Goal: Transaction & Acquisition: Purchase product/service

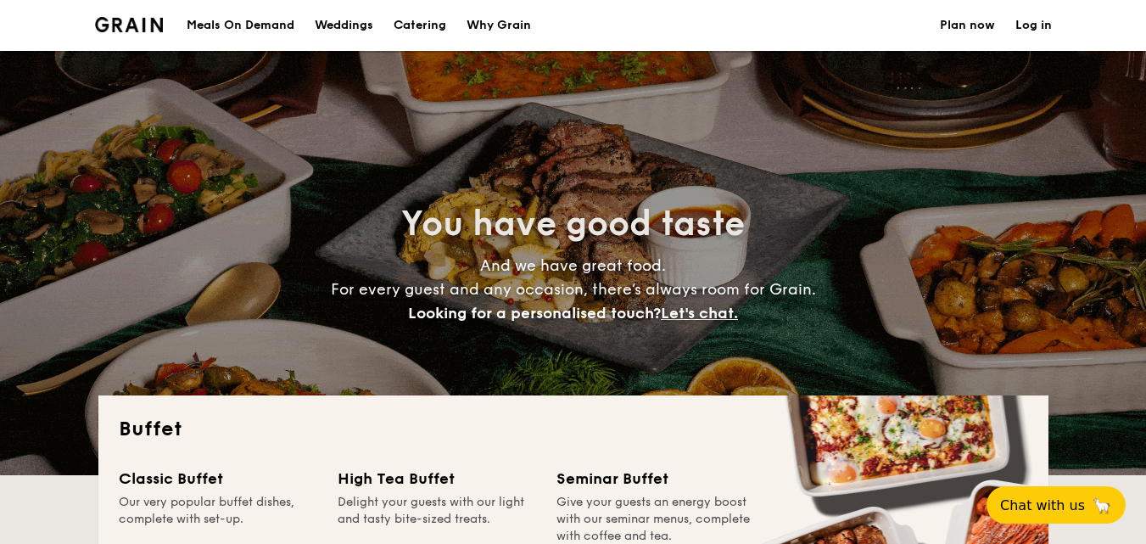
select select
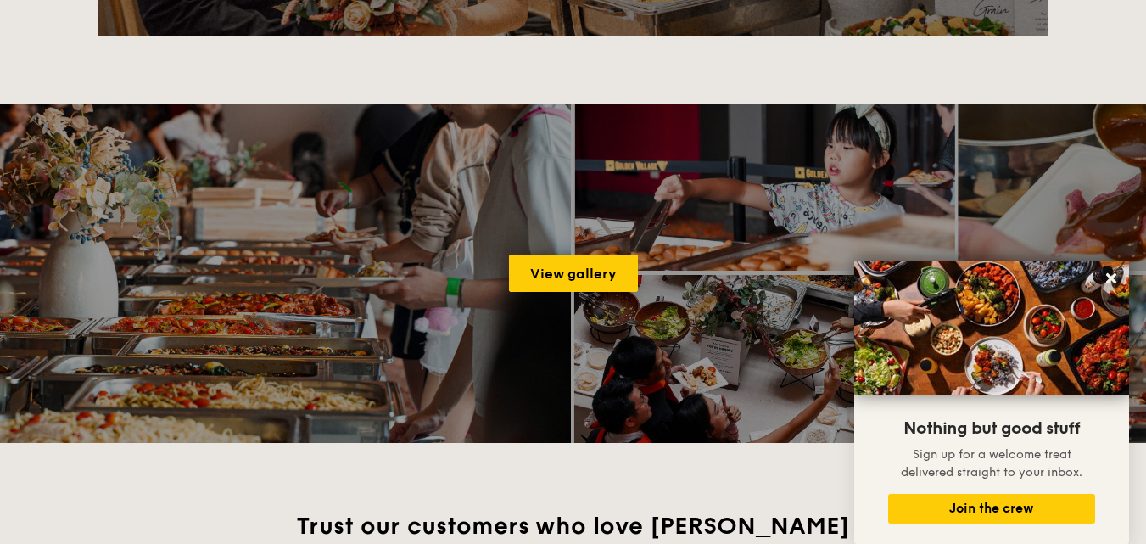
scroll to position [2206, 0]
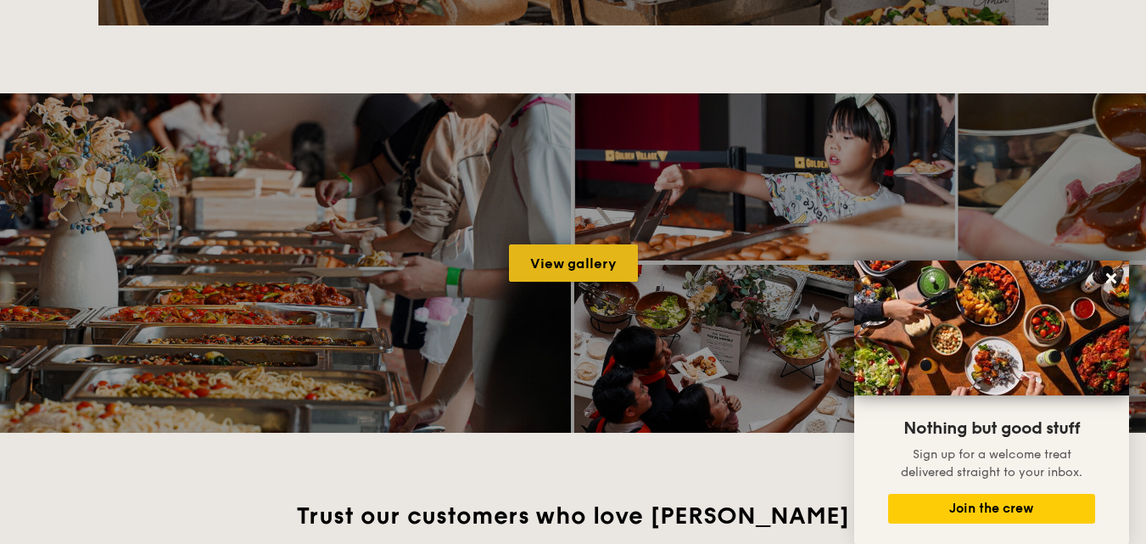
click at [603, 266] on link "View gallery" at bounding box center [573, 262] width 129 height 37
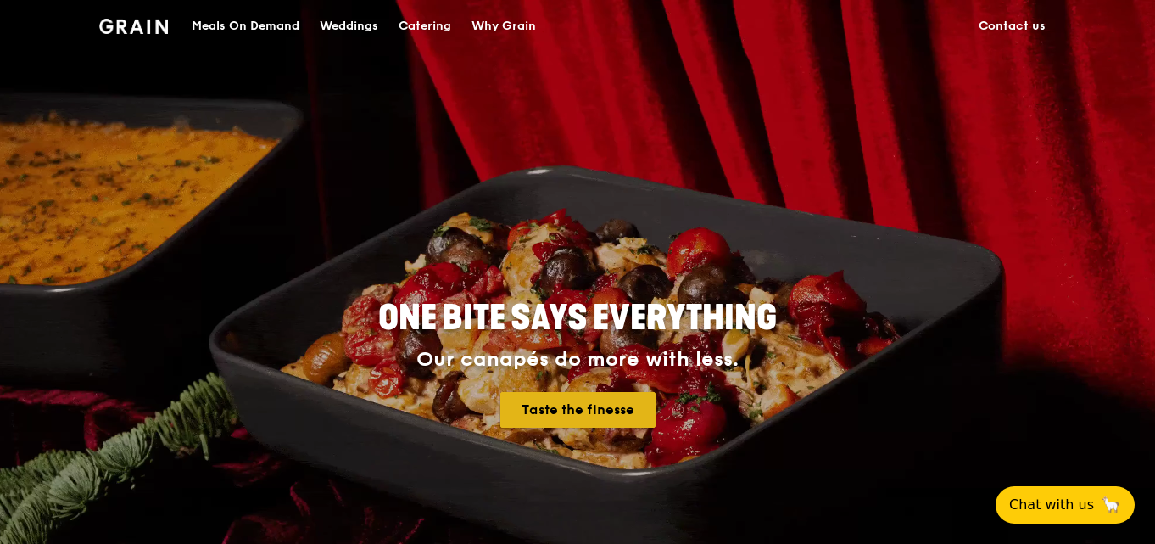
click at [612, 406] on link "Taste the finesse" at bounding box center [577, 410] width 155 height 36
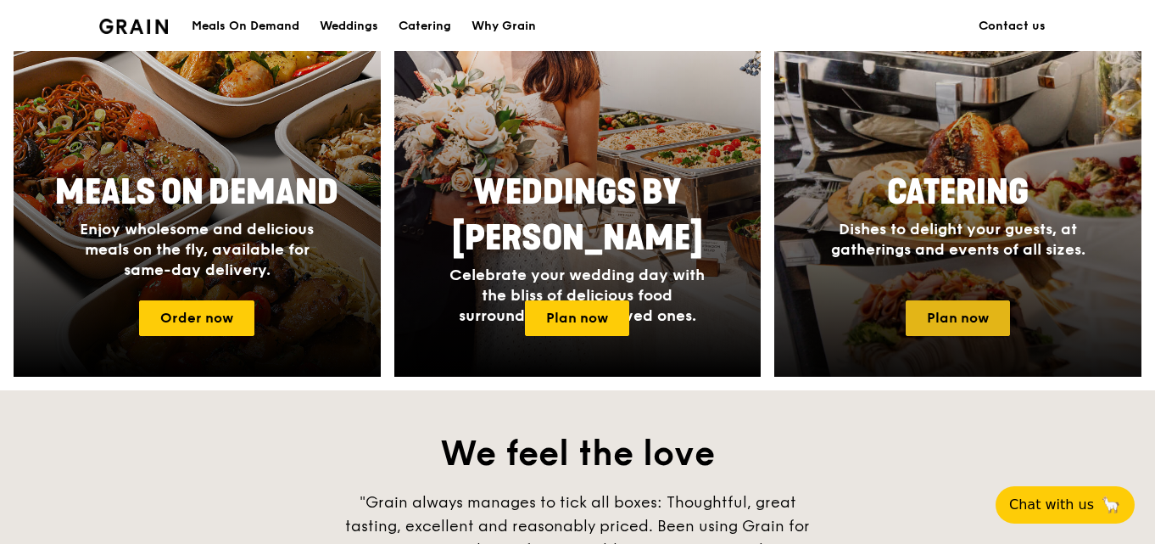
click at [991, 318] on link "Plan now" at bounding box center [958, 318] width 104 height 36
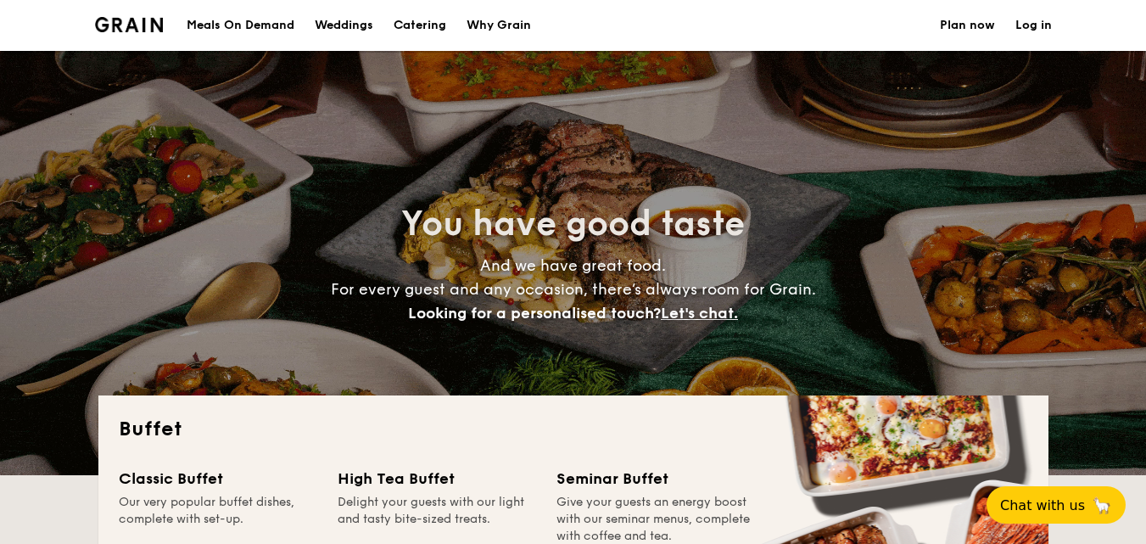
select select
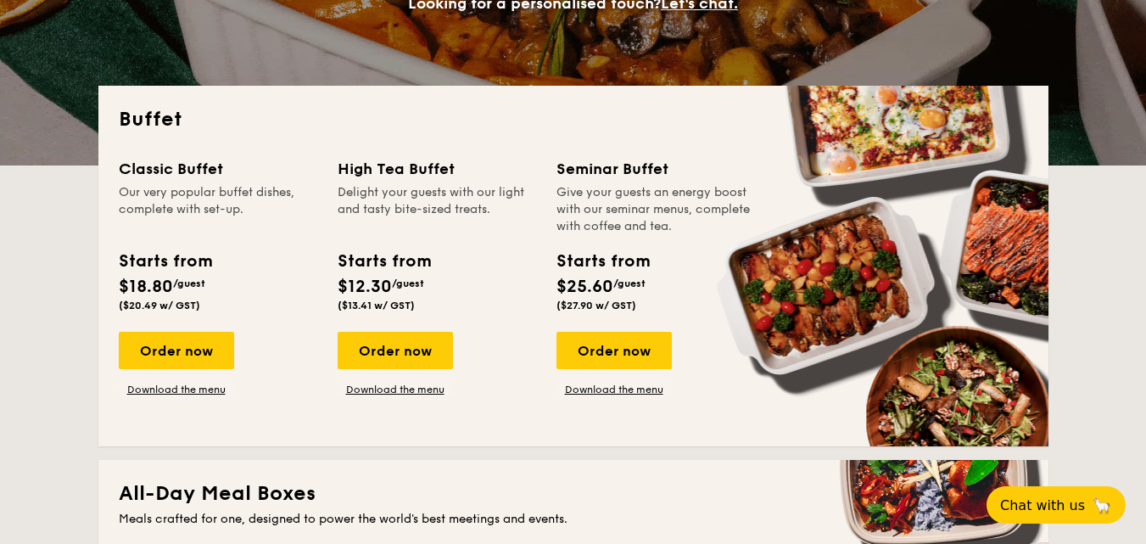
scroll to position [339, 0]
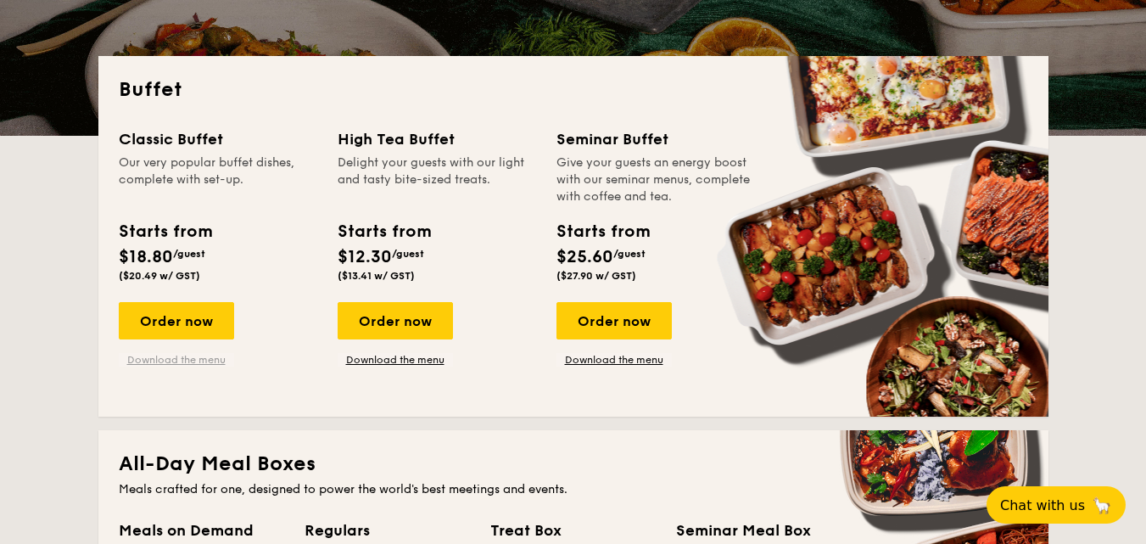
click at [192, 359] on link "Download the menu" at bounding box center [176, 360] width 115 height 14
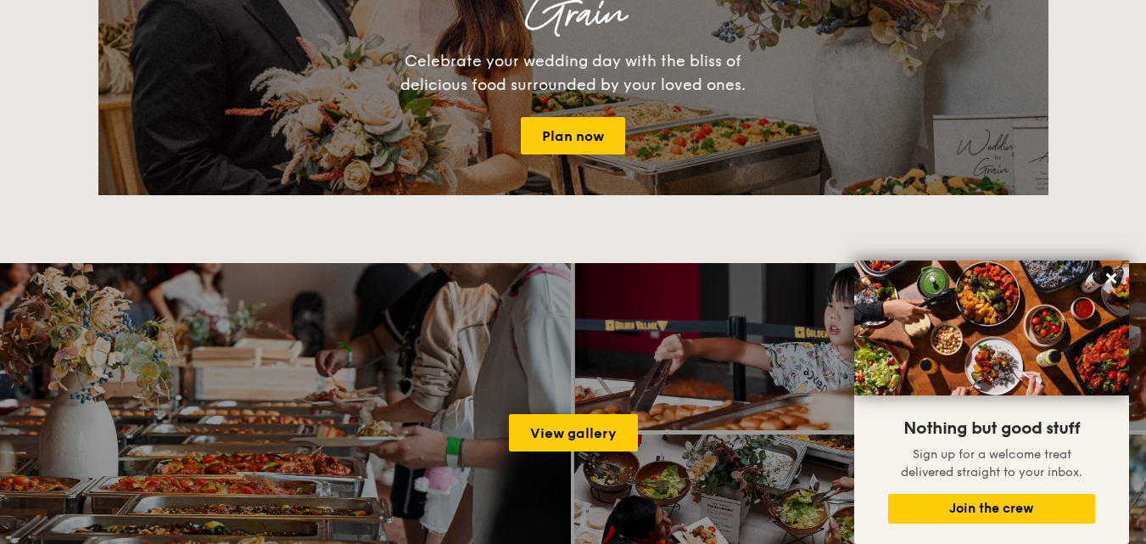
scroll to position [2121, 0]
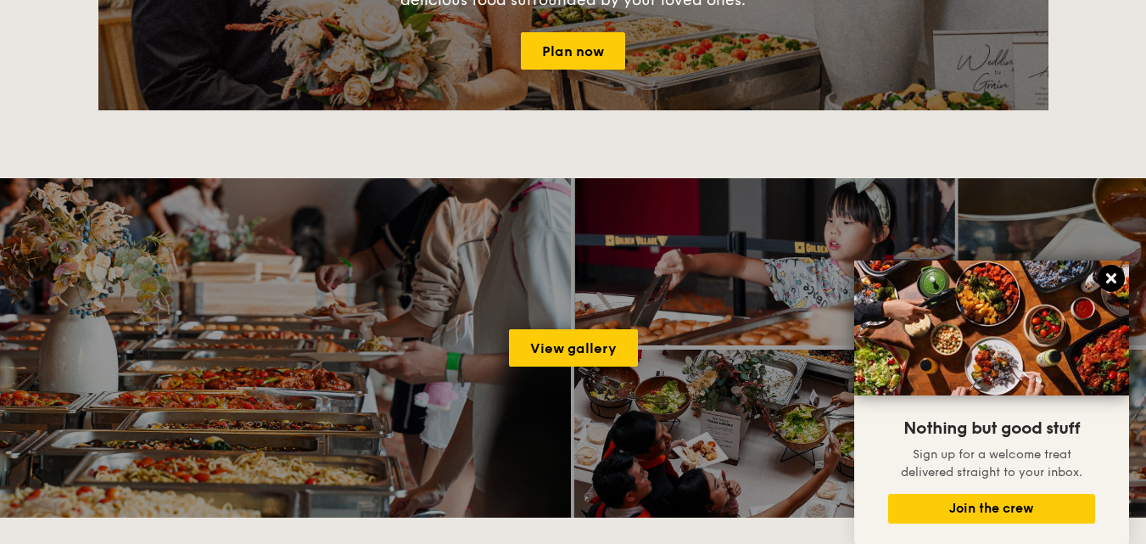
click at [1110, 279] on icon at bounding box center [1111, 278] width 10 height 10
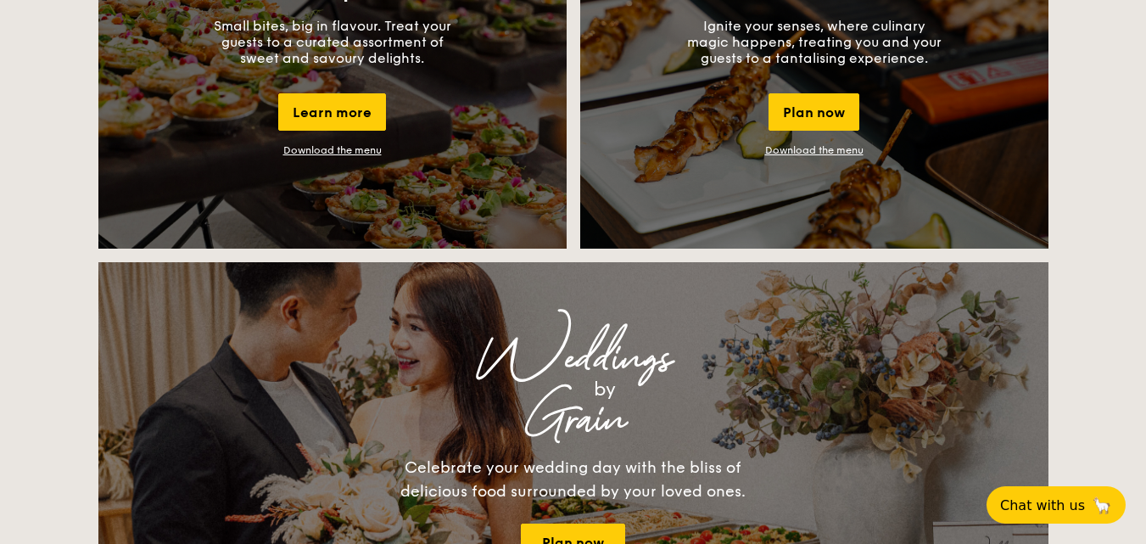
scroll to position [1866, 0]
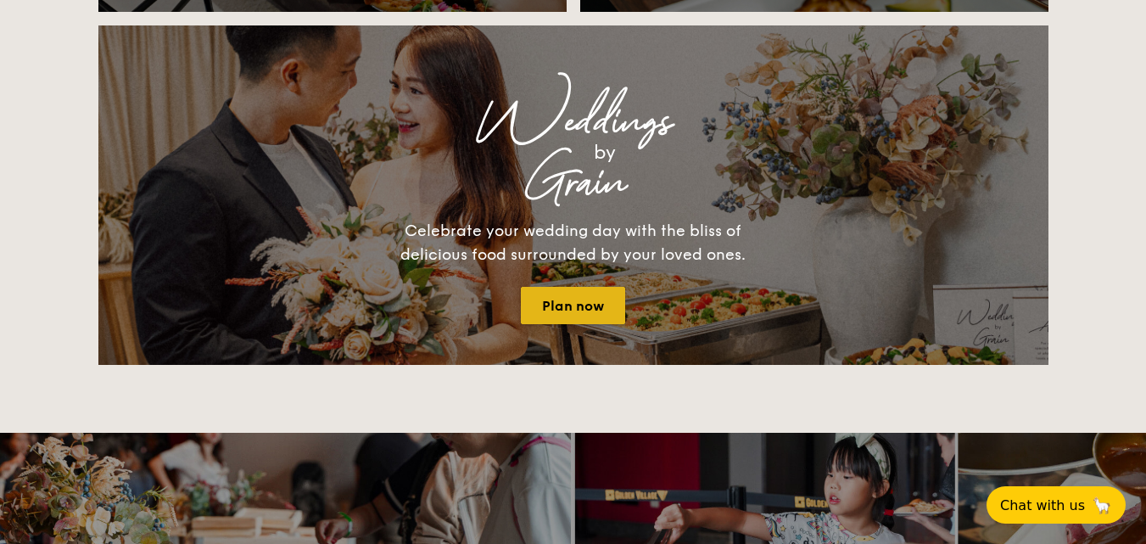
click at [601, 296] on link "Plan now" at bounding box center [573, 305] width 104 height 37
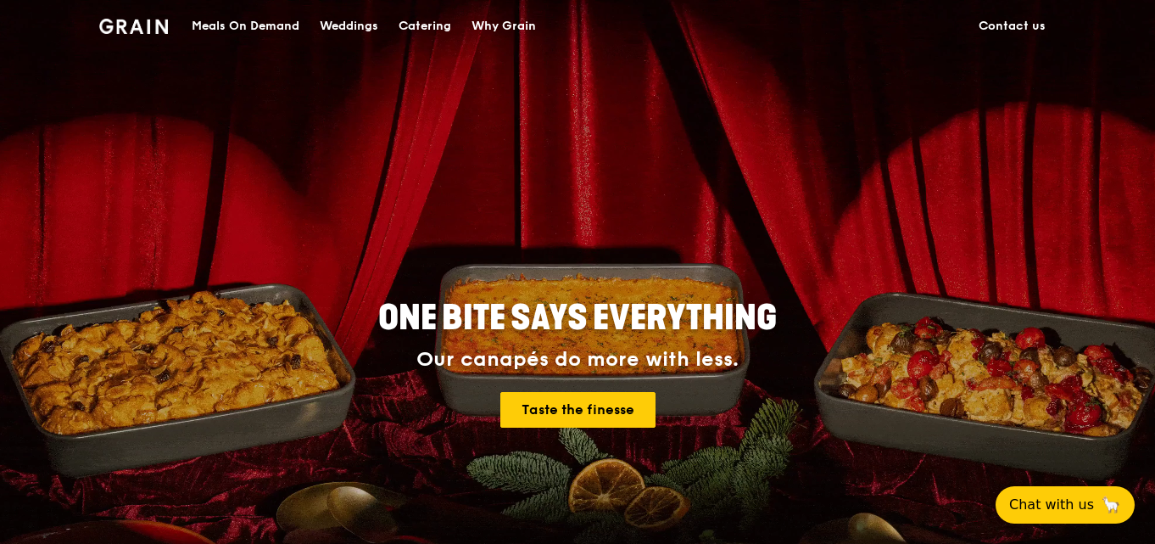
click at [421, 26] on div "Catering" at bounding box center [425, 26] width 53 height 51
click at [635, 399] on link "Taste the finesse" at bounding box center [577, 410] width 155 height 36
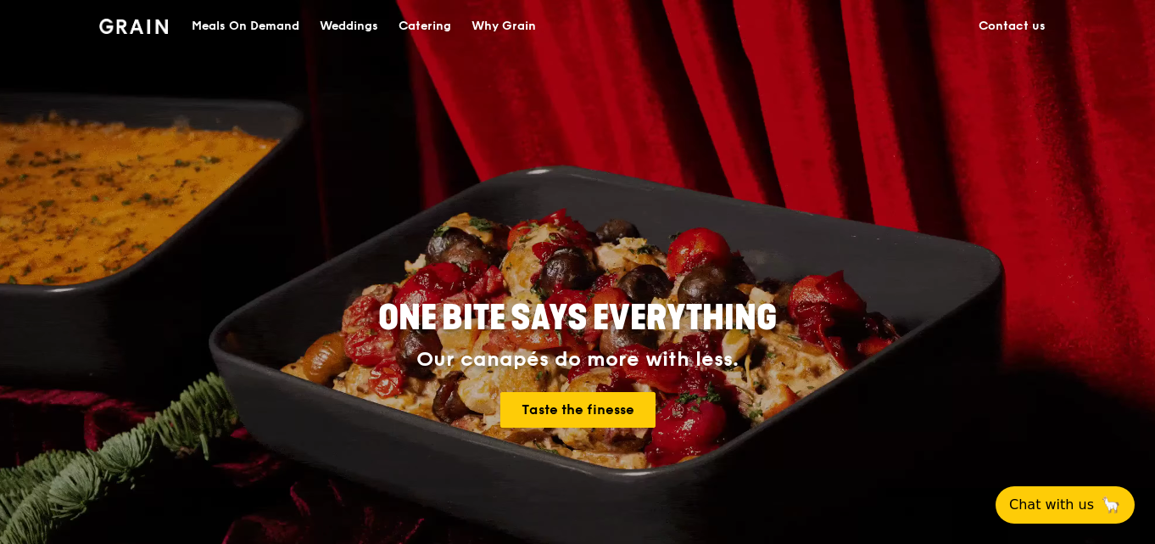
click at [423, 24] on div "Catering" at bounding box center [425, 26] width 53 height 51
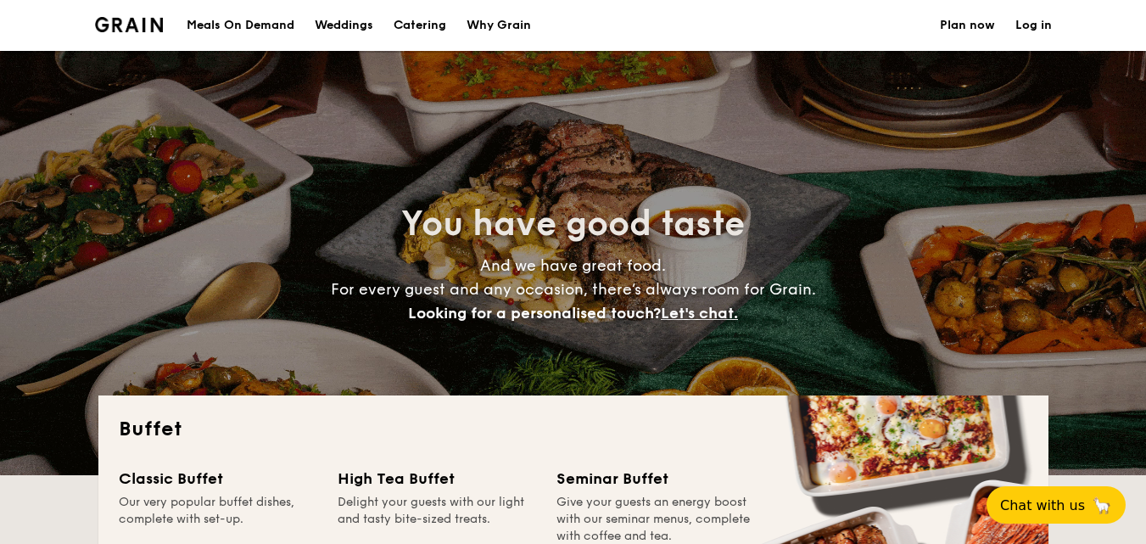
select select
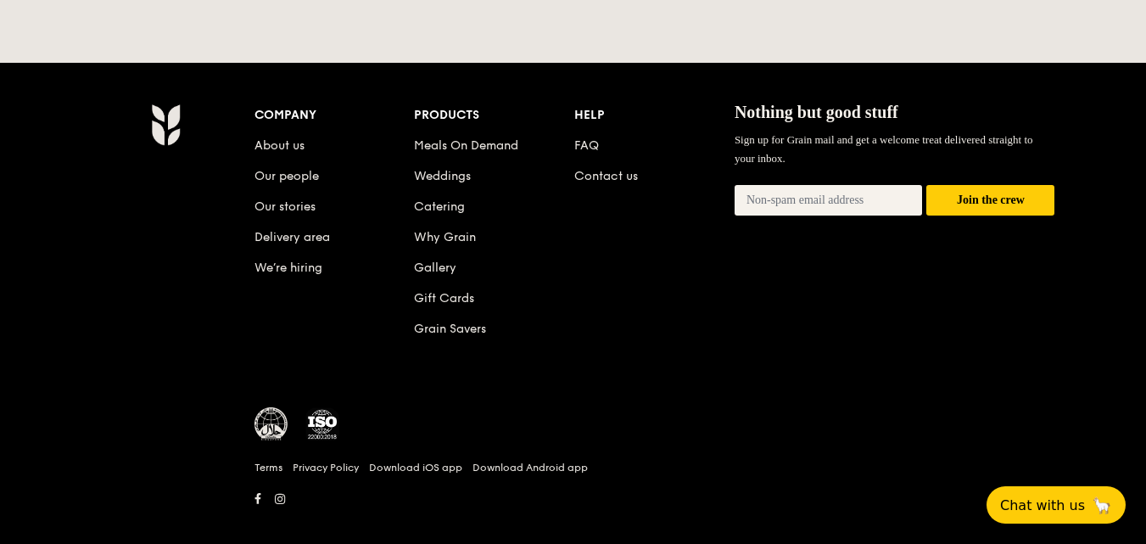
scroll to position [3713, 0]
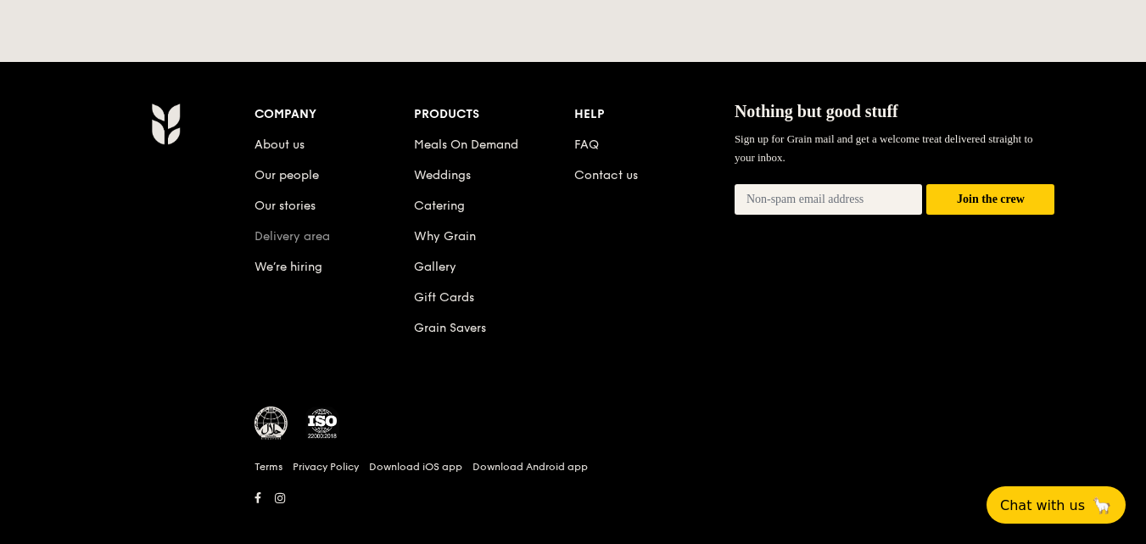
click at [296, 229] on link "Delivery area" at bounding box center [291, 236] width 75 height 14
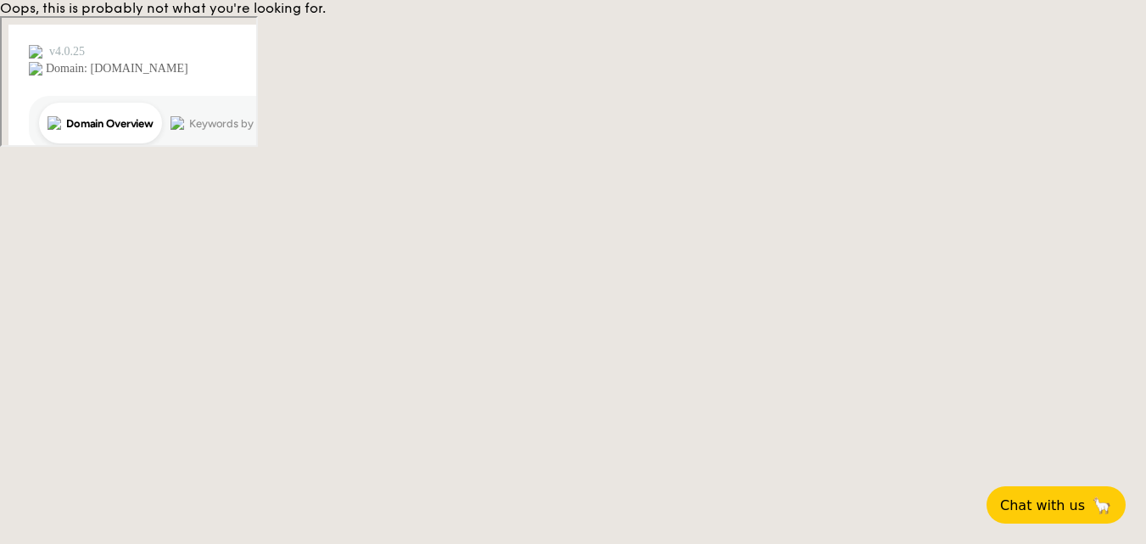
select select
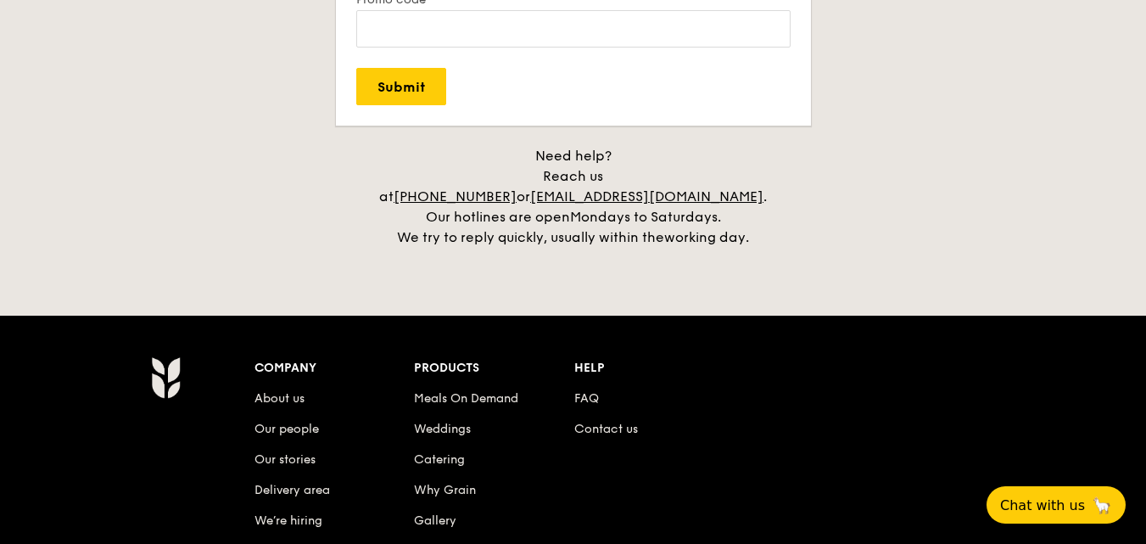
scroll to position [3459, 0]
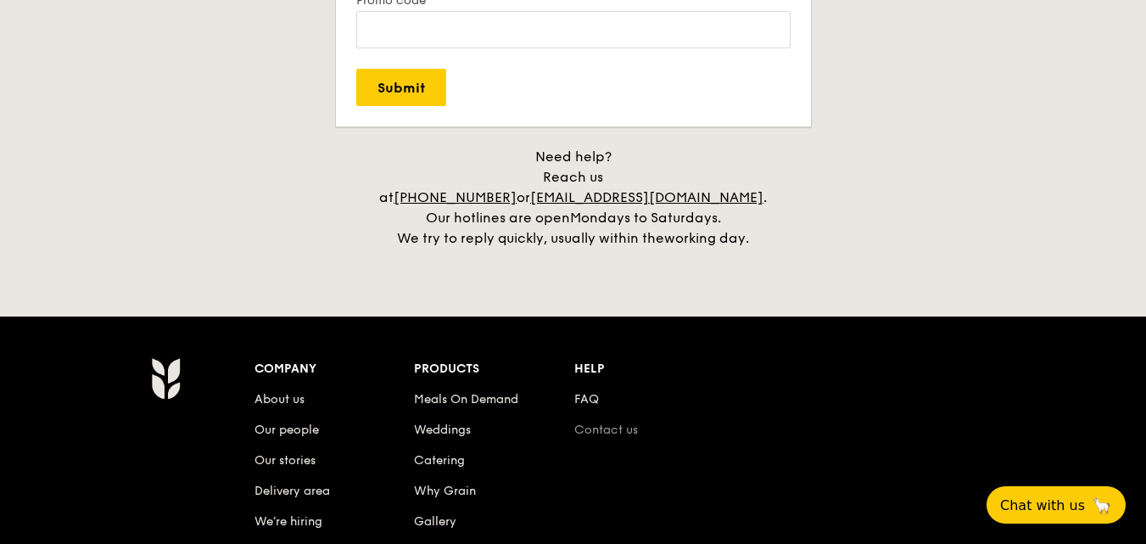
click at [615, 422] on link "Contact us" at bounding box center [606, 429] width 64 height 14
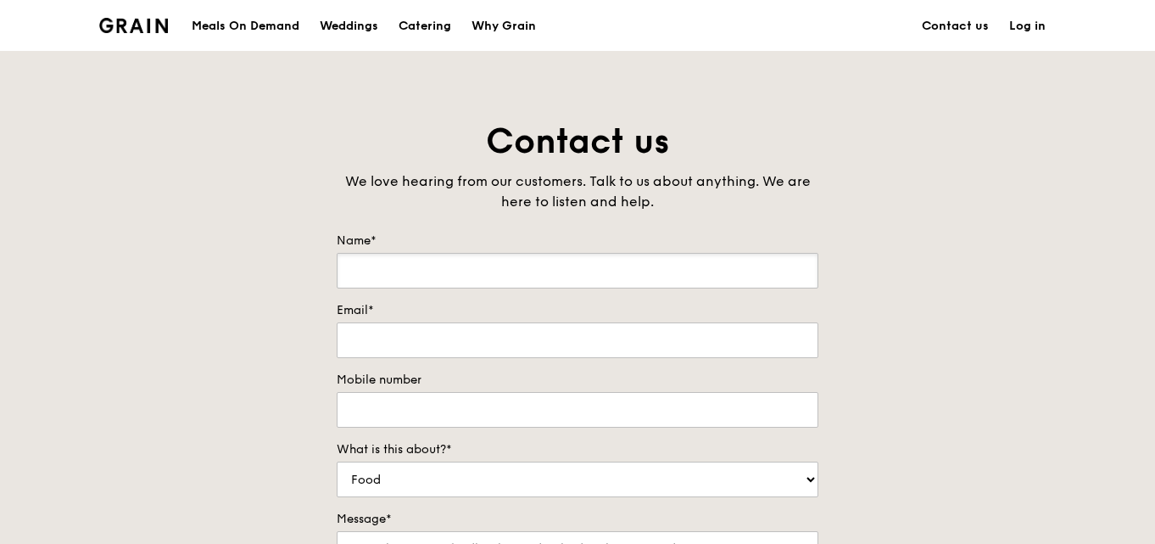
click at [601, 260] on input "Name*" at bounding box center [578, 271] width 482 height 36
type input "Masie Ong"
click at [468, 333] on input "Email*" at bounding box center [578, 340] width 482 height 36
type input "m106ong@yahoo.com.sg"
click at [562, 410] on input "Mobile number" at bounding box center [578, 410] width 482 height 36
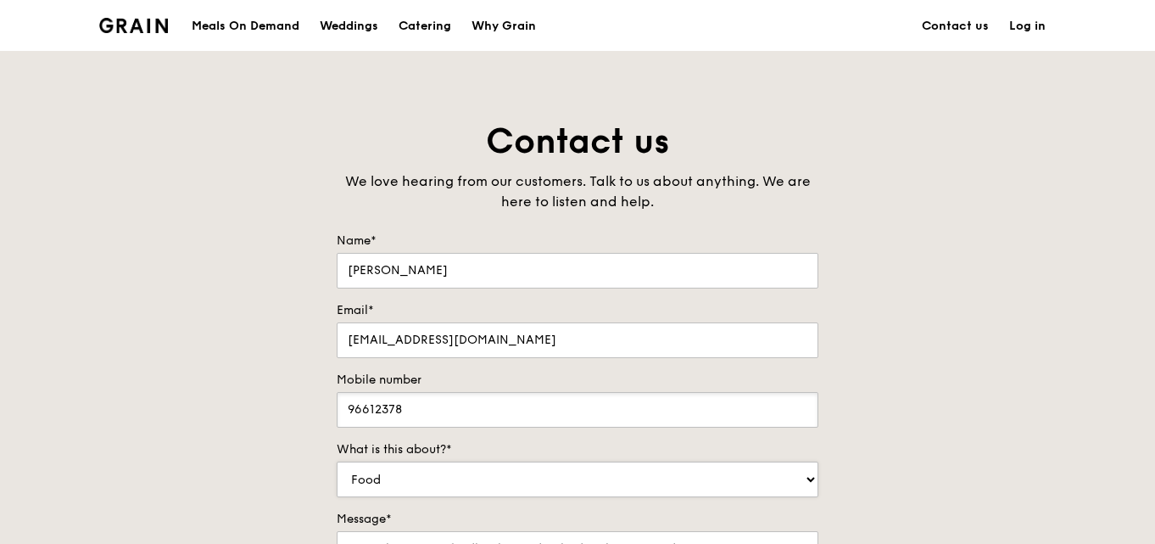
type input "96612378"
click at [805, 479] on select "Food Service Billing/Payment Catering Others" at bounding box center [578, 479] width 482 height 36
select select "Catering"
click at [337, 461] on select "Food Service Billing/Payment Catering Others" at bounding box center [578, 479] width 482 height 36
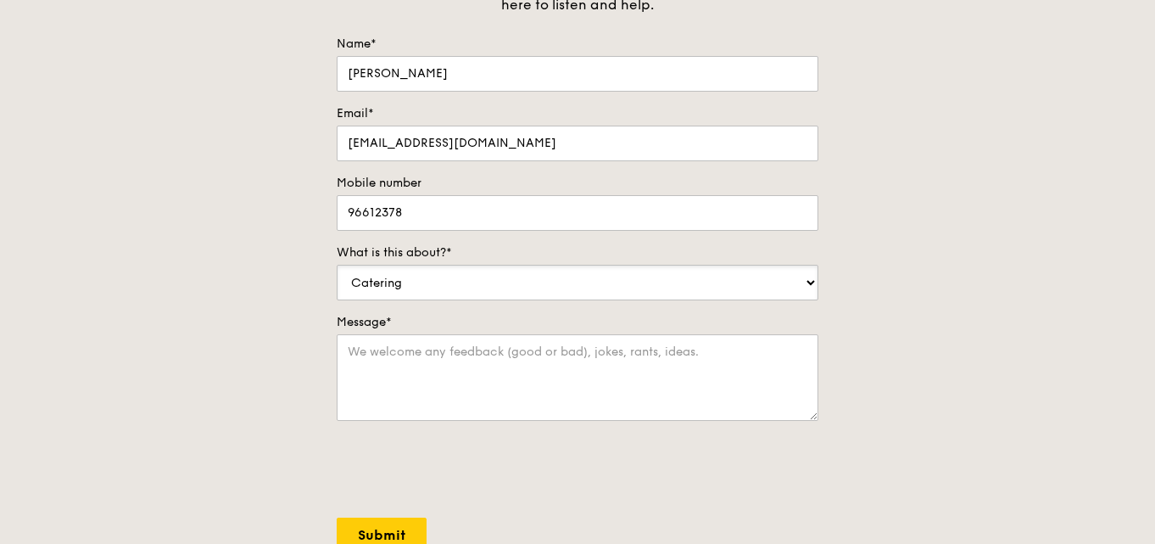
scroll to position [254, 0]
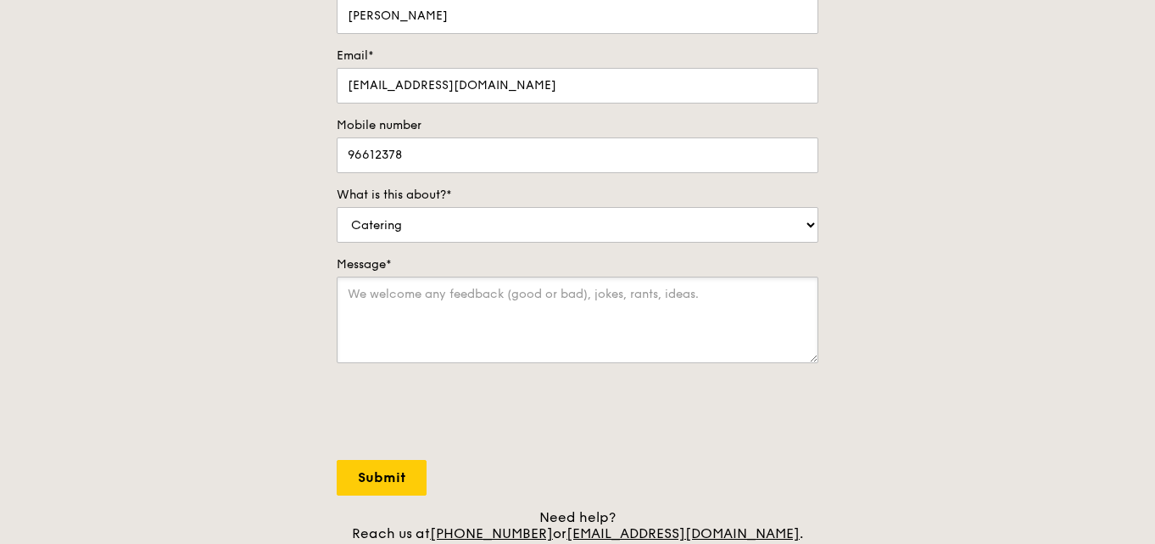
click at [447, 304] on textarea "Message*" at bounding box center [578, 320] width 482 height 87
click at [0, 0] on span "an inquiry" at bounding box center [0, 0] width 0 height 0
click at [0, 0] on span "following." at bounding box center [0, 0] width 0 height 0
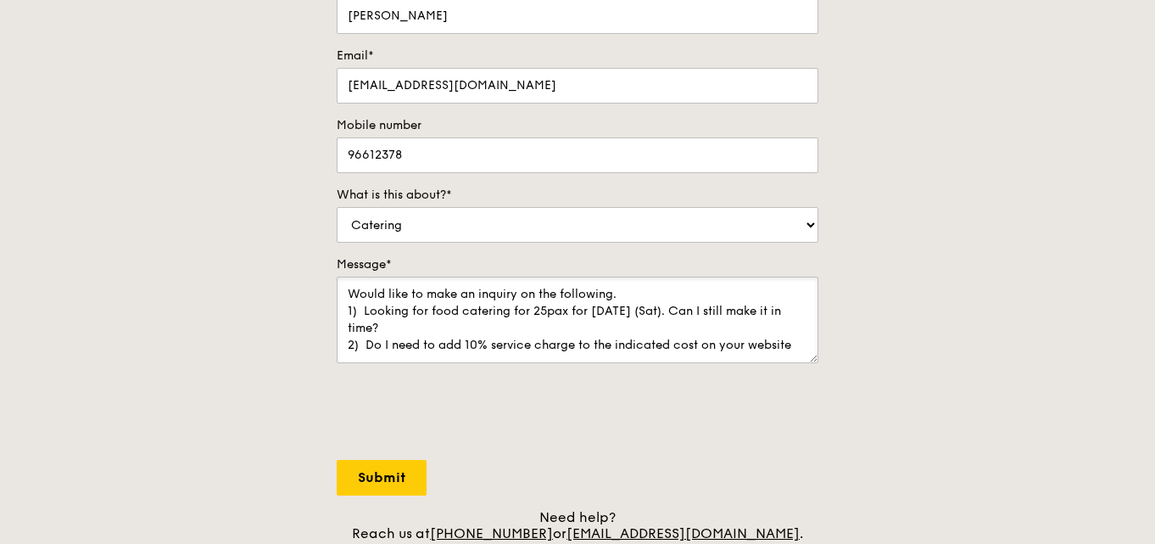
scroll to position [0, 0]
drag, startPoint x: 578, startPoint y: 343, endPoint x: 650, endPoint y: 376, distance: 79.3
click at [578, 342] on textarea "Would like to make an inquiry on the following. 1) Looking for food catering fo…" at bounding box center [578, 320] width 482 height 87
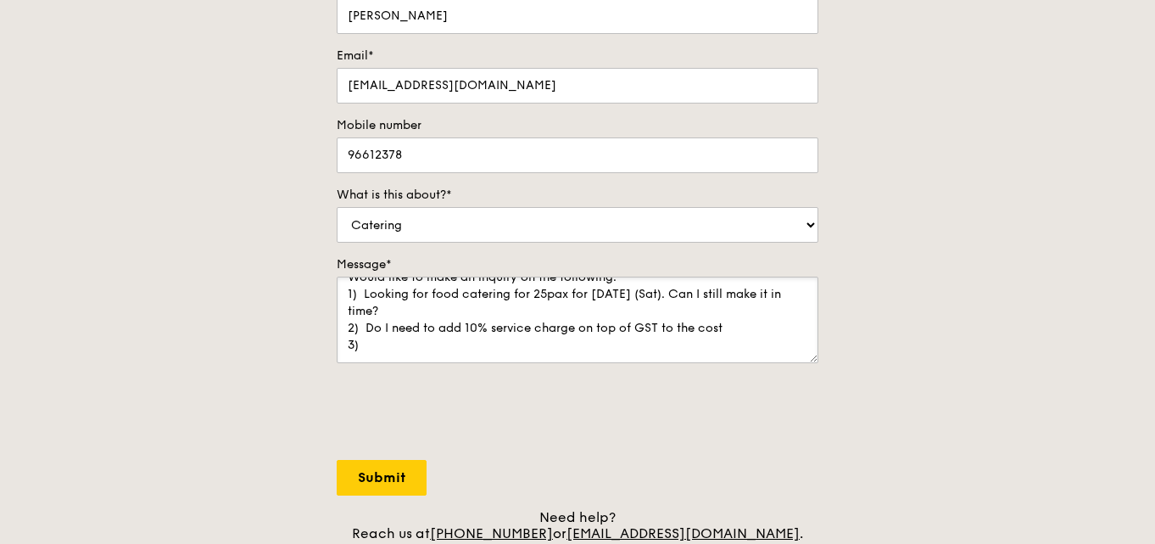
click at [419, 305] on textarea "Would like to make an inquiry on the following. 1) Looking for food catering fo…" at bounding box center [578, 320] width 482 height 87
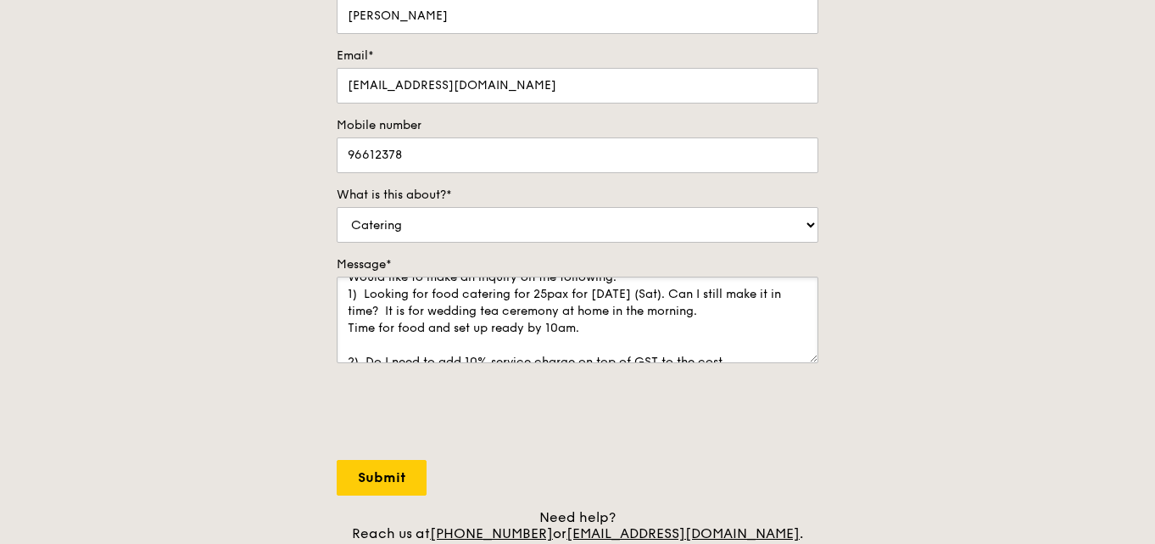
drag, startPoint x: 409, startPoint y: 308, endPoint x: 446, endPoint y: 316, distance: 38.3
click at [411, 308] on textarea "Would like to make an inquiry on the following. 1) Looking for food catering fo…" at bounding box center [578, 320] width 482 height 87
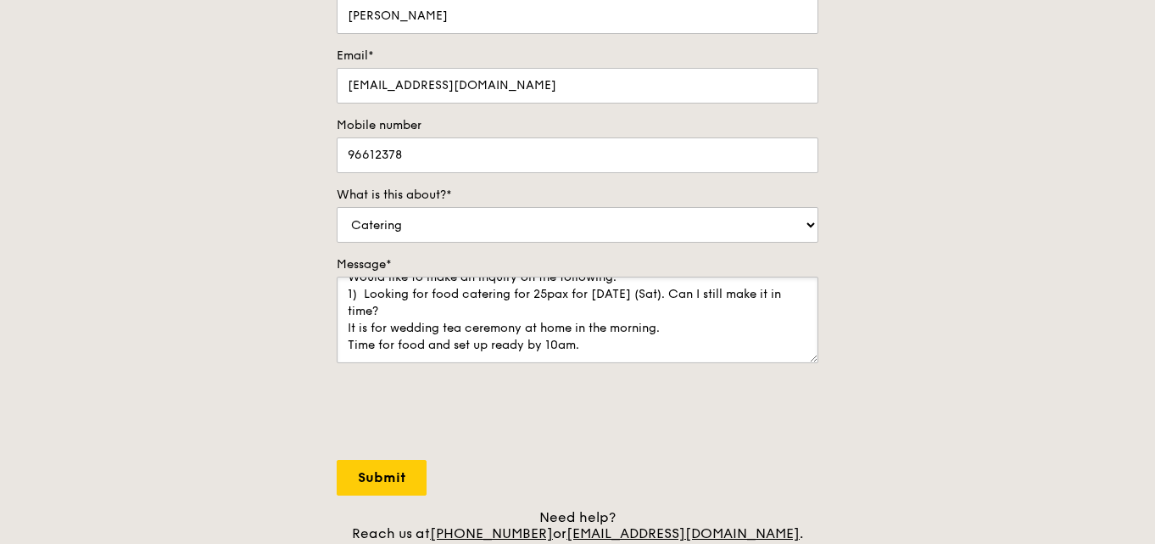
scroll to position [68, 0]
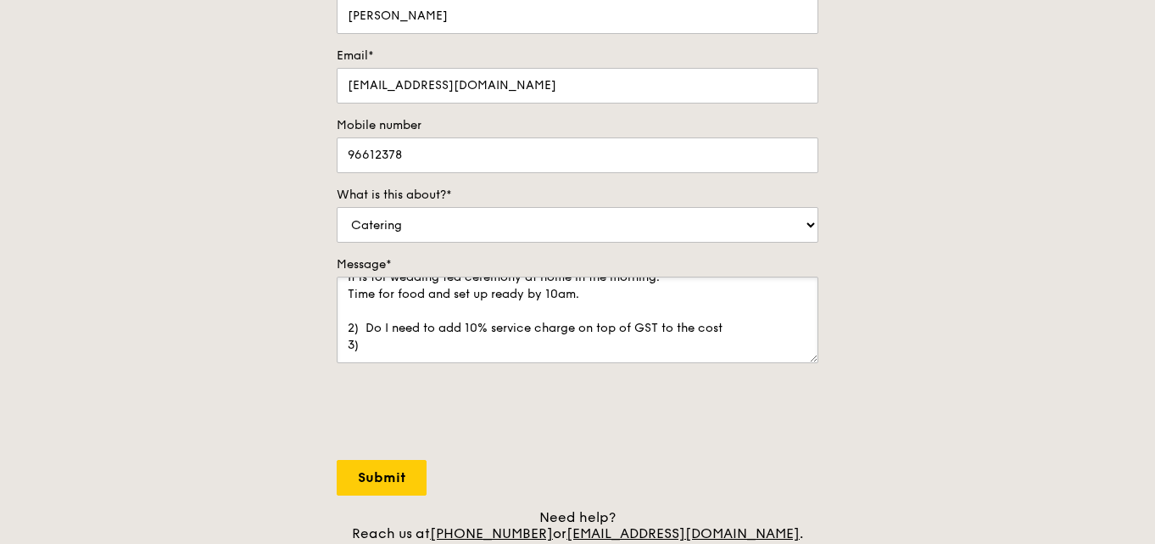
click at [389, 347] on textarea "Would like to make an inquiry on the following. 1) Looking for food catering fo…" at bounding box center [578, 320] width 482 height 87
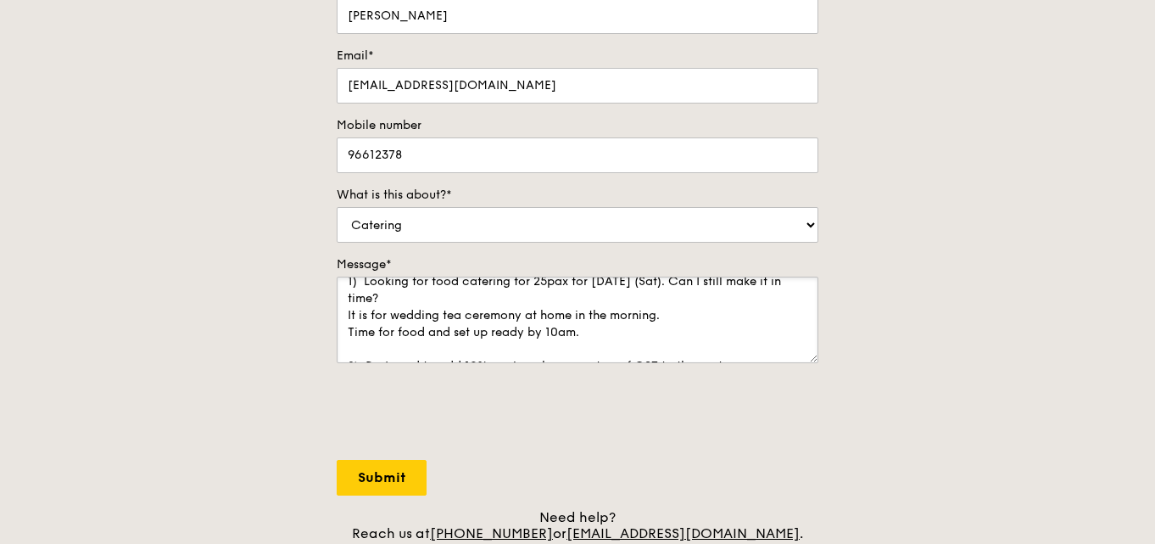
scroll to position [0, 0]
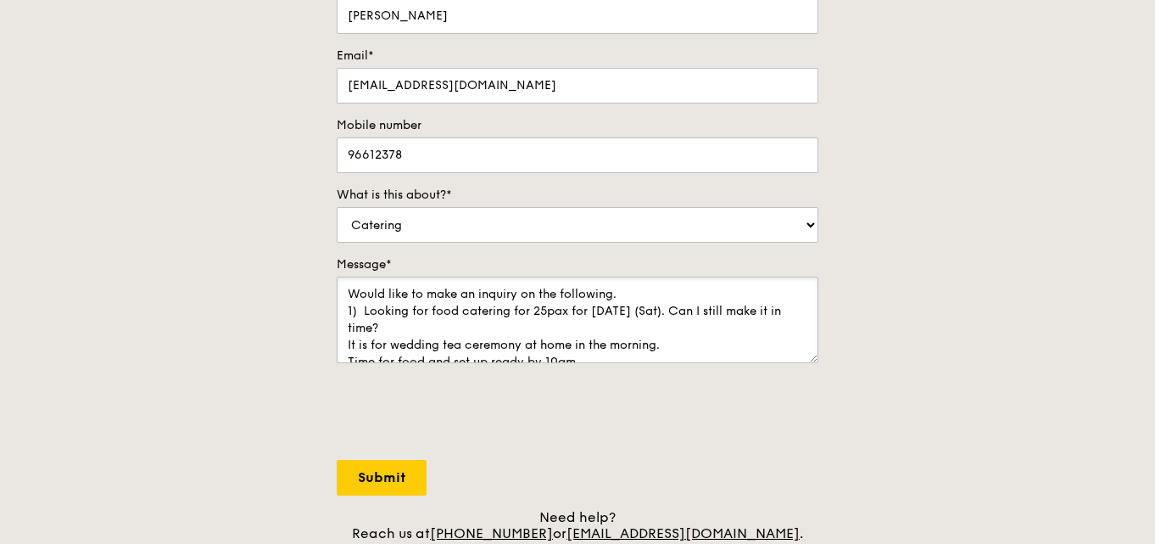
click at [562, 310] on textarea "Would like to make an inquiry on the following. 1) Looking for food catering fo…" at bounding box center [578, 320] width 482 height 87
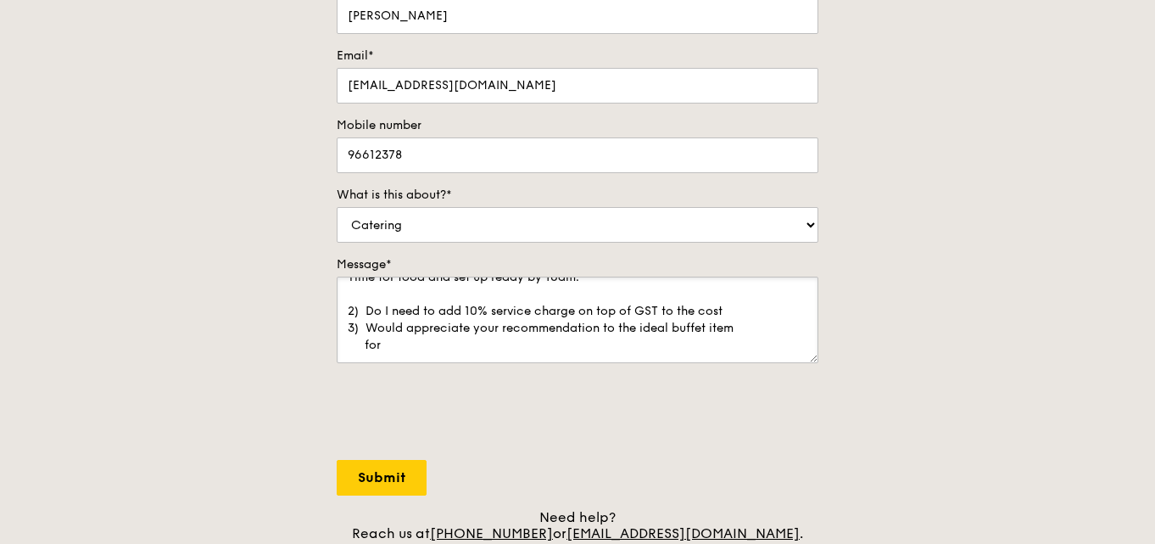
click at [442, 342] on textarea "Would like to make an inquiry on the following. 1) Looking for food catering fo…" at bounding box center [578, 320] width 482 height 87
drag, startPoint x: 540, startPoint y: 340, endPoint x: 589, endPoint y: 351, distance: 49.6
click at [606, 346] on textarea "Would like to make an inquiry on the following. 1) Looking for food catering fo…" at bounding box center [578, 320] width 482 height 87
click at [0, 0] on span "adults" at bounding box center [0, 0] width 0 height 0
click at [0, 0] on span "around age 50." at bounding box center [0, 0] width 0 height 0
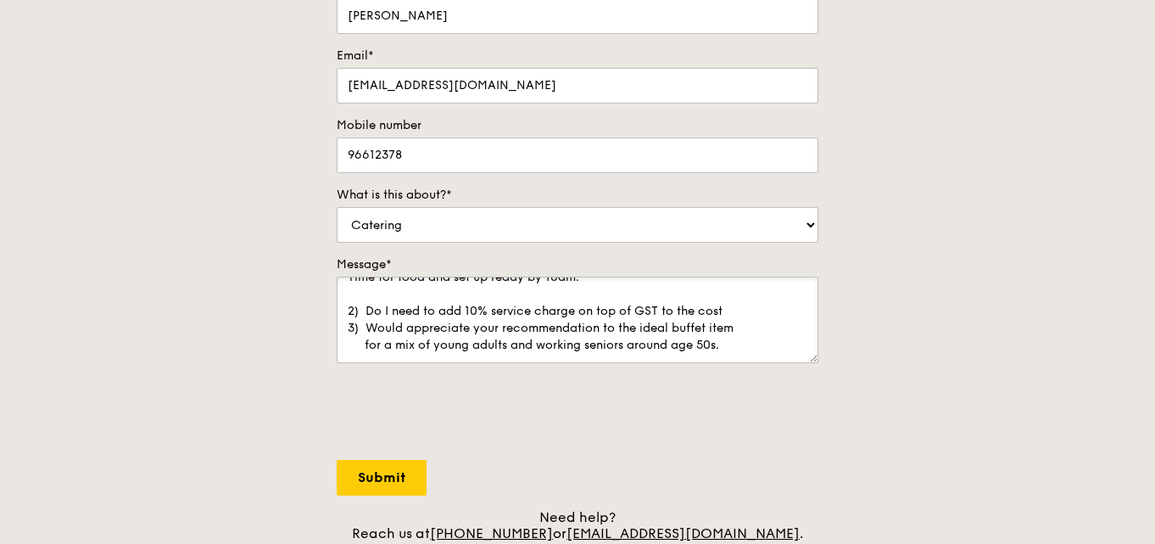
click at [433, 344] on textarea "Would like to make an inquiry on the following. 1) Looking for food catering fo…" at bounding box center [578, 320] width 482 height 87
drag, startPoint x: 722, startPoint y: 339, endPoint x: 735, endPoint y: 344, distance: 13.7
click at [729, 342] on textarea "Would like to make an inquiry on the following. 1) Looking for food catering fo…" at bounding box center [578, 320] width 482 height 87
click at [0, 0] on div "50." at bounding box center [0, 0] width 0 height 0
click at [432, 342] on textarea "Would like to make an inquiry on the following. 1) Looking for food catering fo…" at bounding box center [578, 320] width 482 height 87
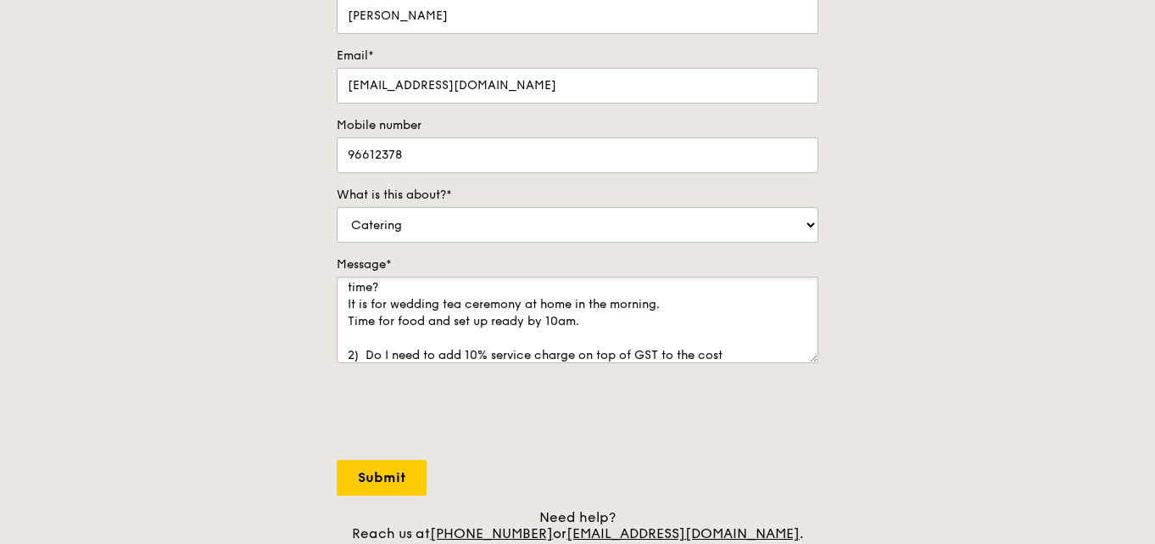
scroll to position [0, 0]
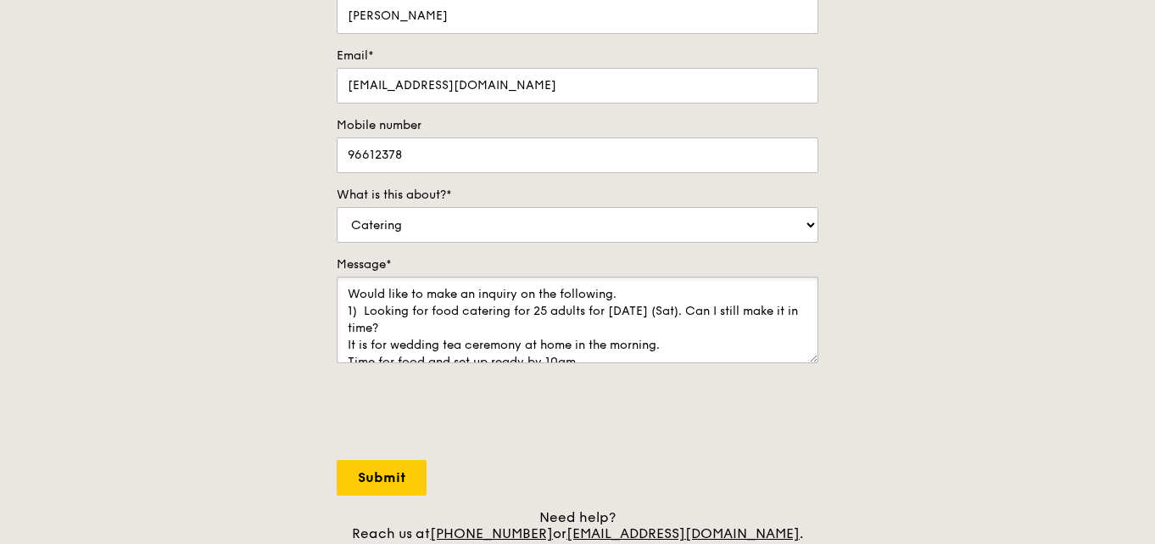
click at [380, 294] on textarea "Would like to make an inquiry on the following. 1) Looking for food catering fo…" at bounding box center [578, 320] width 482 height 87
click at [0, 0] on div "Ignore" at bounding box center [0, 0] width 0 height 0
click at [0, 0] on span "1) Looking" at bounding box center [0, 0] width 0 height 0
click at [0, 0] on span "time?" at bounding box center [0, 0] width 0 height 0
click at [0, 0] on span "wedding" at bounding box center [0, 0] width 0 height 0
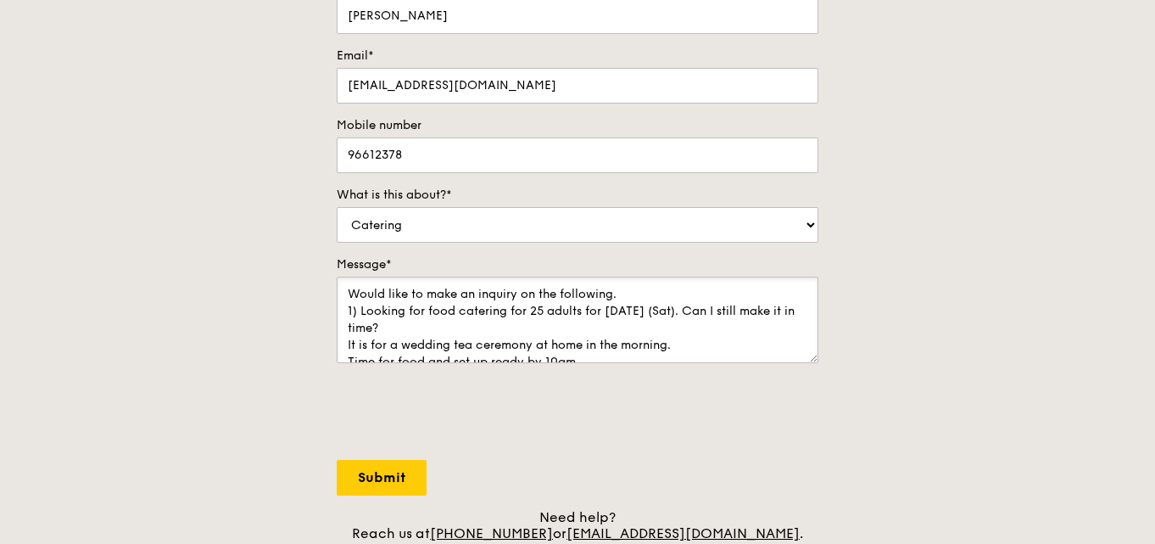
click at [647, 349] on textarea "Would like to make an inquiry on the following. 1) Looking for food catering fo…" at bounding box center [578, 320] width 482 height 87
click at [675, 344] on textarea "Would like to make an inquiry on the following. 1) Looking for food catering fo…" at bounding box center [578, 320] width 482 height 87
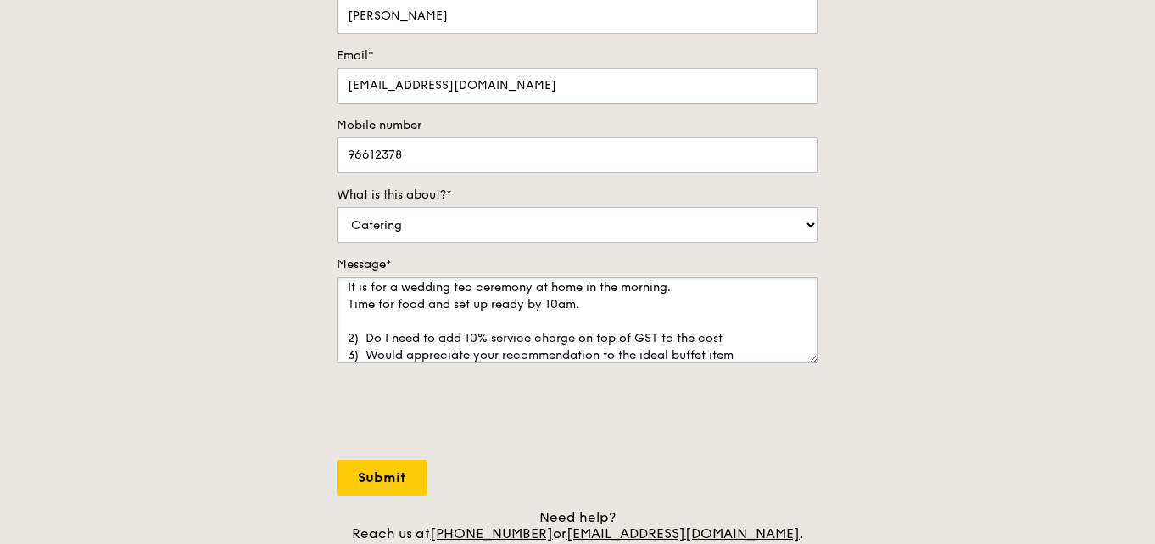
scroll to position [85, 0]
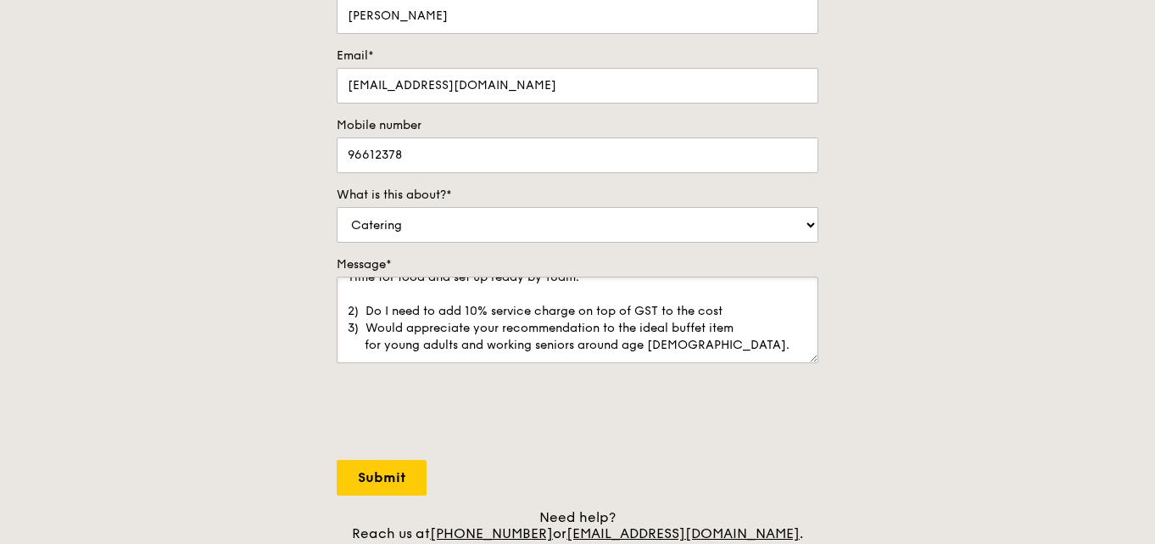
click at [617, 279] on textarea "Would like to make an inquiry on the following. 1) Looking for food catering fo…" at bounding box center [578, 320] width 482 height 87
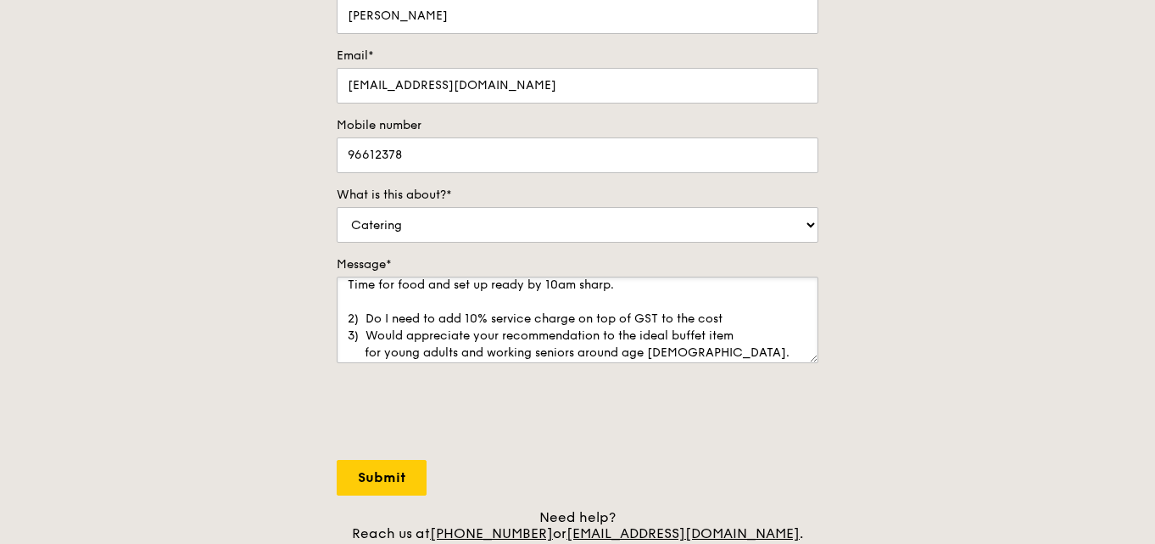
click at [744, 313] on textarea "Would like to make an inquiry on the following. 1) Looking for food catering fo…" at bounding box center [578, 320] width 482 height 87
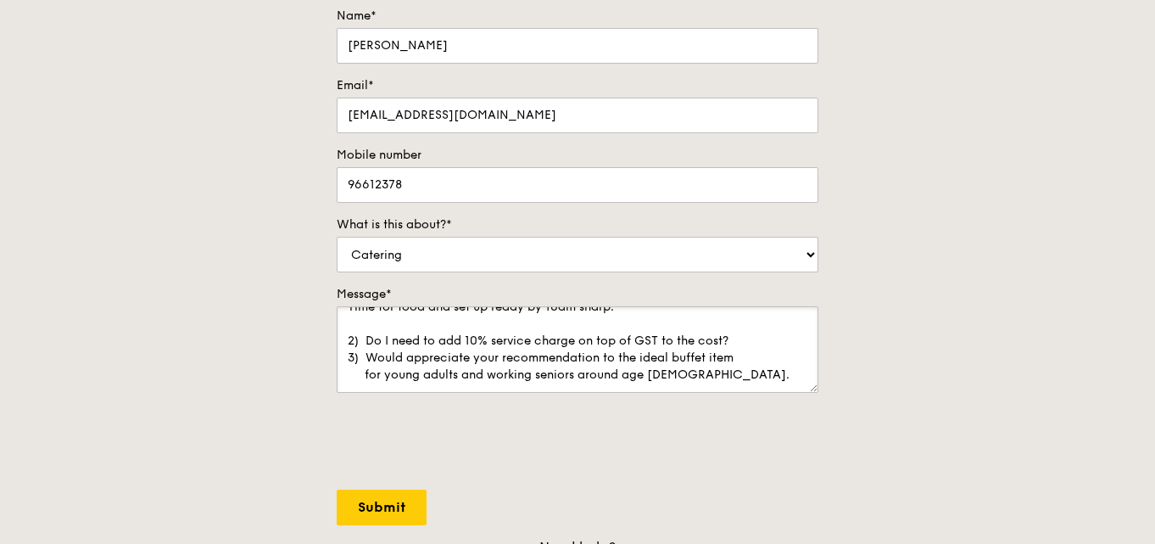
scroll to position [254, 0]
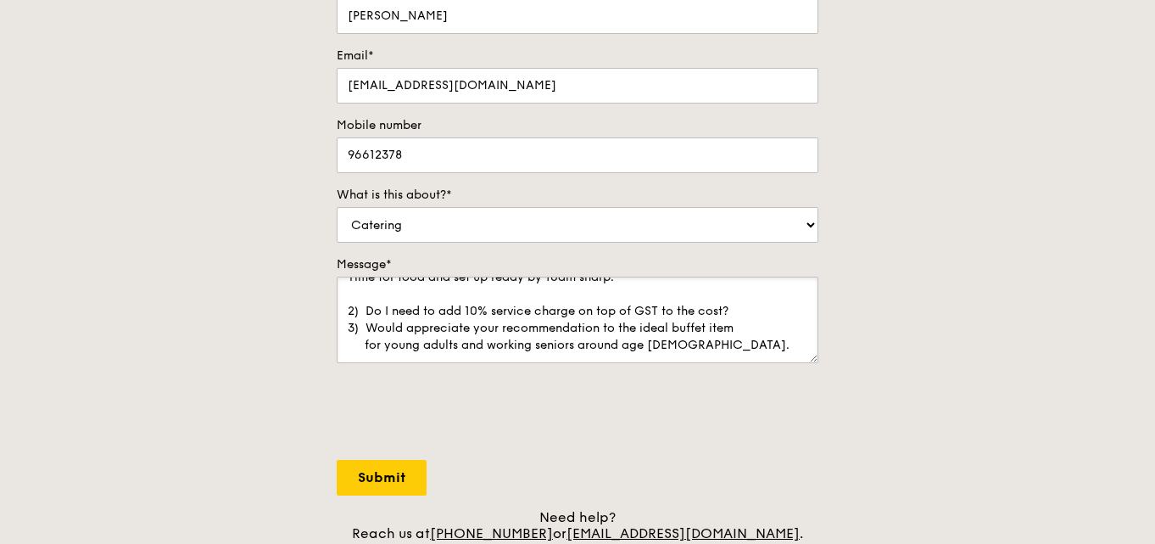
click at [375, 310] on textarea "Would like to make an inquiry on the following. 1) Looking for food catering fo…" at bounding box center [578, 320] width 482 height 87
click at [0, 0] on span "2) Do" at bounding box center [0, 0] width 0 height 0
click at [0, 0] on span "add" at bounding box center [0, 0] width 0 height 0
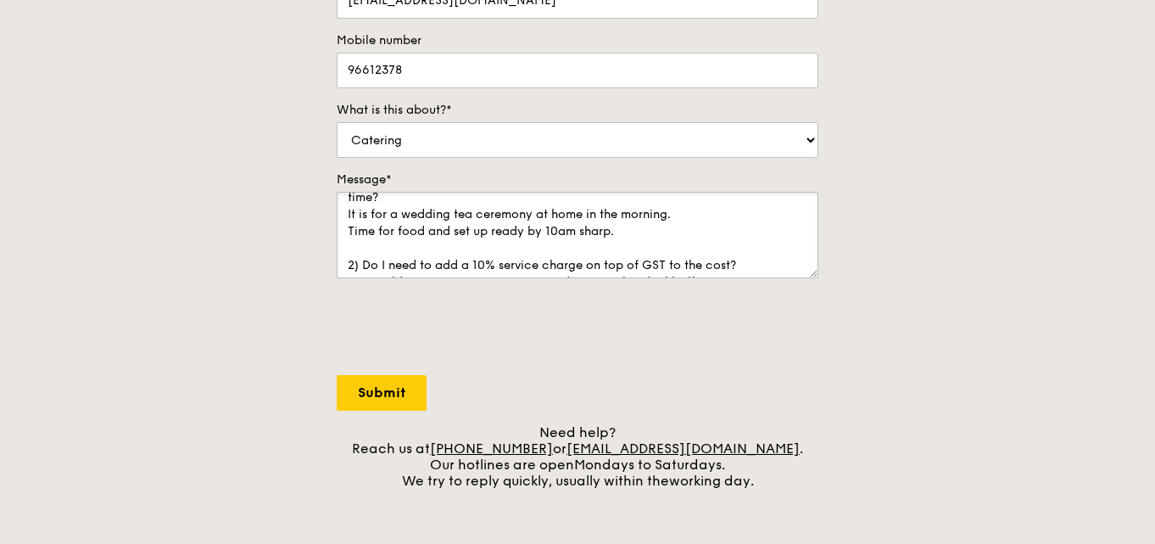
scroll to position [85, 0]
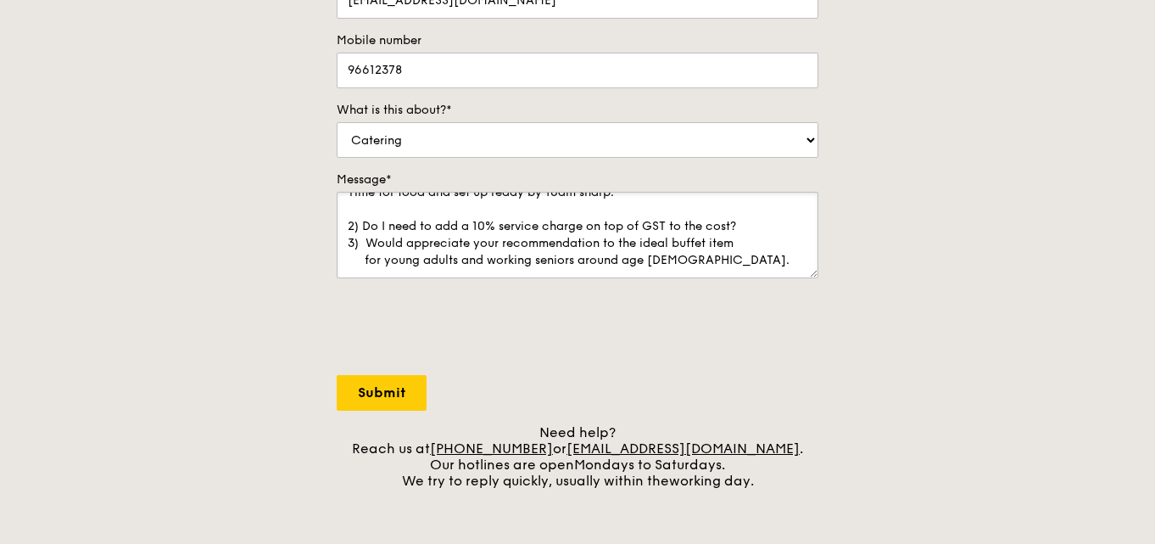
click at [0, 0] on span "setup" at bounding box center [0, 0] width 0 height 0
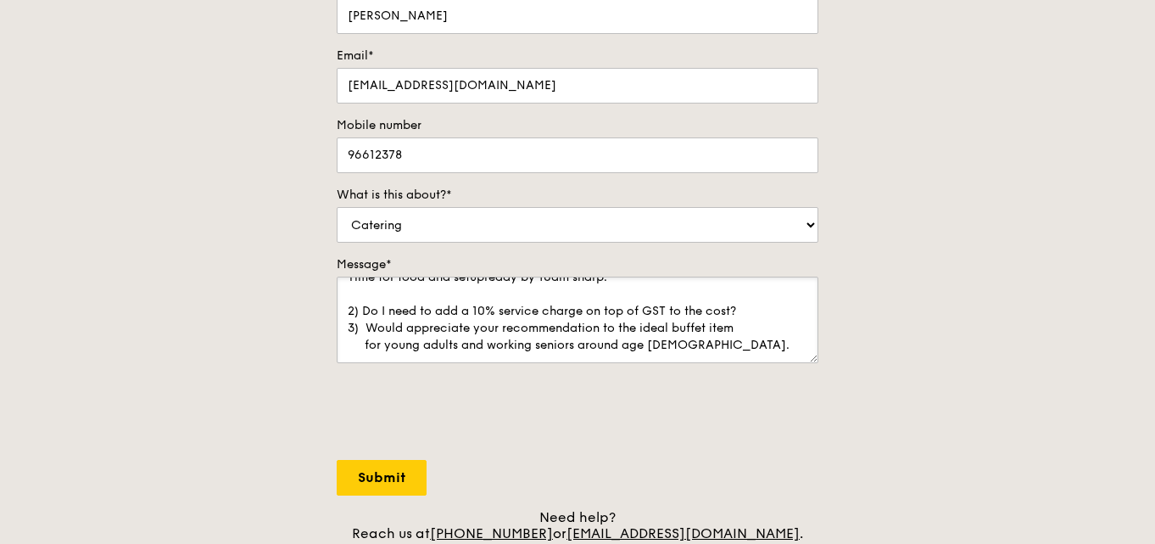
scroll to position [339, 0]
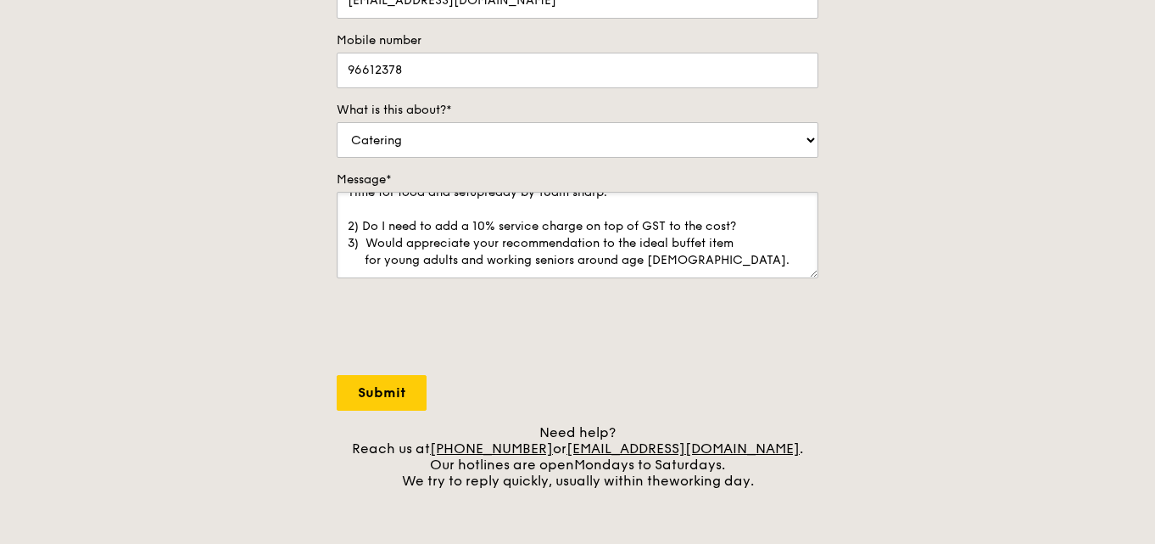
click at [679, 258] on textarea "Would like to make an inquiry on the following. 1) Looking for food catering fo…" at bounding box center [578, 235] width 482 height 87
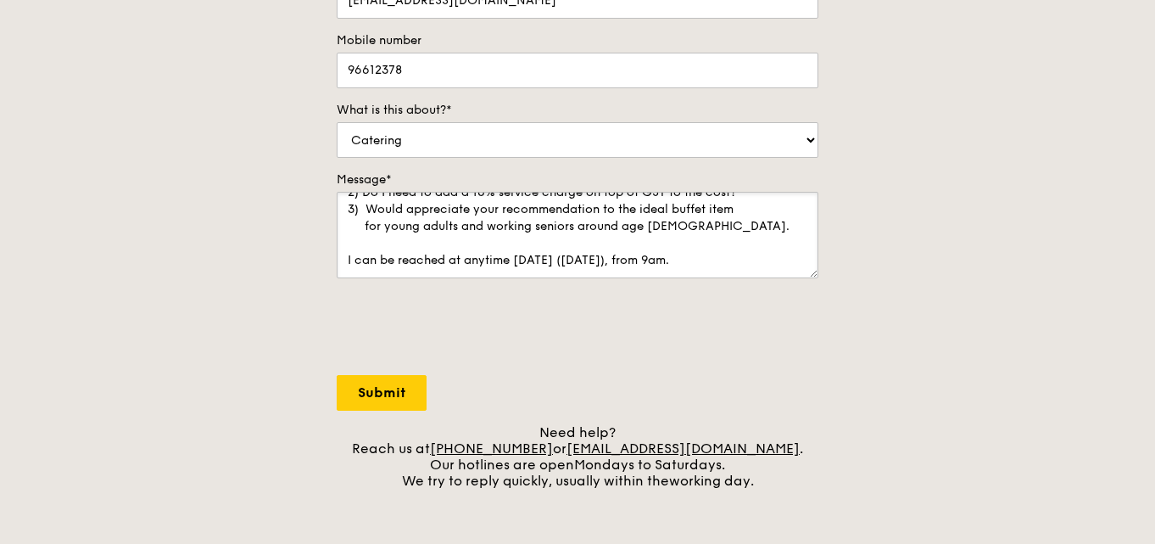
scroll to position [143, 0]
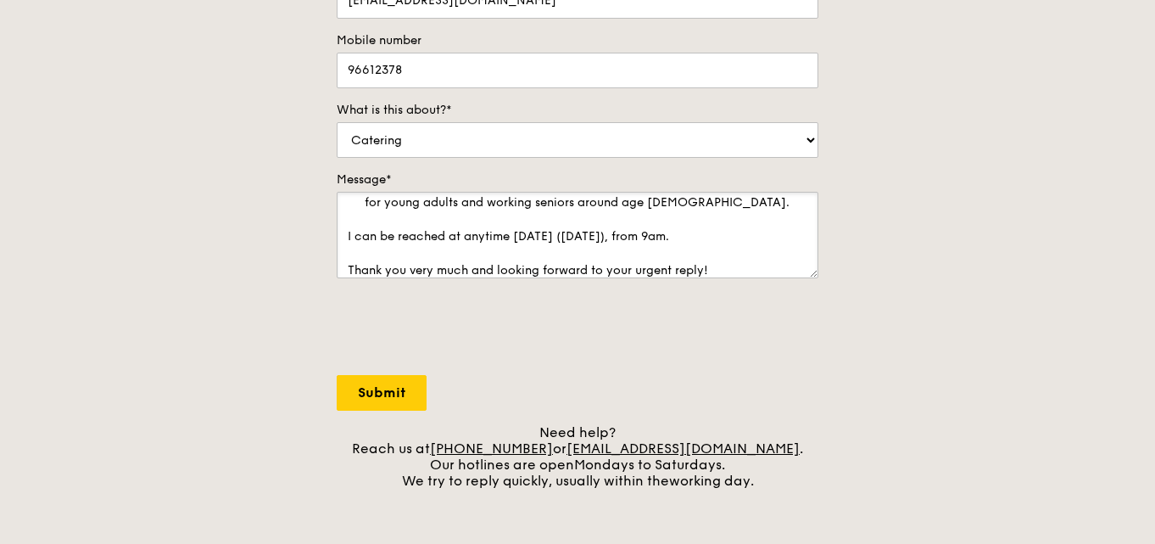
click at [0, 0] on p "3" at bounding box center [0, 0] width 0 height 0
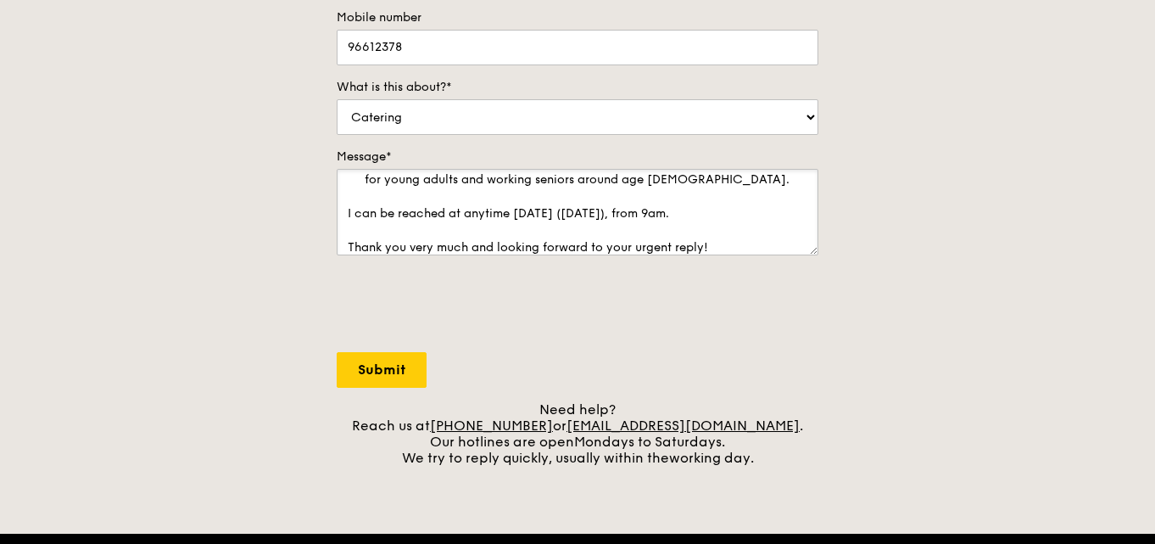
click at [487, 211] on textarea "Would like to make an inquiry on the following. 1) Looking for food catering fo…" at bounding box center [578, 212] width 482 height 87
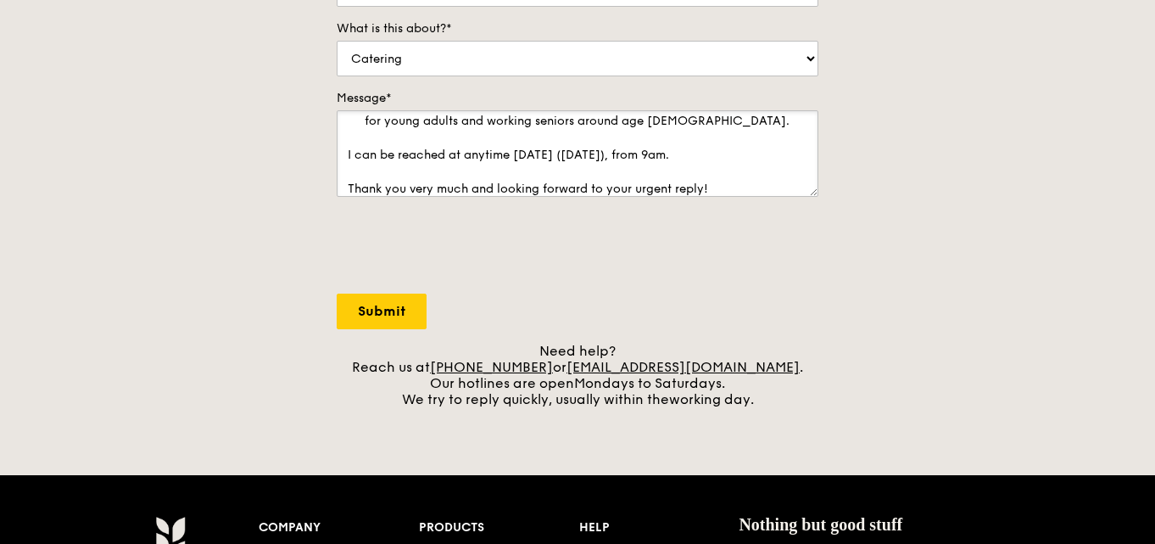
scroll to position [422, 0]
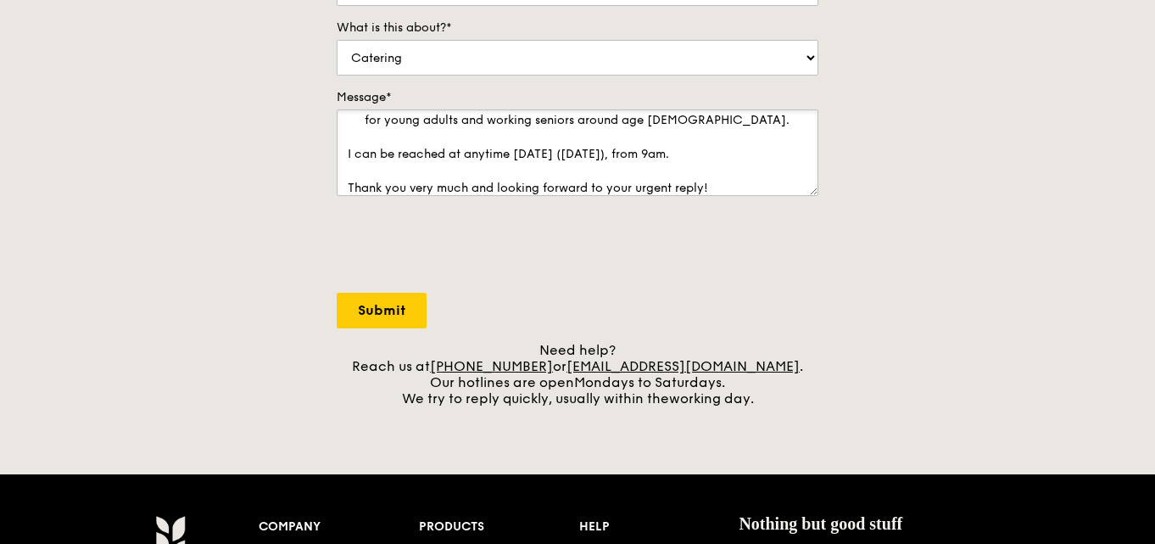
click at [0, 0] on span "any time" at bounding box center [0, 0] width 0 height 0
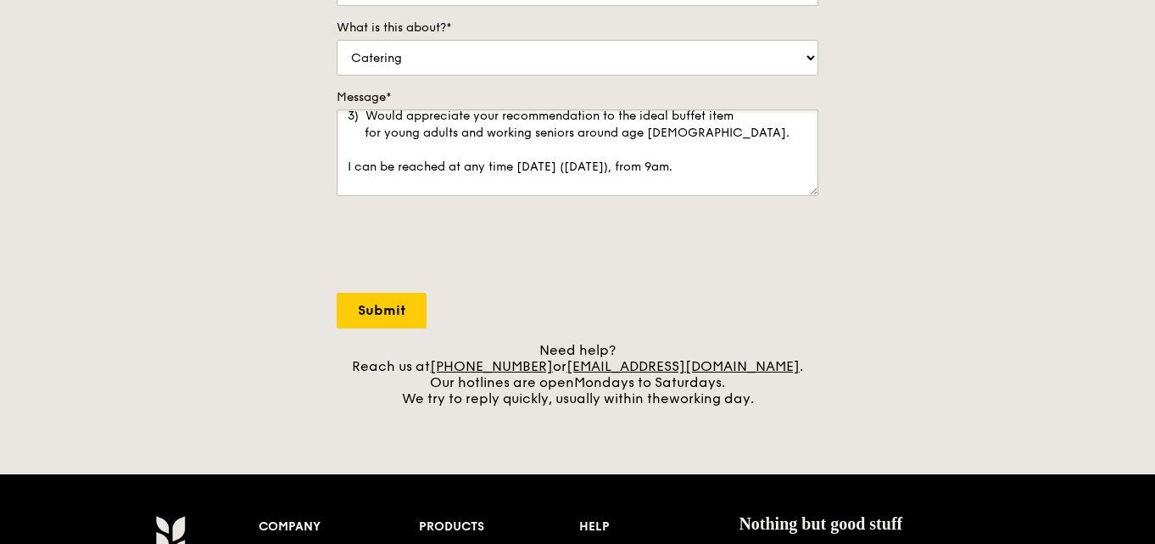
scroll to position [10, 0]
click at [0, 0] on icon "Close assistant" at bounding box center [0, 0] width 0 height 0
click at [415, 167] on textarea "Would like to make an inquiry on the following. 1) Looking for food catering fo…" at bounding box center [578, 152] width 482 height 87
drag, startPoint x: 447, startPoint y: 168, endPoint x: 338, endPoint y: 168, distance: 108.6
click at [338, 168] on textarea "Would like to make an inquiry on the following. 1) Looking for food catering fo…" at bounding box center [578, 152] width 482 height 87
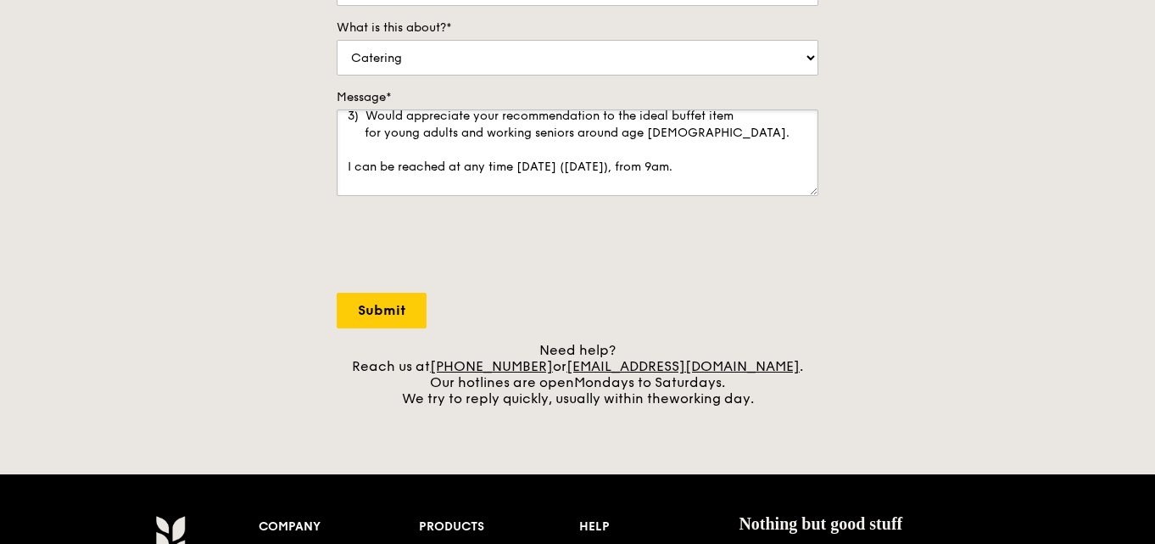
click at [0, 0] on div "Ignore" at bounding box center [0, 0] width 0 height 0
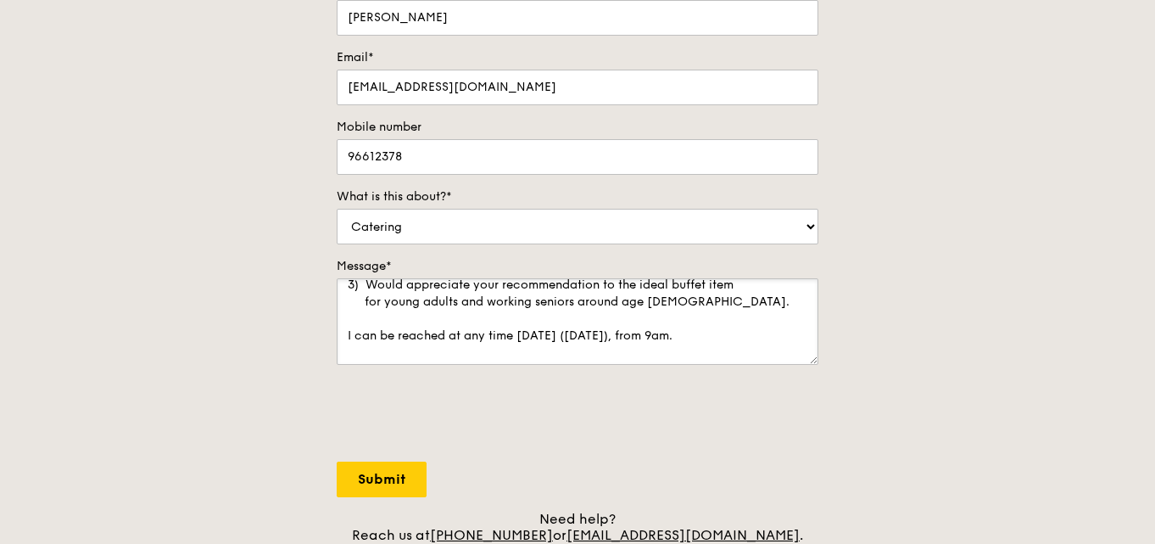
scroll to position [252, 0]
click at [668, 334] on textarea "Would like to make an inquiry on the following. 1) Looking for food catering fo…" at bounding box center [578, 322] width 482 height 87
click at [345, 338] on textarea "Would like to make an inquiry on the following. 1) Looking for food catering fo…" at bounding box center [578, 322] width 482 height 87
click at [0, 0] on span "appreciate" at bounding box center [0, 0] width 0 height 0
click at [0, 0] on qb-div "Fix the auxiliary or modal verb could" at bounding box center [0, 0] width 0 height 0
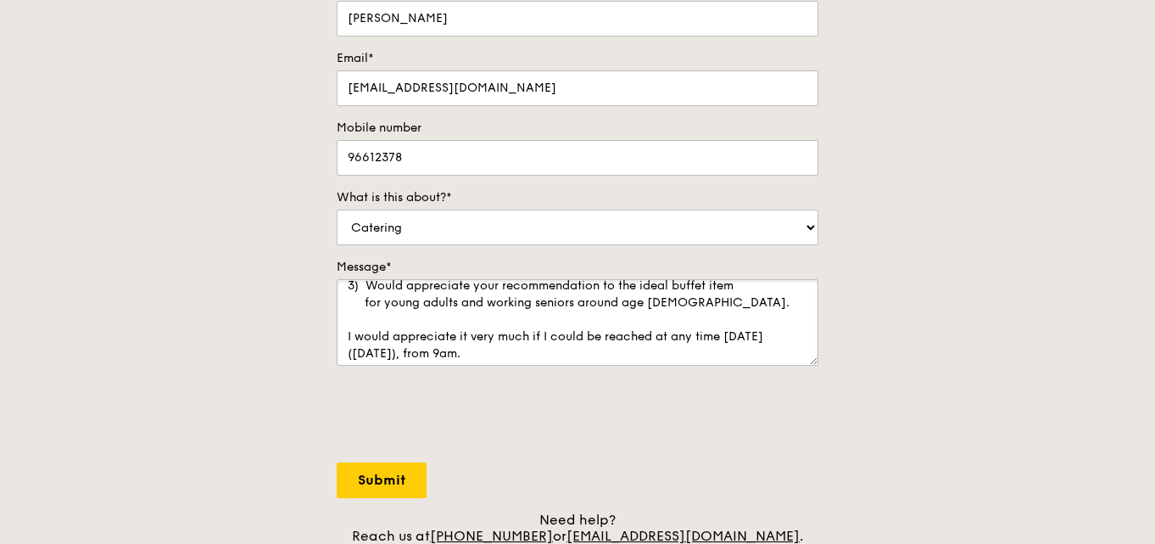
drag, startPoint x: 543, startPoint y: 335, endPoint x: 624, endPoint y: 366, distance: 87.0
click at [551, 338] on textarea "Would like to make an inquiry on the following. 1) Looking for food catering fo…" at bounding box center [578, 322] width 482 height 87
click at [534, 333] on textarea "Would like to make an inquiry on the following. 1) Looking for food catering fo…" at bounding box center [578, 322] width 482 height 87
click at [0, 0] on div "appreciate" at bounding box center [0, 0] width 0 height 0
click at [0, 0] on span "for" at bounding box center [0, 0] width 0 height 0
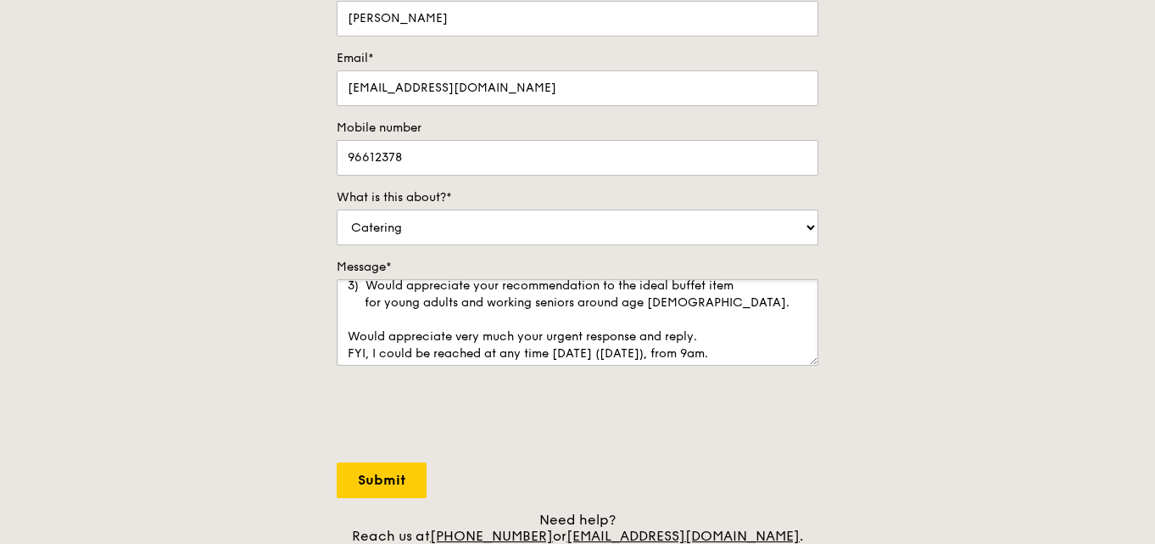
click at [351, 338] on textarea "Would like to make an inquiry on the following. 1) Looking for food catering fo…" at bounding box center [578, 322] width 482 height 87
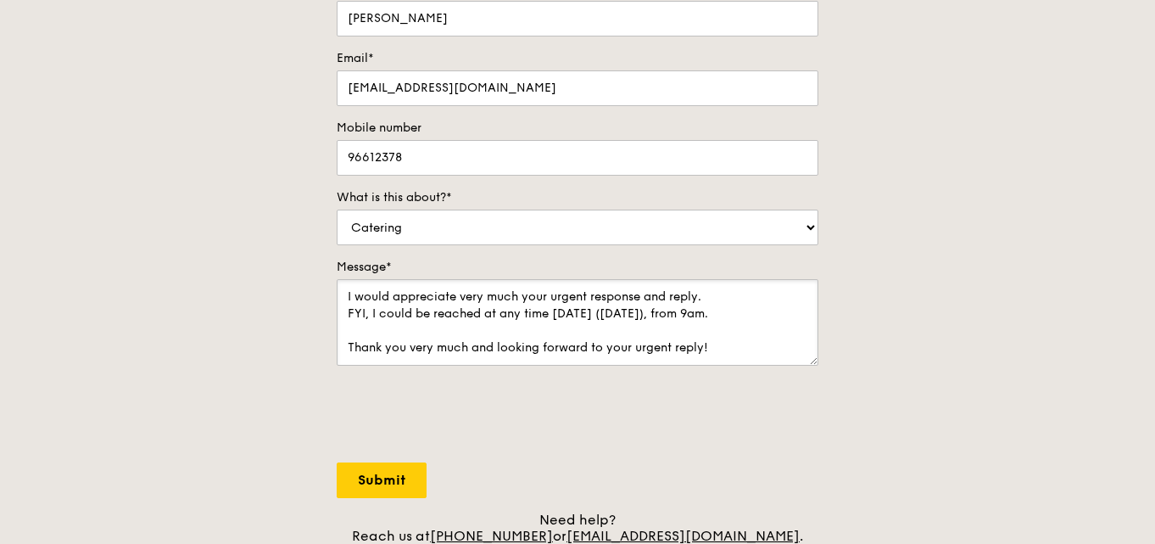
click at [0, 0] on span "much" at bounding box center [0, 0] width 0 height 0
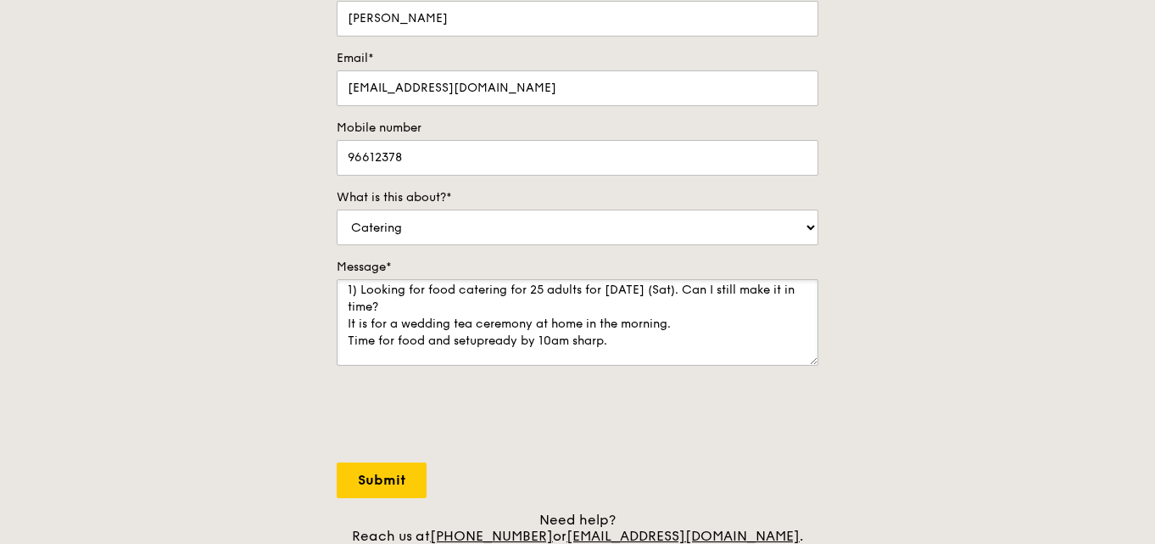
scroll to position [34, 0]
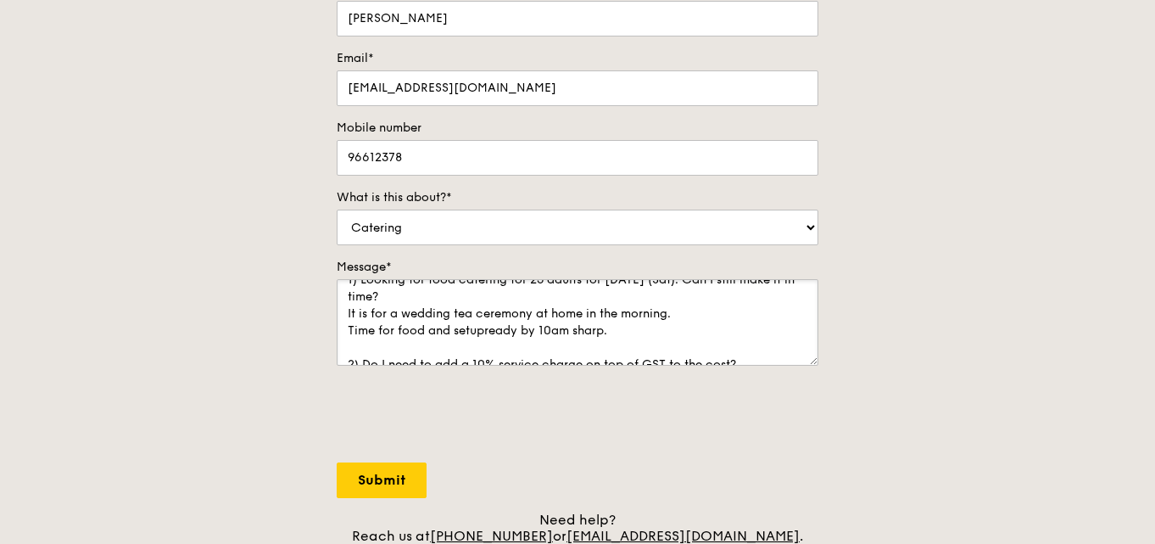
click at [486, 329] on textarea "Would like to make an inquiry on the following. 1) Looking for food catering fo…" at bounding box center [578, 322] width 482 height 87
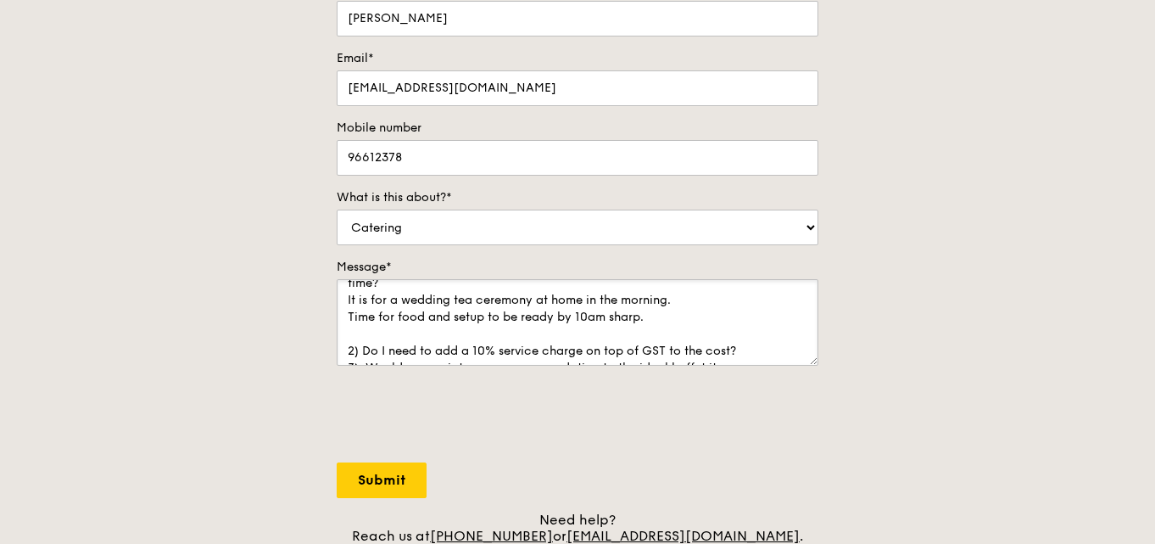
scroll to position [85, 0]
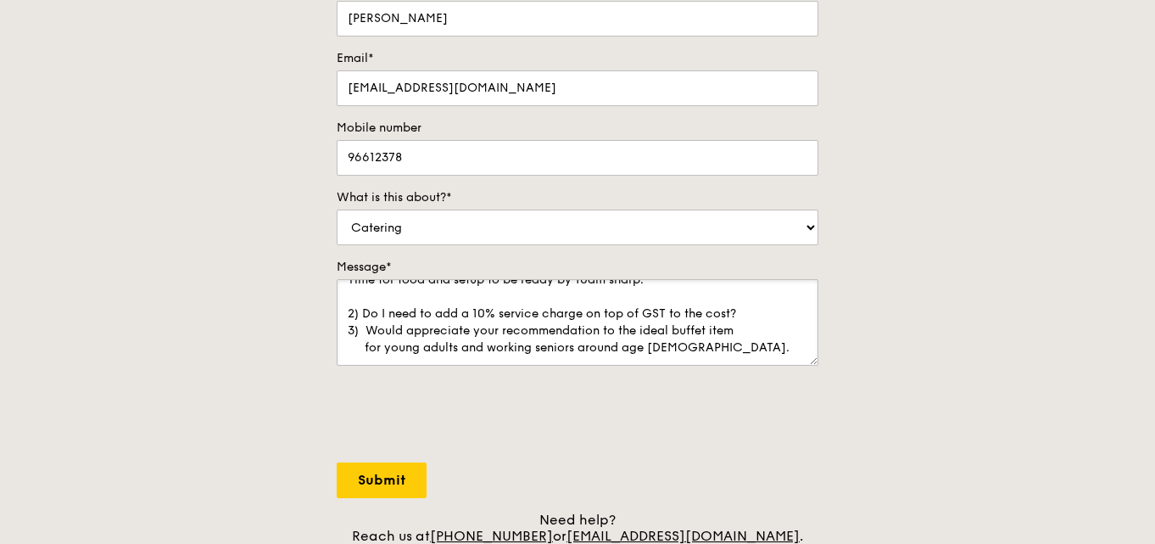
click at [520, 320] on textarea "Would like to make an inquiry on the following. 1) Looking for food catering fo…" at bounding box center [578, 322] width 482 height 87
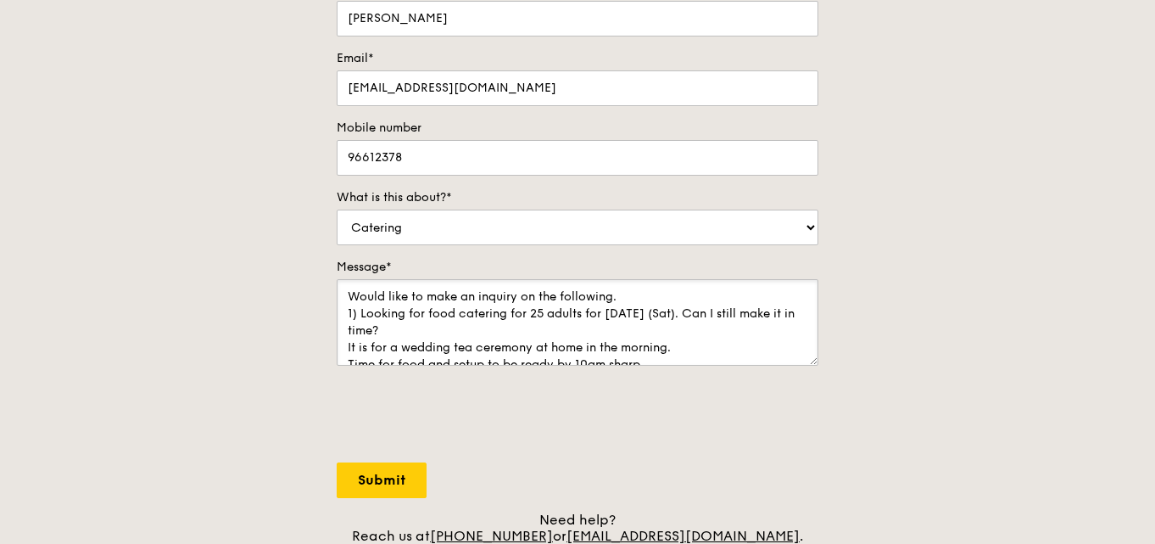
drag, startPoint x: 399, startPoint y: 358, endPoint x: 428, endPoint y: 362, distance: 29.2
click at [400, 358] on textarea "Would like to make an inquiry on the following. 1) Looking for food catering fo…" at bounding box center [578, 322] width 482 height 87
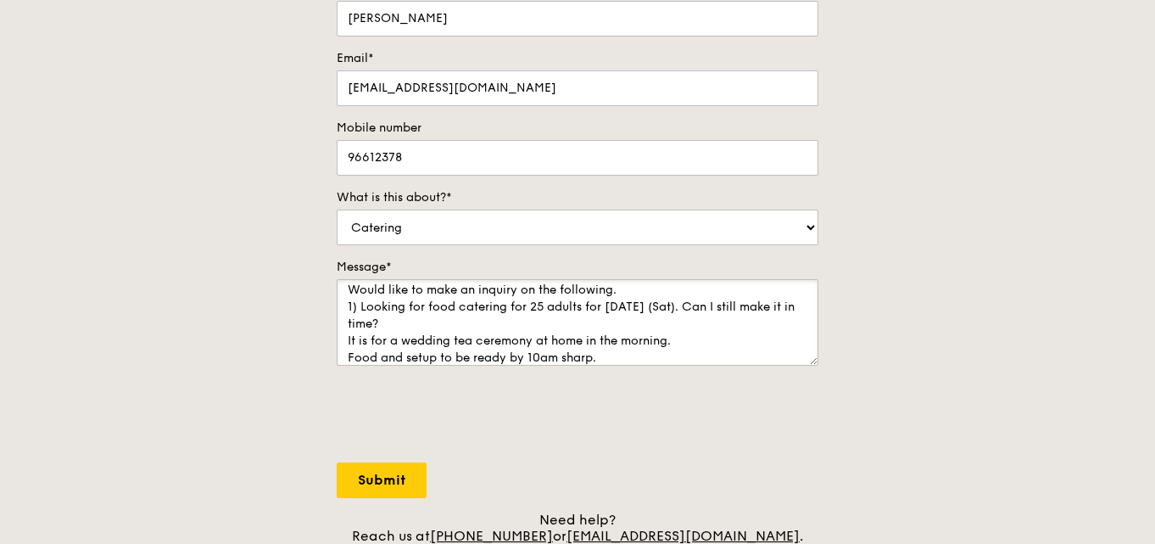
click at [640, 362] on textarea "Would like to make an inquiry on the following. 1) Looking for food catering fo…" at bounding box center [578, 322] width 482 height 87
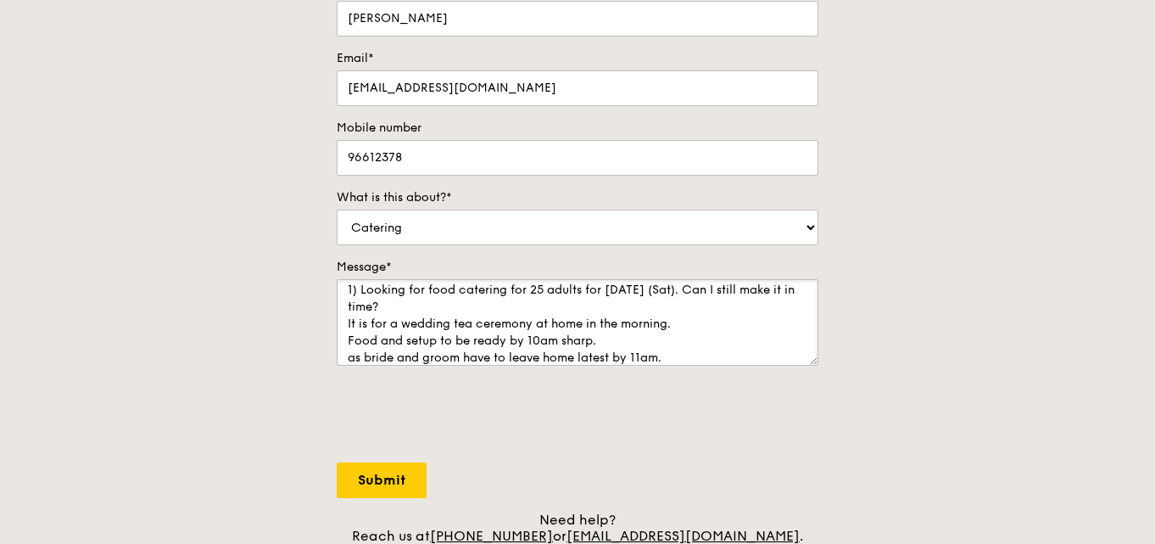
click at [393, 342] on textarea "Would like to make an inquiry on the following. 1) Looking for food catering fo…" at bounding box center [578, 322] width 482 height 87
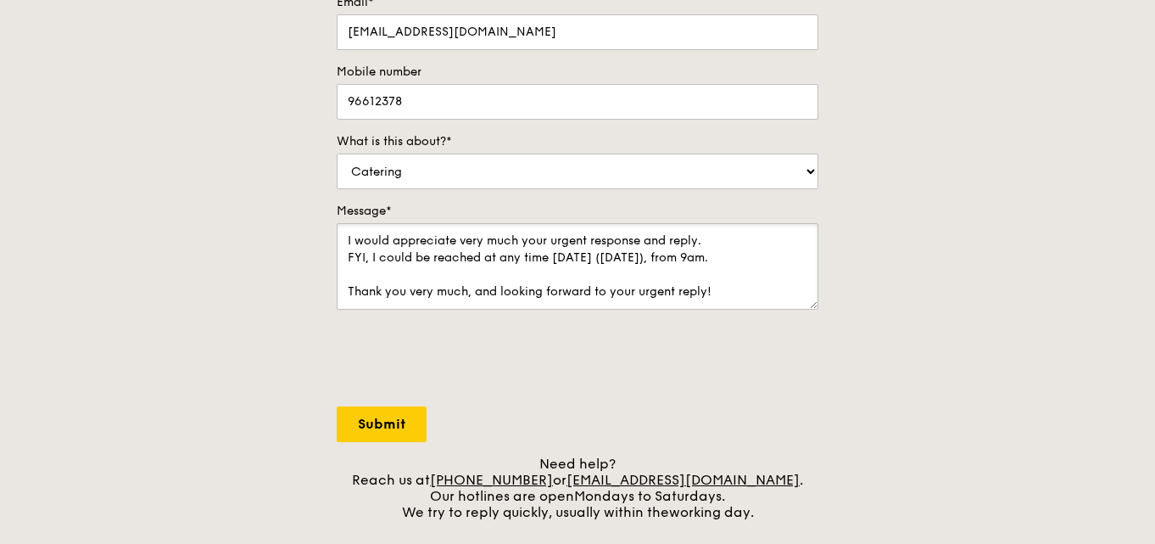
scroll to position [337, 0]
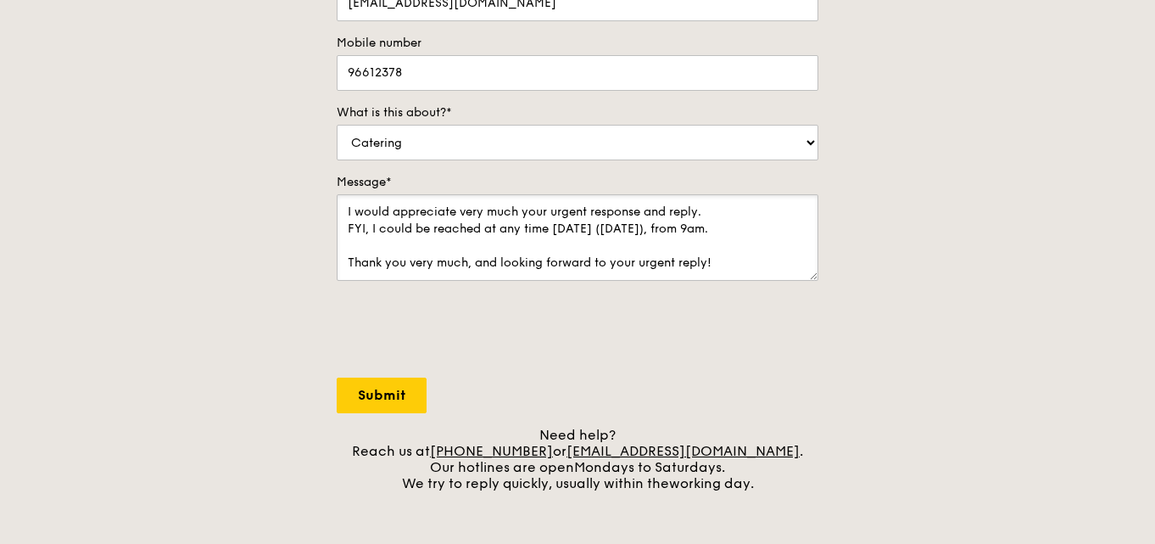
type textarea "Would like to make an inquiry on the following. 1) Looking for food catering fo…"
click at [389, 394] on input "Submit" at bounding box center [382, 395] width 90 height 36
select select "Food"
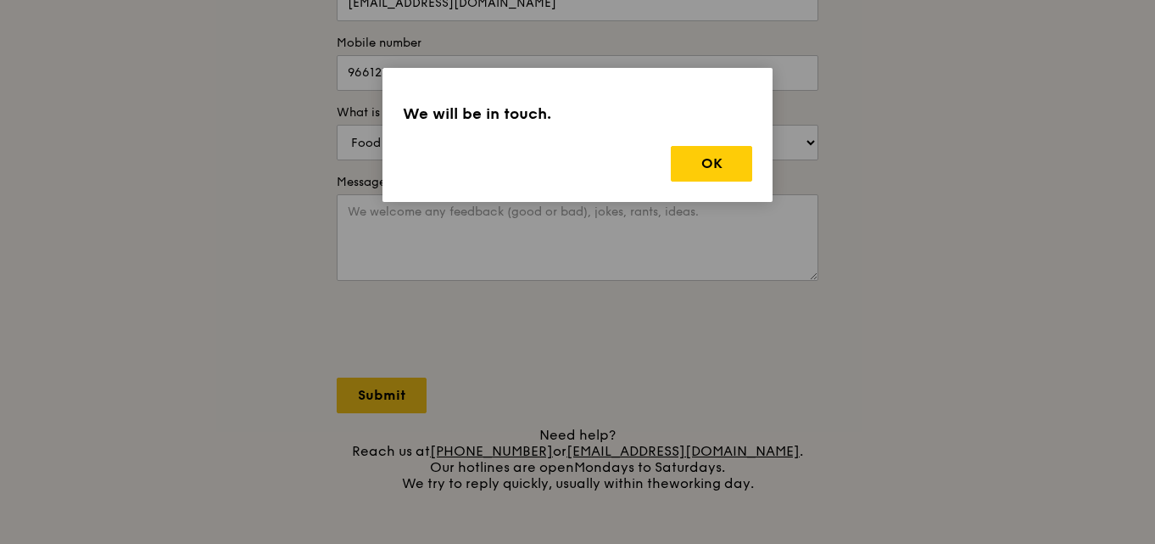
scroll to position [0, 0]
click at [713, 157] on button "OK" at bounding box center [711, 164] width 81 height 36
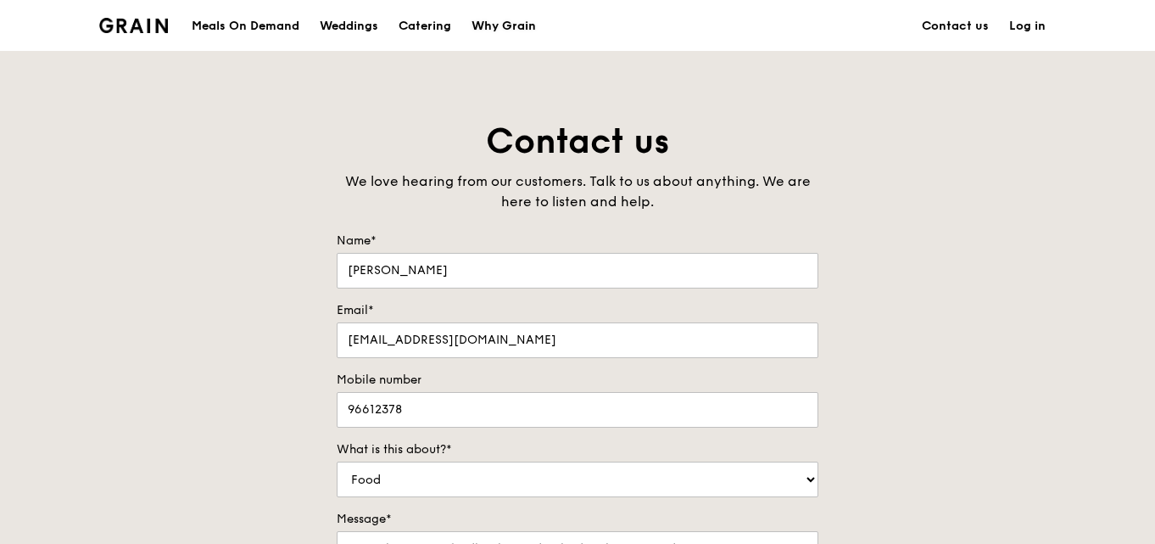
click at [519, 22] on div "Why Grain" at bounding box center [504, 26] width 64 height 51
click at [366, 29] on div "Weddings" at bounding box center [349, 26] width 59 height 51
click at [141, 19] on img at bounding box center [133, 25] width 69 height 15
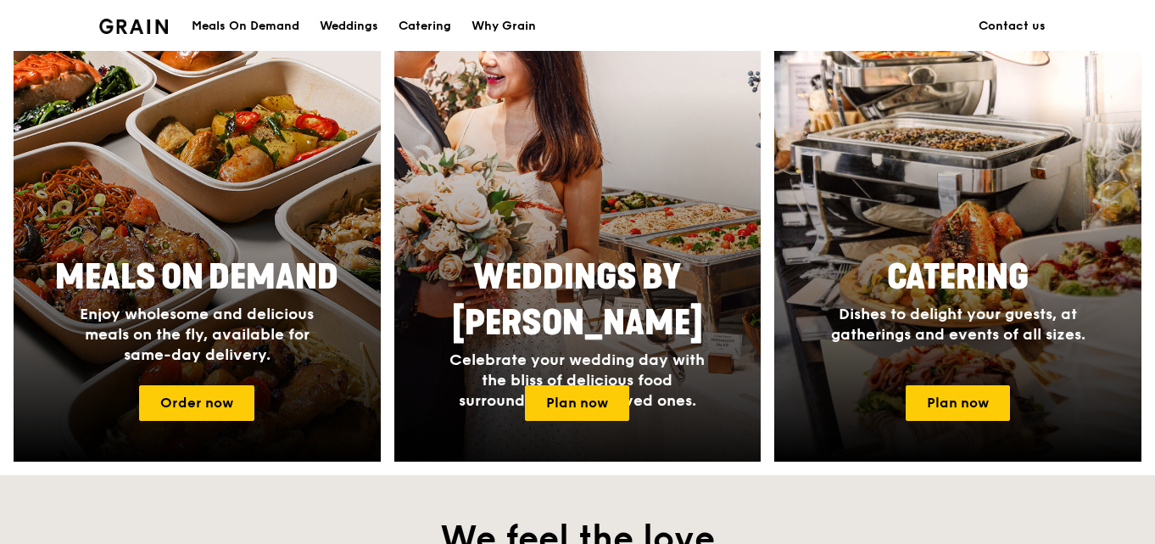
scroll to position [848, 0]
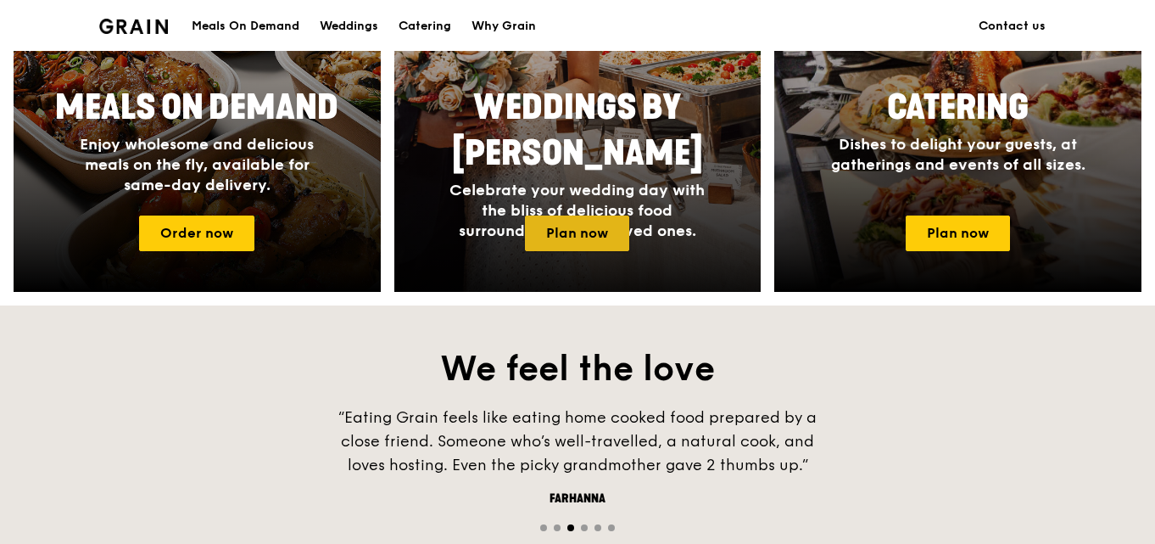
click at [587, 225] on link "Plan now" at bounding box center [577, 233] width 104 height 36
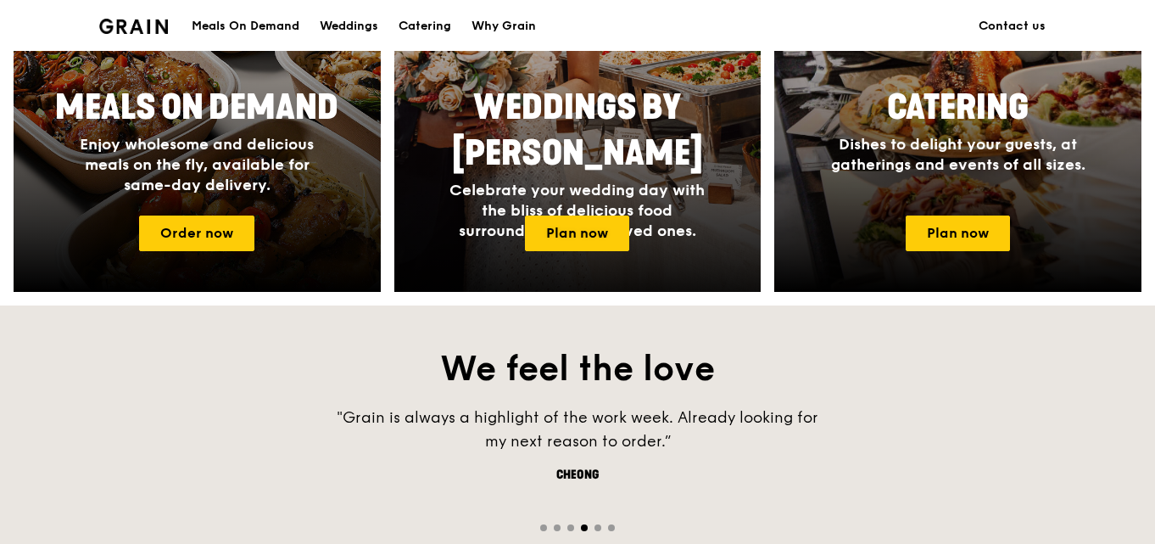
click at [634, 181] on span "Celebrate your wedding day with the bliss of delicious food surrounded by your …" at bounding box center [577, 210] width 255 height 59
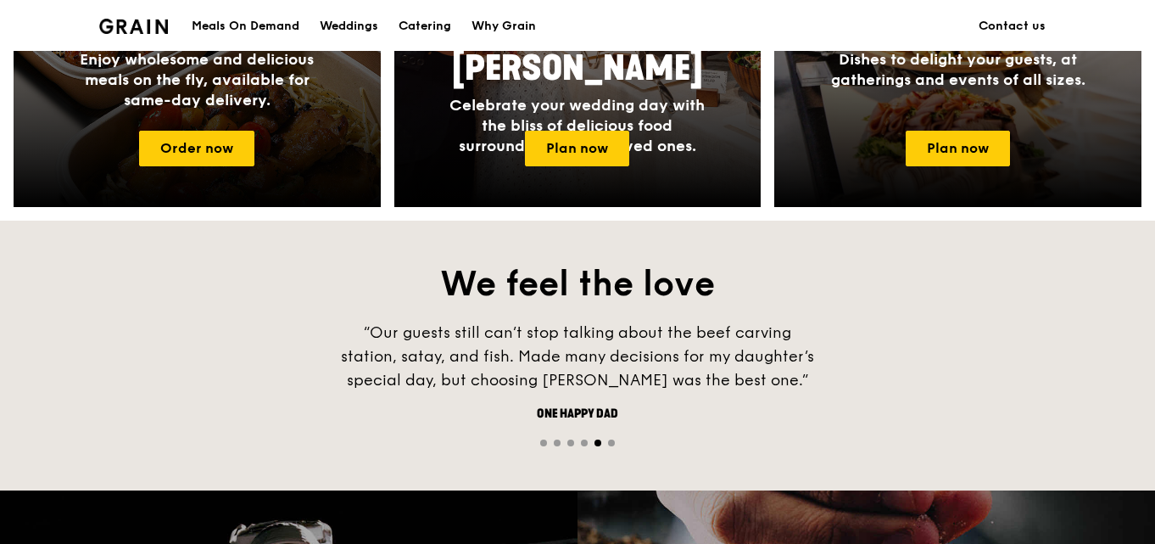
scroll to position [763, 0]
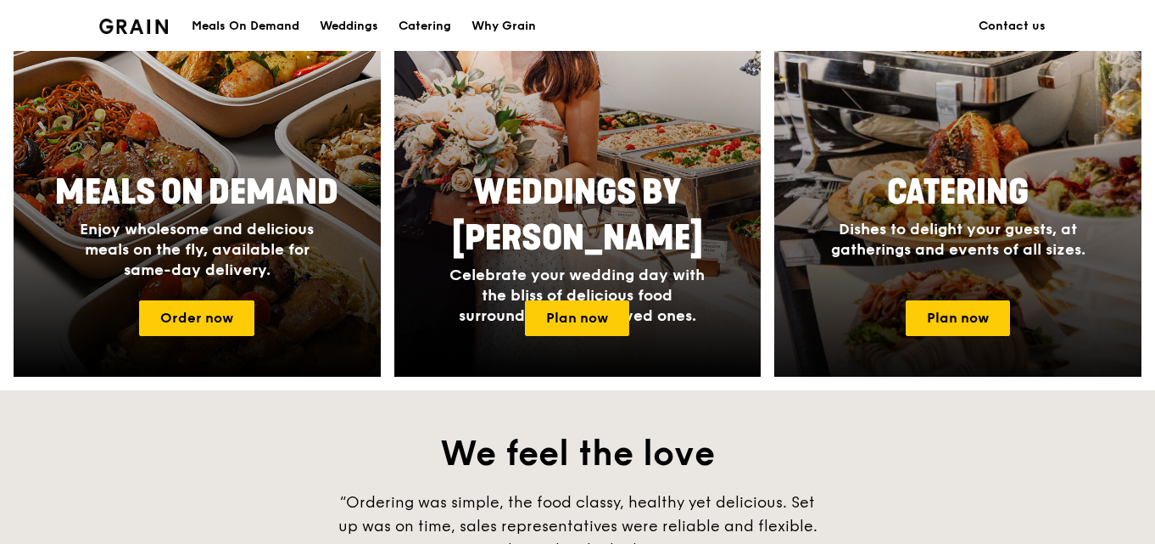
click at [987, 222] on span "Dishes to delight your guests, at gatherings and events of all sizes." at bounding box center [958, 239] width 254 height 39
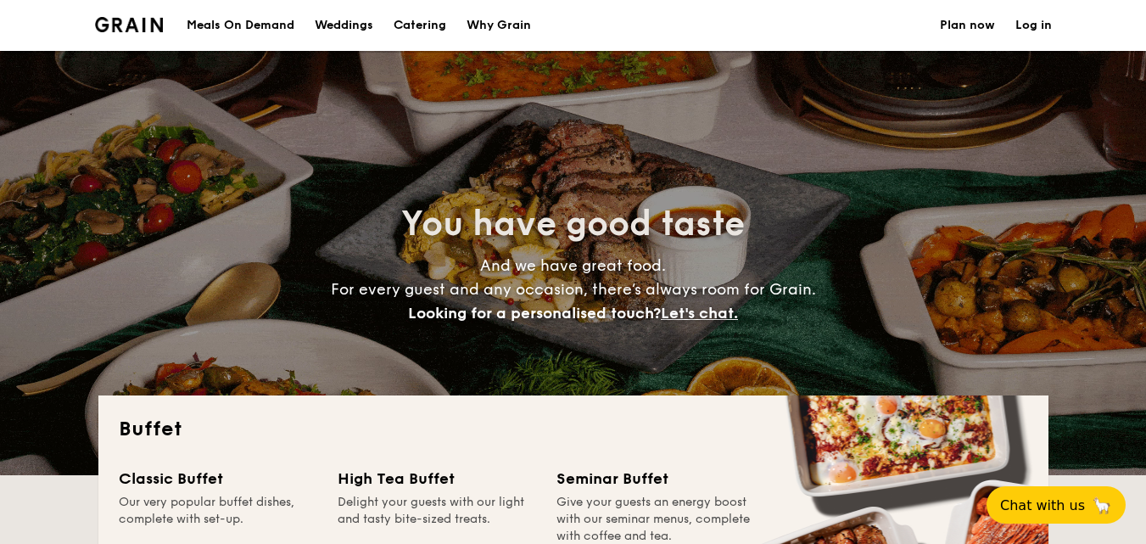
select select
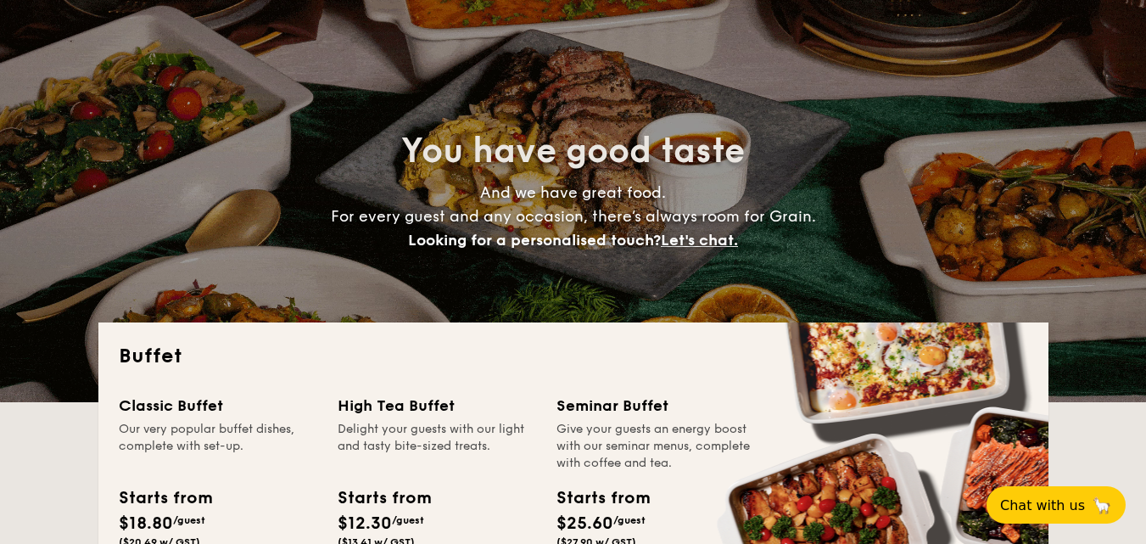
scroll to position [254, 0]
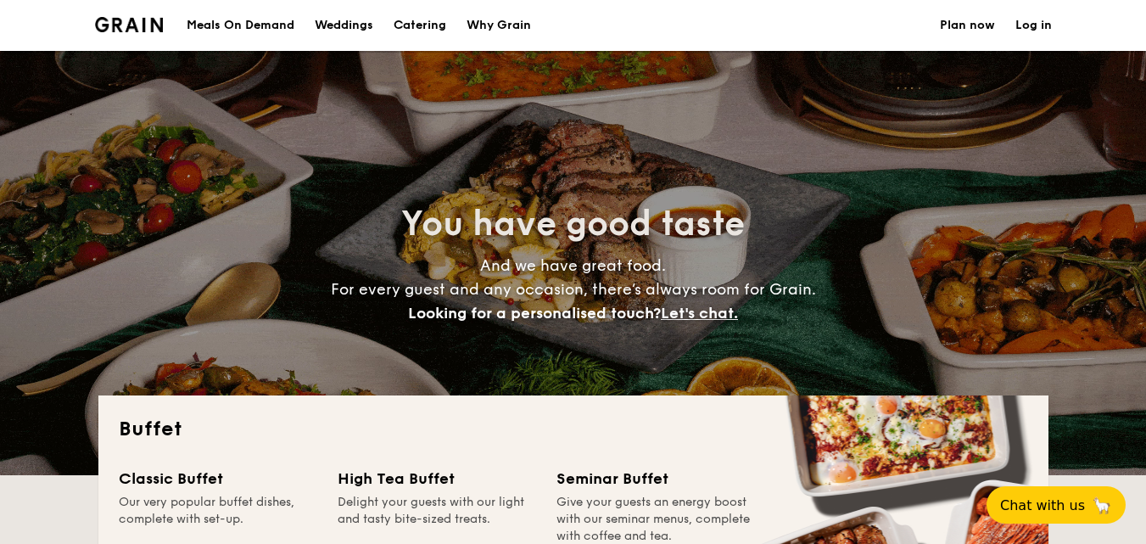
select select
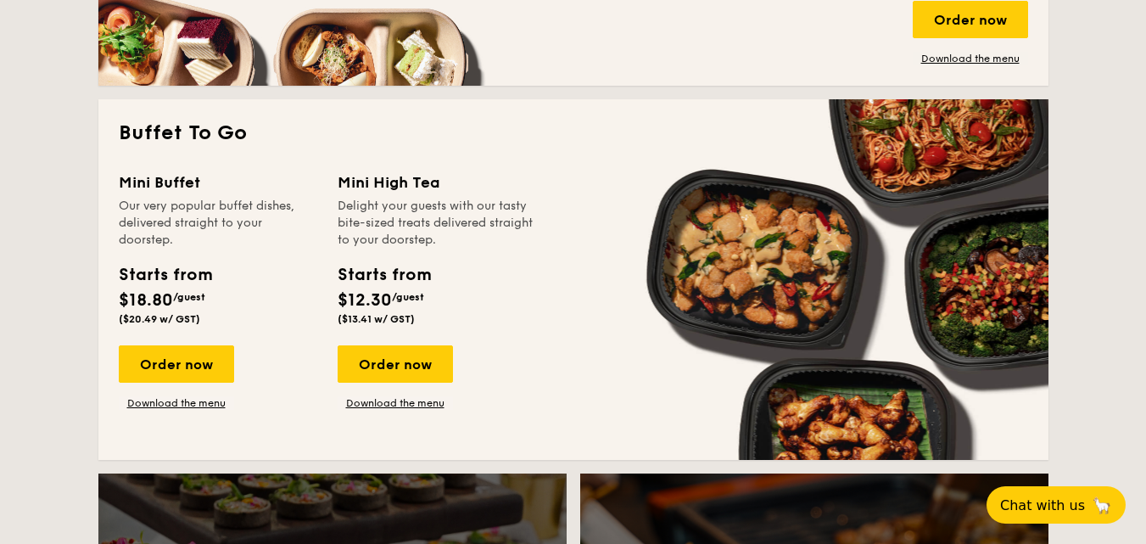
scroll to position [1103, 0]
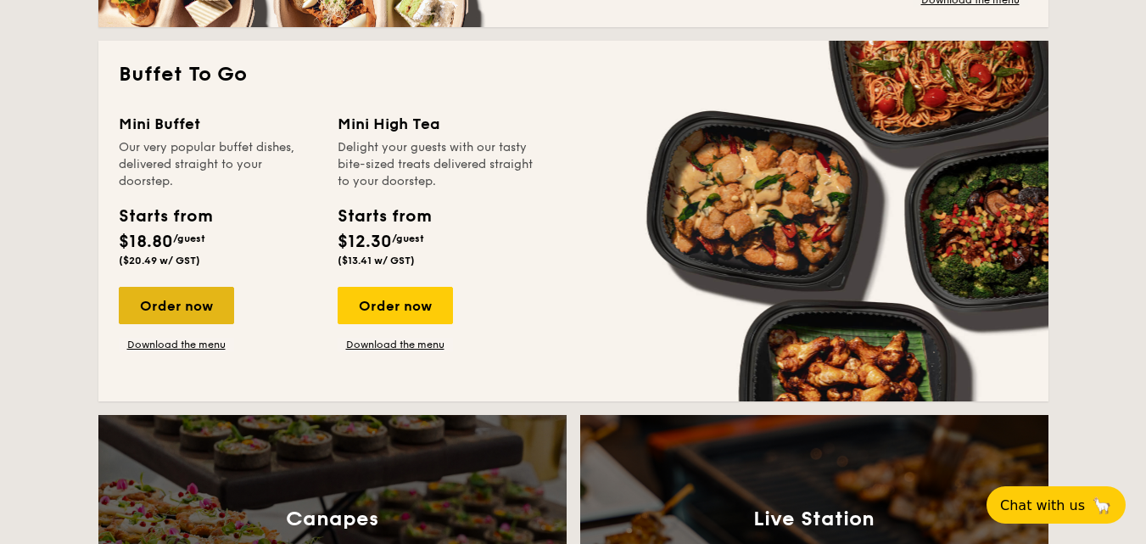
click at [157, 297] on div "Order now" at bounding box center [176, 305] width 115 height 37
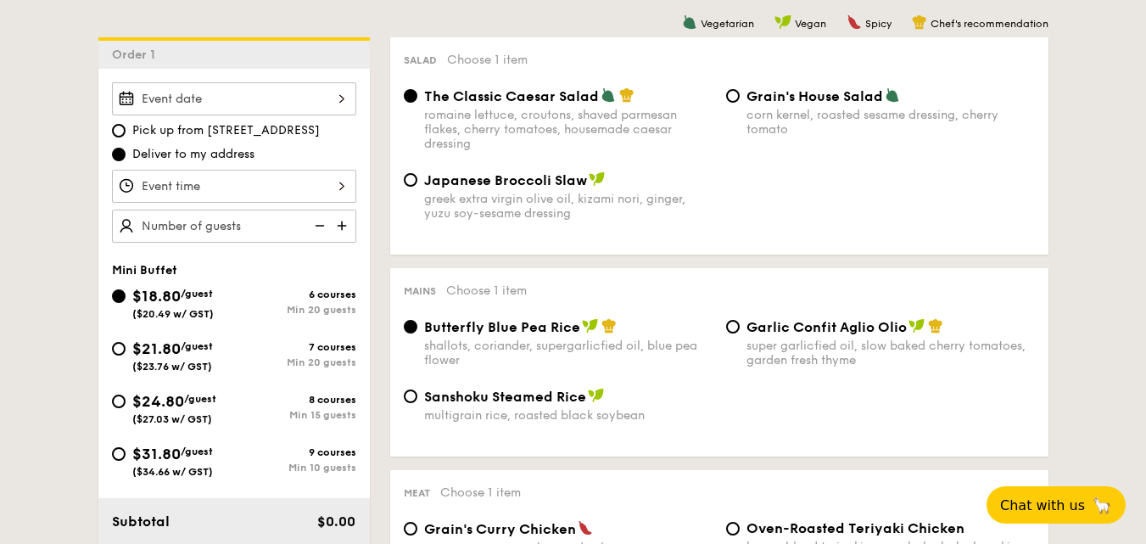
scroll to position [509, 0]
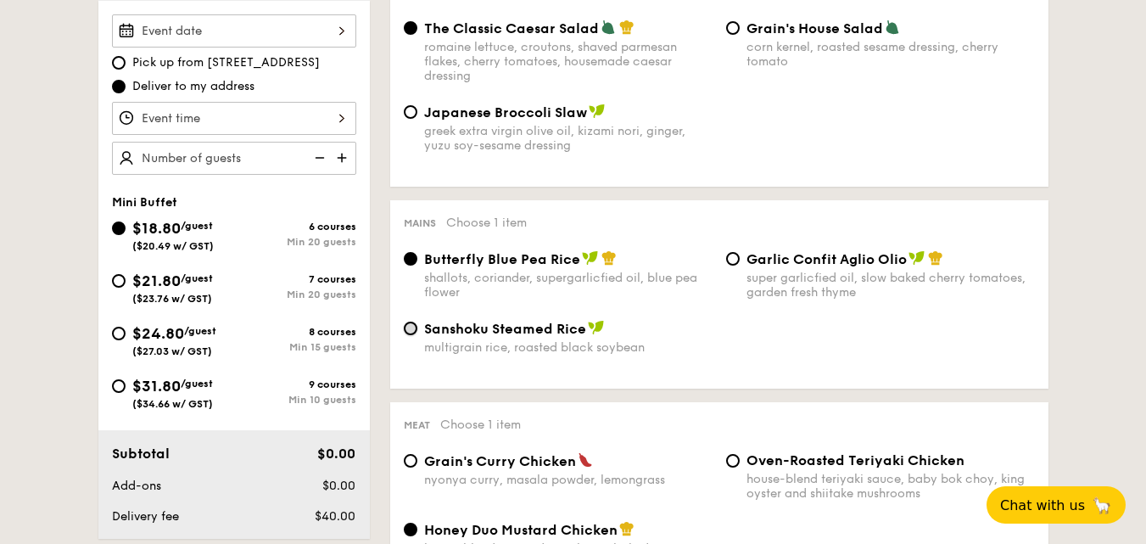
click at [413, 331] on input "Sanshoku Steamed Rice multigrain rice, roasted black soybean" at bounding box center [411, 329] width 14 height 14
radio input "true"
click at [411, 254] on input "Butterfly Blue Pea Rice shallots, coriander, supergarlicfied oil, blue pea flow…" at bounding box center [411, 259] width 14 height 14
radio input "true"
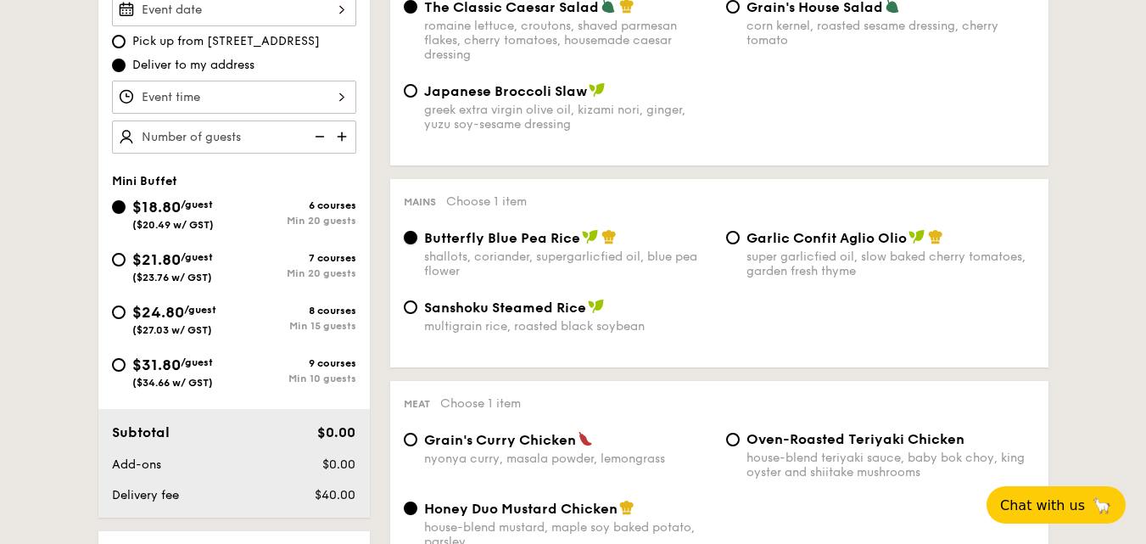
scroll to position [594, 0]
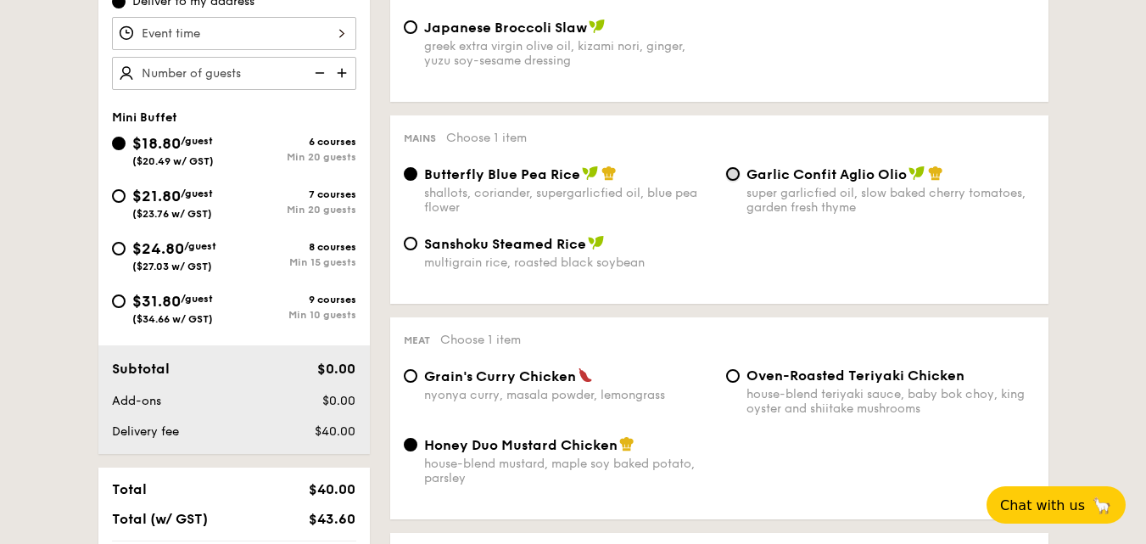
click at [735, 173] on input "Garlic Confit Aglio Olio super garlicfied oil, slow baked cherry tomatoes, gard…" at bounding box center [733, 174] width 14 height 14
radio input "true"
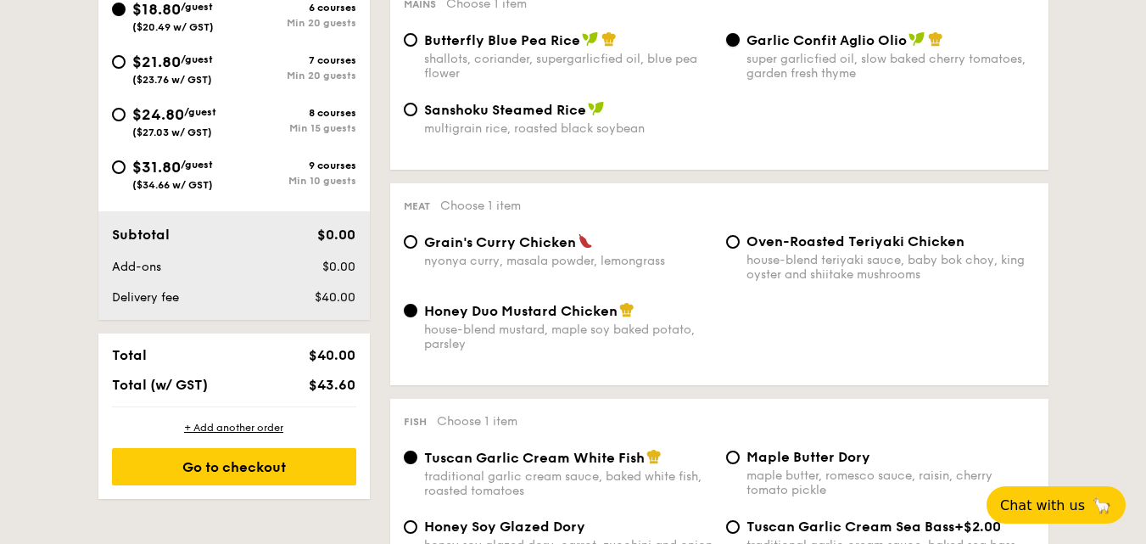
scroll to position [763, 0]
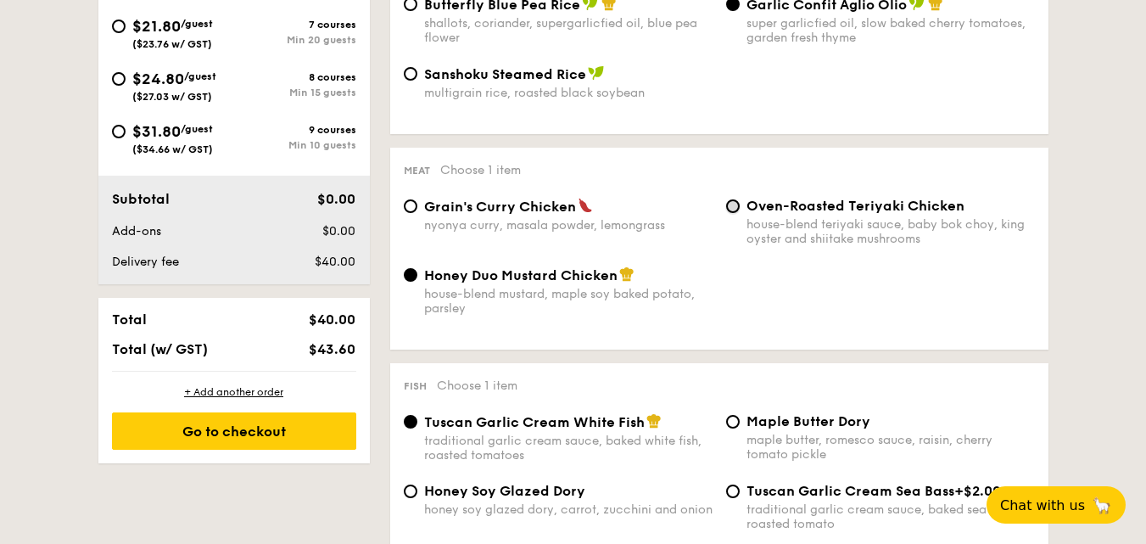
click at [738, 205] on input "Oven-Roasted Teriyaki Chicken house-blend teriyaki sauce, baby bok choy, king o…" at bounding box center [733, 206] width 14 height 14
radio input "true"
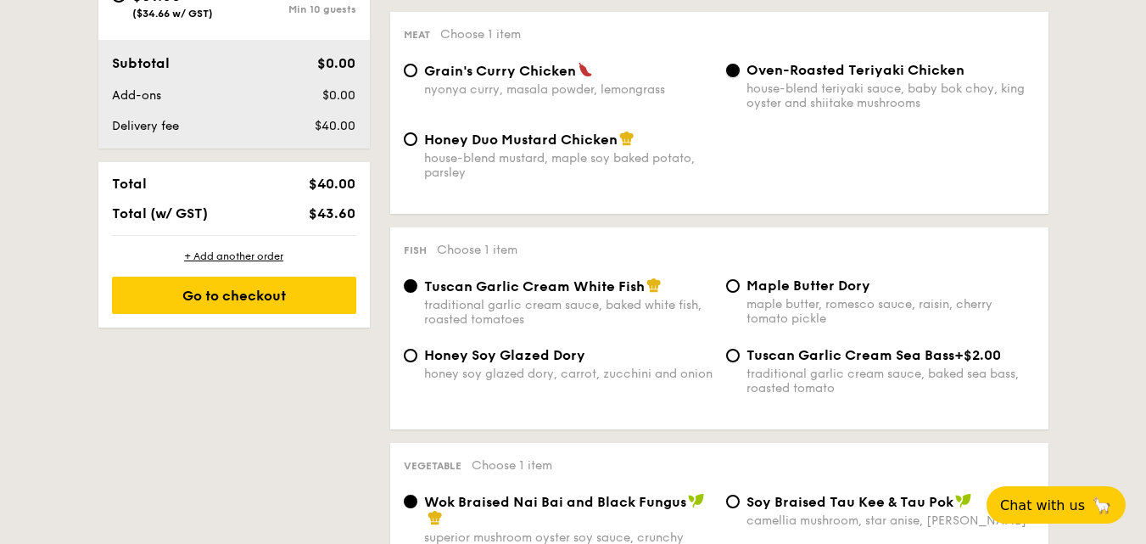
scroll to position [933, 0]
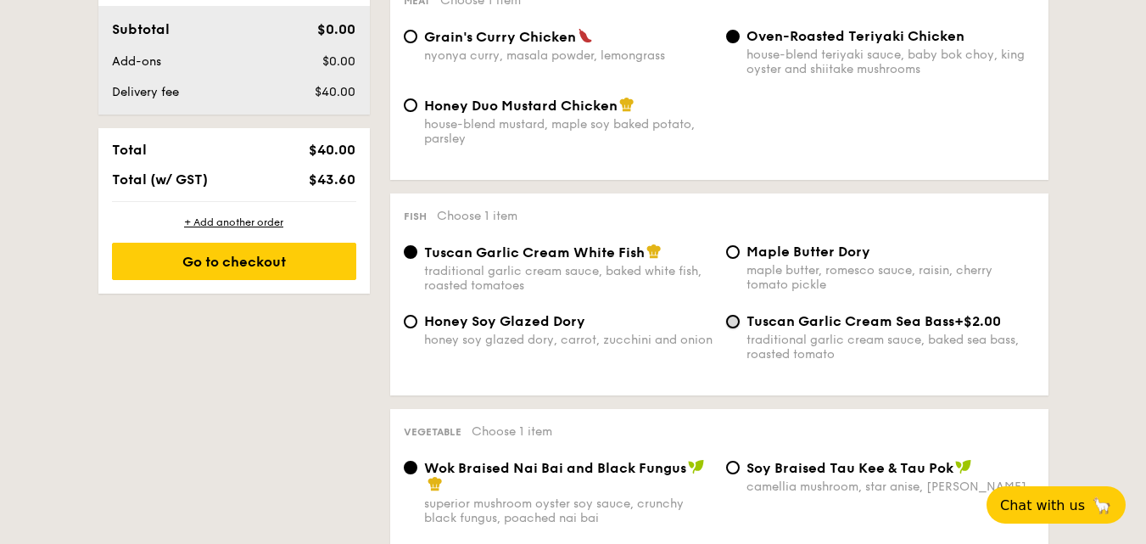
click at [738, 318] on input "Tuscan Garlic Cream Sea Bass +$2.00 traditional garlic cream sauce, baked sea b…" at bounding box center [733, 322] width 14 height 14
radio input "true"
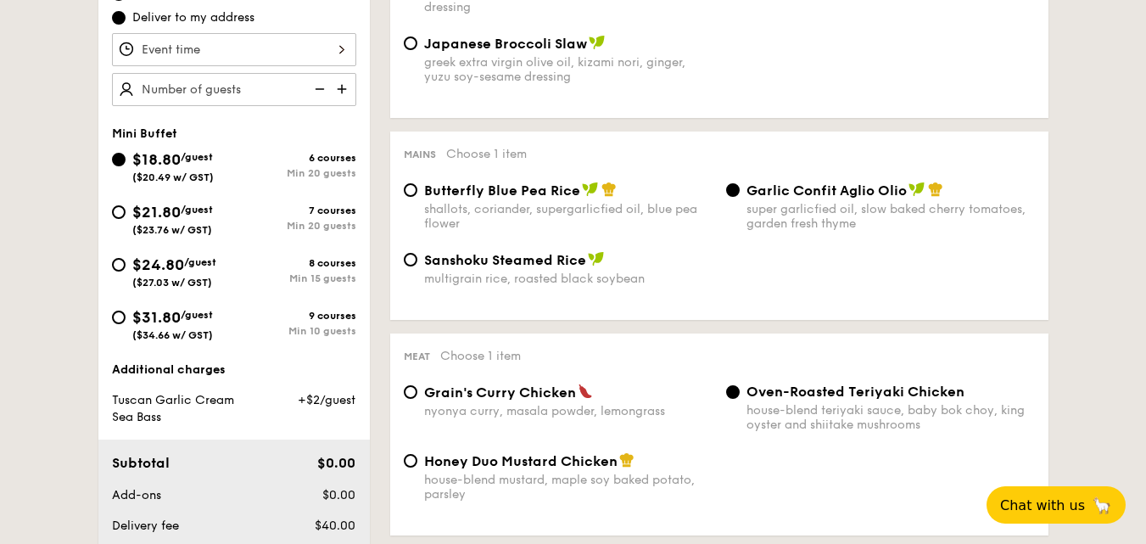
scroll to position [424, 0]
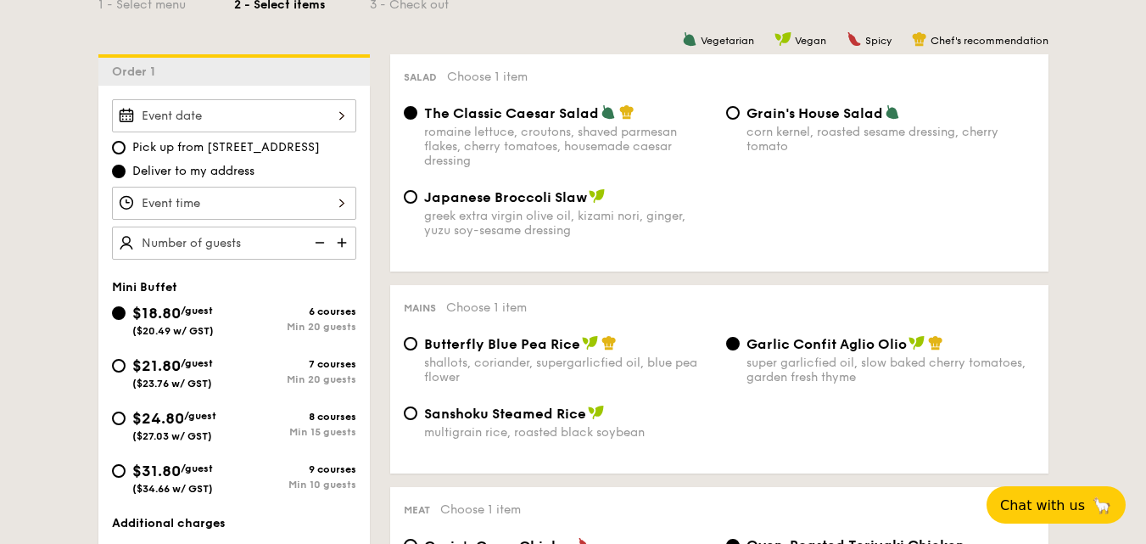
click at [341, 243] on img at bounding box center [343, 242] width 25 height 32
click at [342, 243] on img at bounding box center [343, 242] width 25 height 32
click at [343, 243] on img at bounding box center [343, 242] width 25 height 32
click at [321, 243] on img at bounding box center [317, 242] width 25 height 32
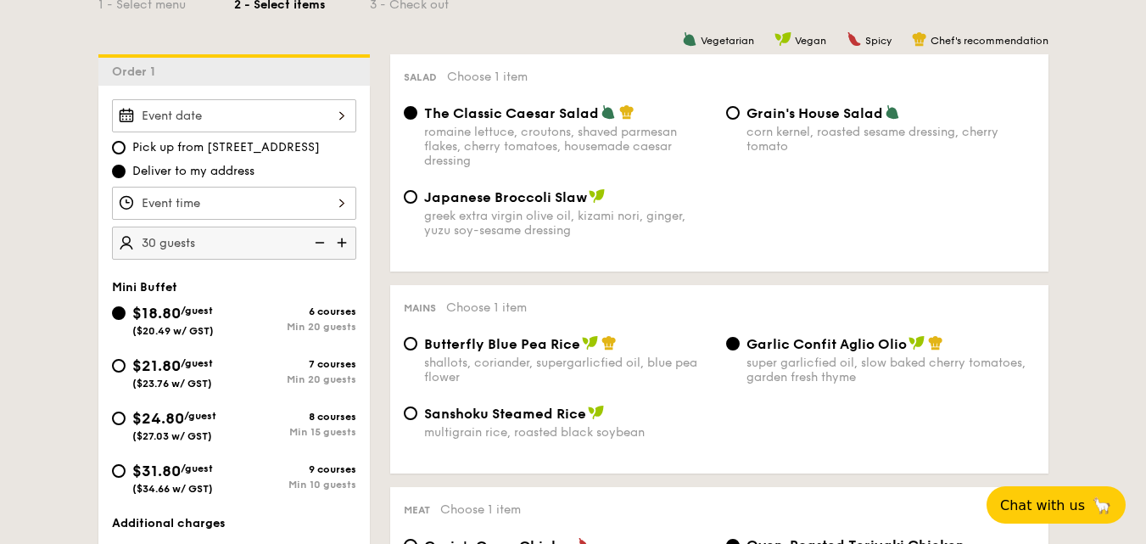
click at [321, 243] on img at bounding box center [317, 242] width 25 height 32
type input "25 guests"
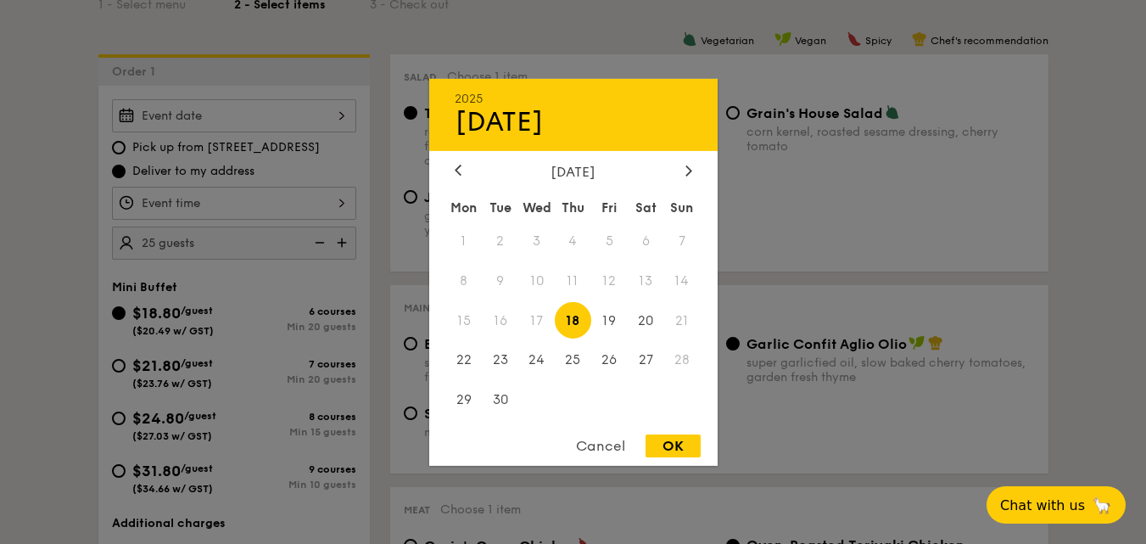
click at [344, 110] on div "2025 Sep 18 September 2025 Mon Tue Wed Thu Fri Sat Sun 1 2 3 4 5 6 7 8 9 10 11 …" at bounding box center [234, 115] width 244 height 33
click at [637, 316] on span "20" at bounding box center [646, 320] width 36 height 36
drag, startPoint x: 674, startPoint y: 449, endPoint x: 663, endPoint y: 427, distance: 25.0
click at [676, 449] on div "OK" at bounding box center [673, 445] width 55 height 23
type input "Sep 20, 2025"
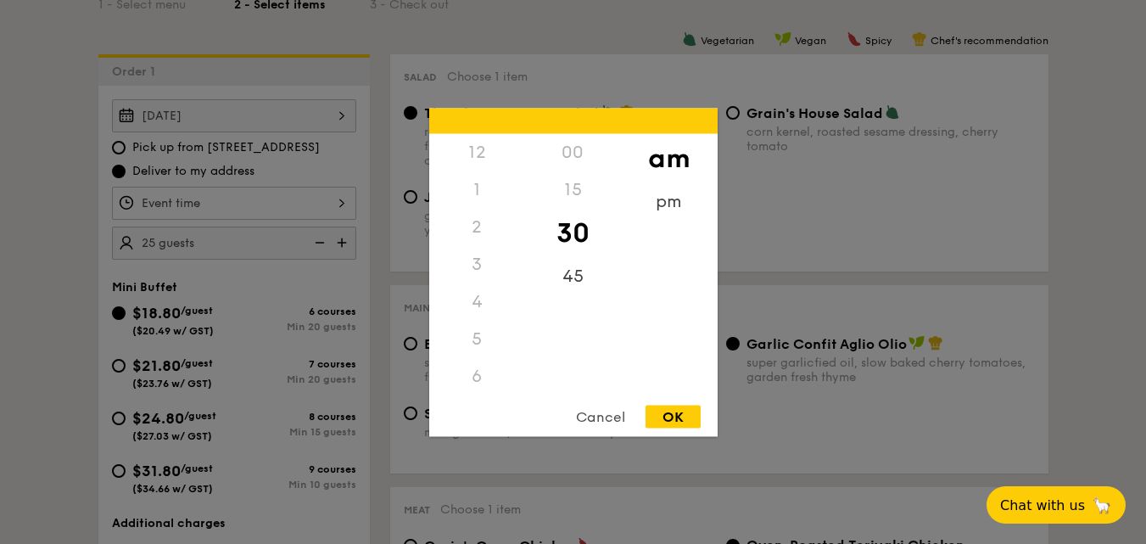
click at [344, 198] on div "12 1 2 3 4 5 6 7 8 9 10 11 00 15 30 45 am pm Cancel OK" at bounding box center [234, 203] width 244 height 33
click at [577, 148] on div "00" at bounding box center [573, 151] width 96 height 37
click at [473, 301] on div "9" at bounding box center [477, 300] width 96 height 37
click at [566, 235] on div "30" at bounding box center [573, 232] width 96 height 49
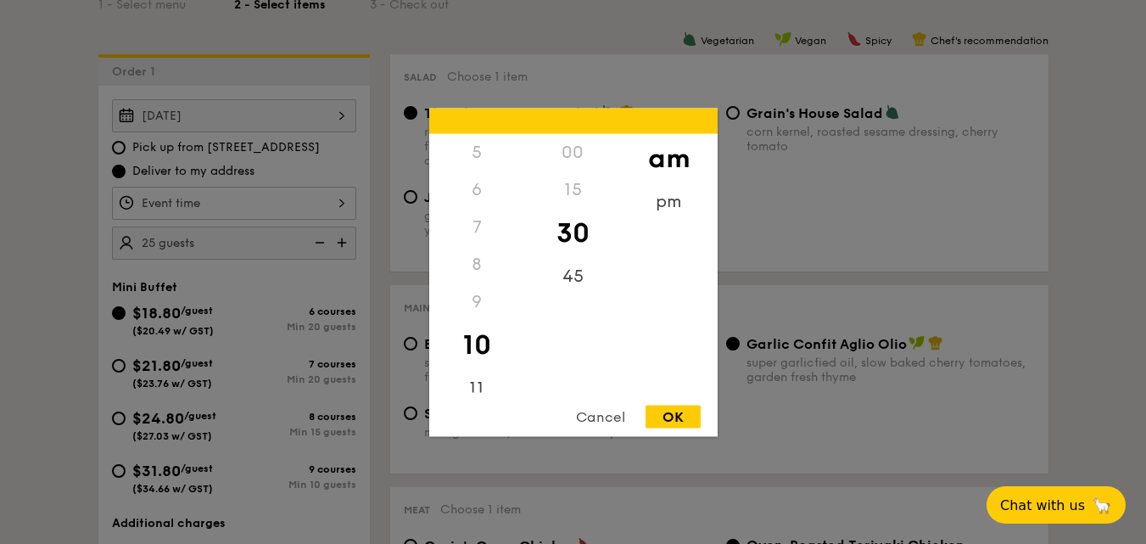
click at [673, 422] on div "OK" at bounding box center [673, 416] width 55 height 23
type input "10:30AM"
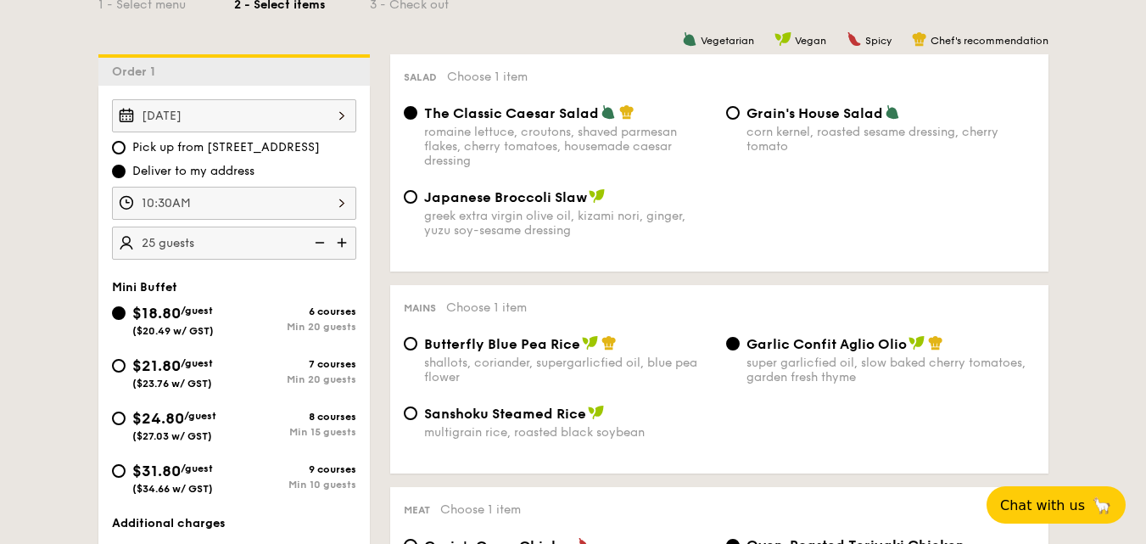
click at [341, 202] on div "10:30AM" at bounding box center [234, 203] width 244 height 33
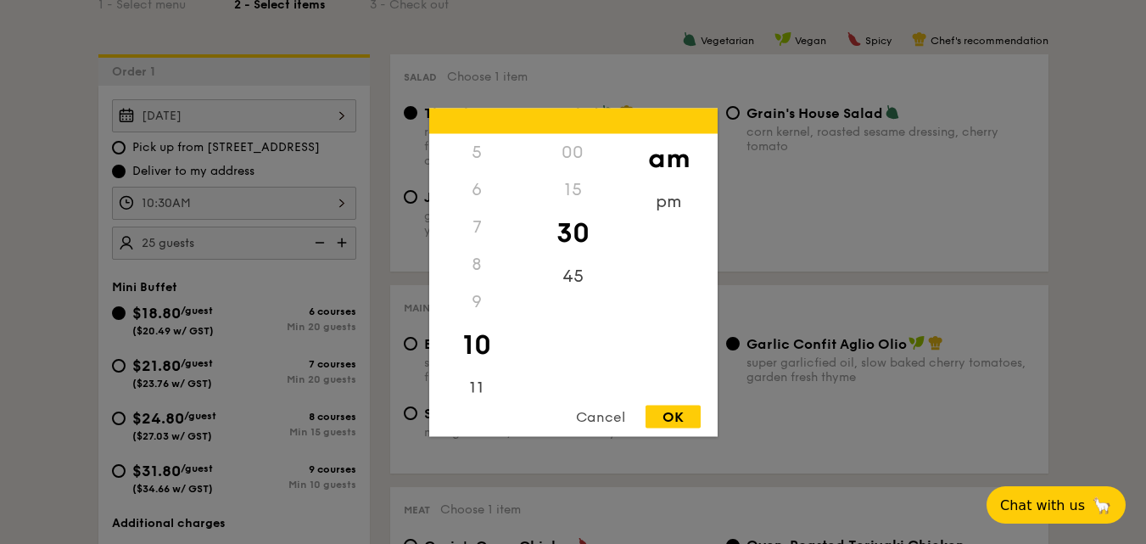
click at [685, 414] on div "OK" at bounding box center [673, 416] width 55 height 23
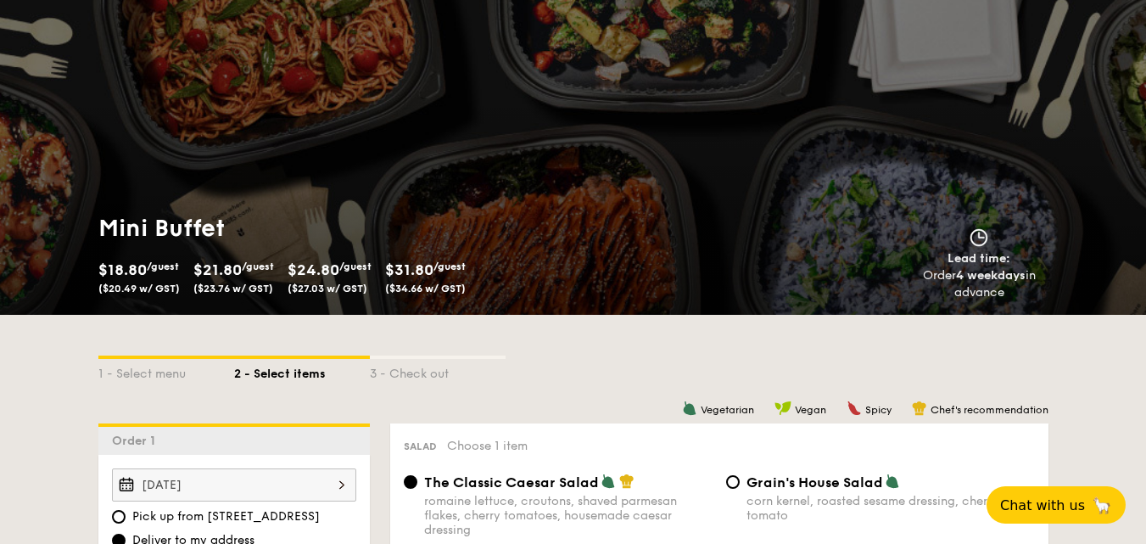
scroll to position [85, 0]
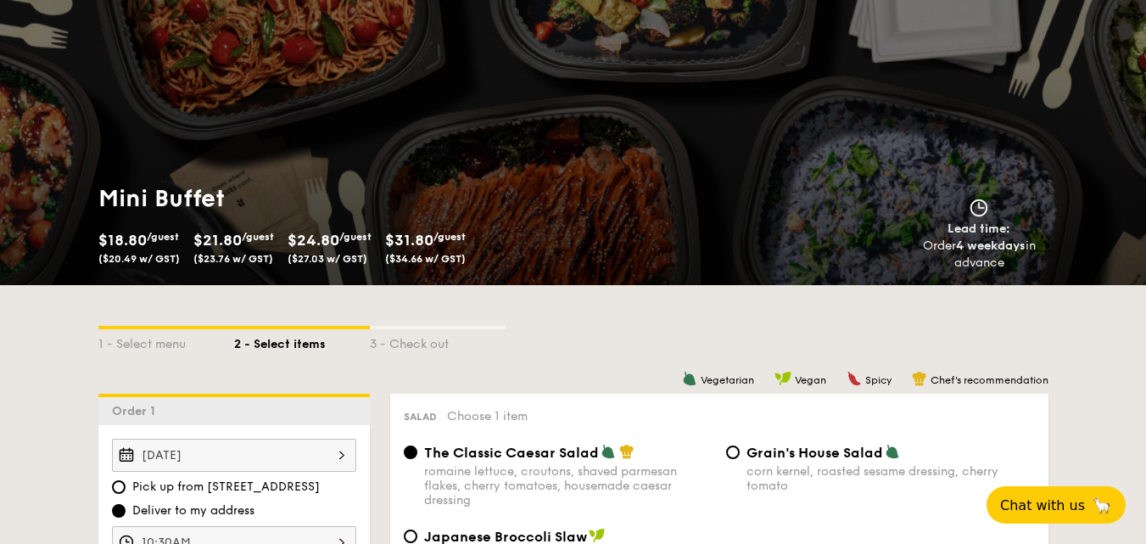
click at [225, 254] on span "($23.76 w/ GST)" at bounding box center [233, 259] width 80 height 12
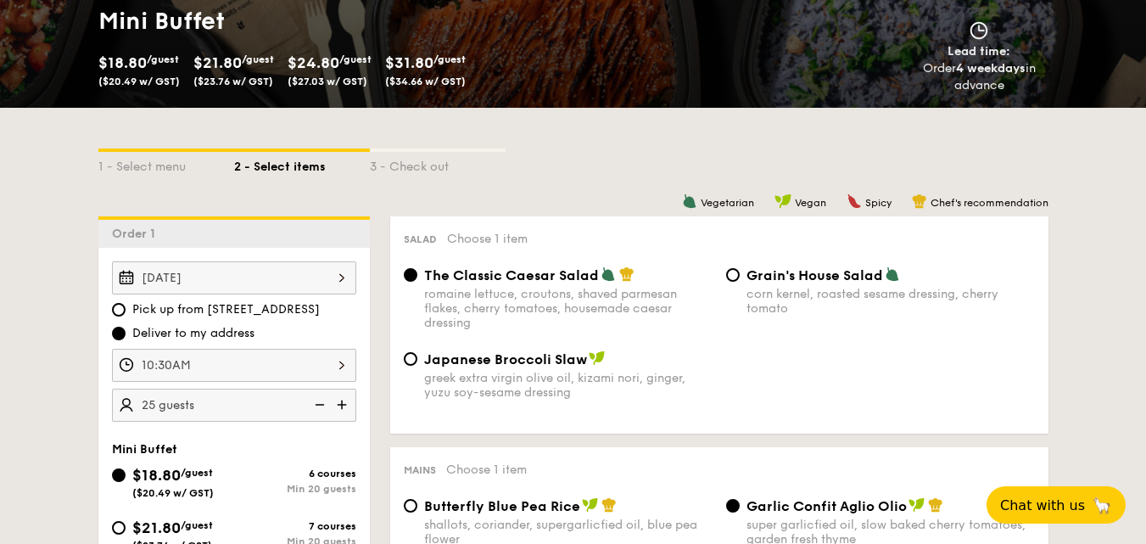
scroll to position [509, 0]
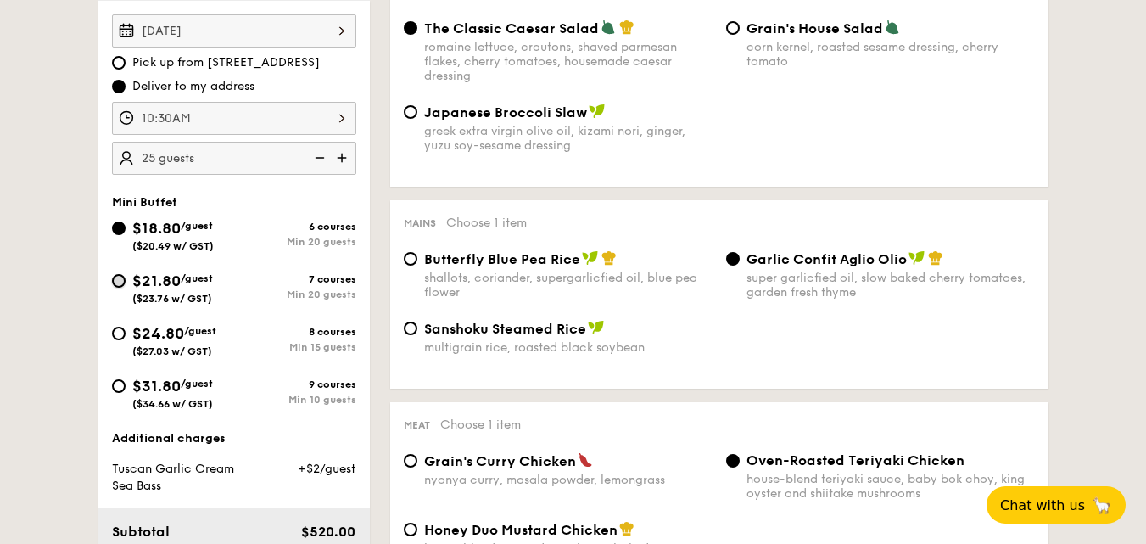
click at [121, 282] on input "$21.80 /guest ($23.76 w/ GST) 7 courses Min 20 guests" at bounding box center [119, 281] width 14 height 14
radio input "true"
radio input "false"
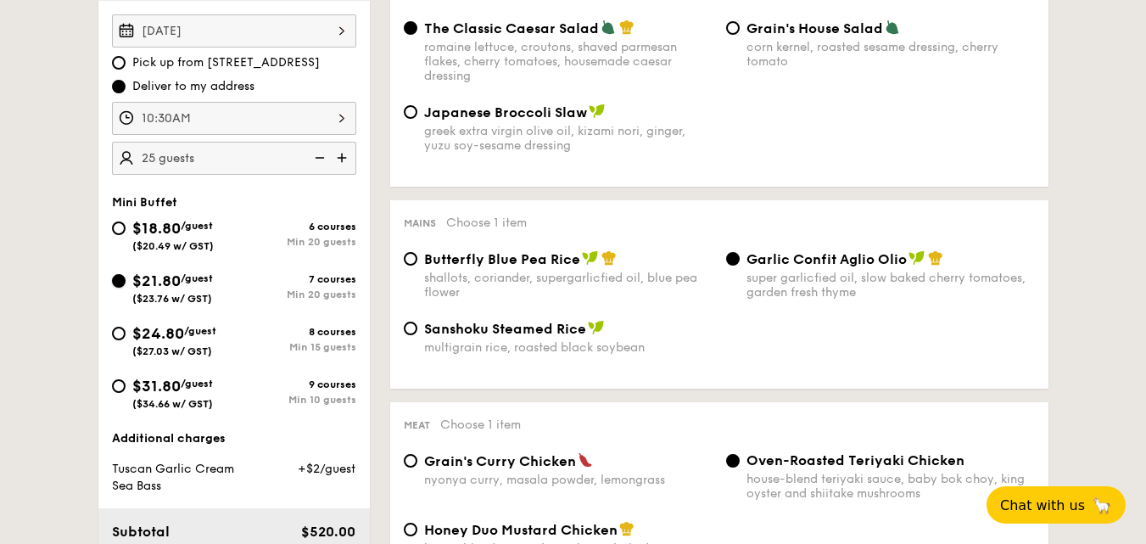
radio input "true"
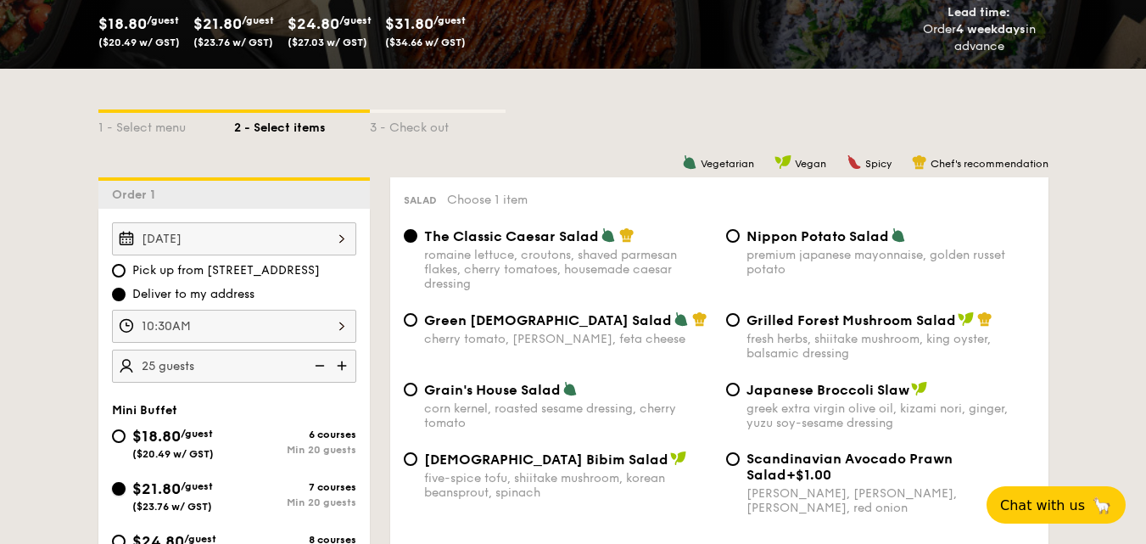
scroll to position [339, 0]
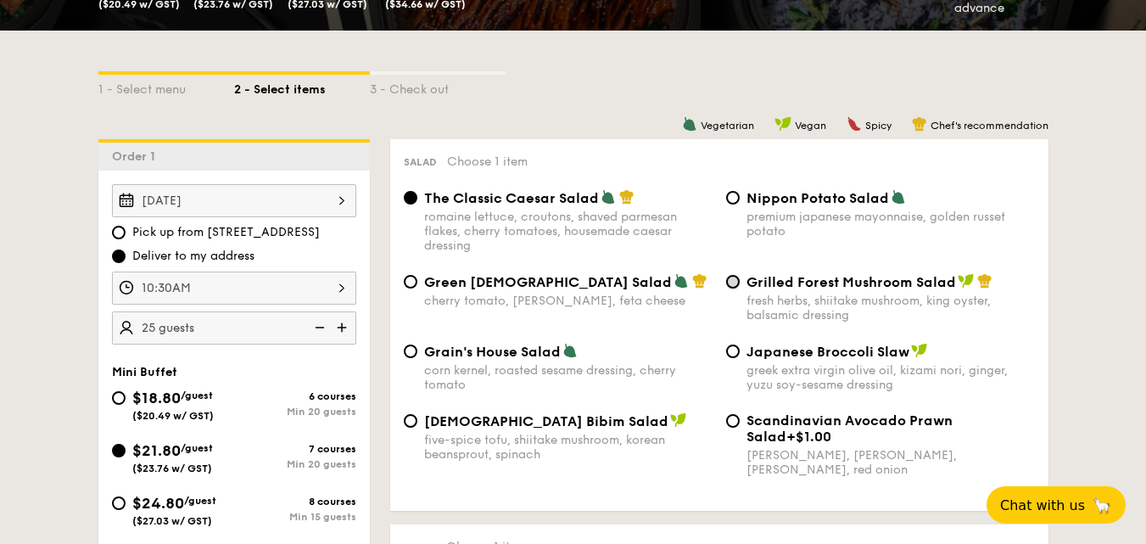
click at [730, 281] on input "Grilled Forest Mushroom Salad fresh herbs, shiitake mushroom, king oyster, bals…" at bounding box center [733, 282] width 14 height 14
radio input "true"
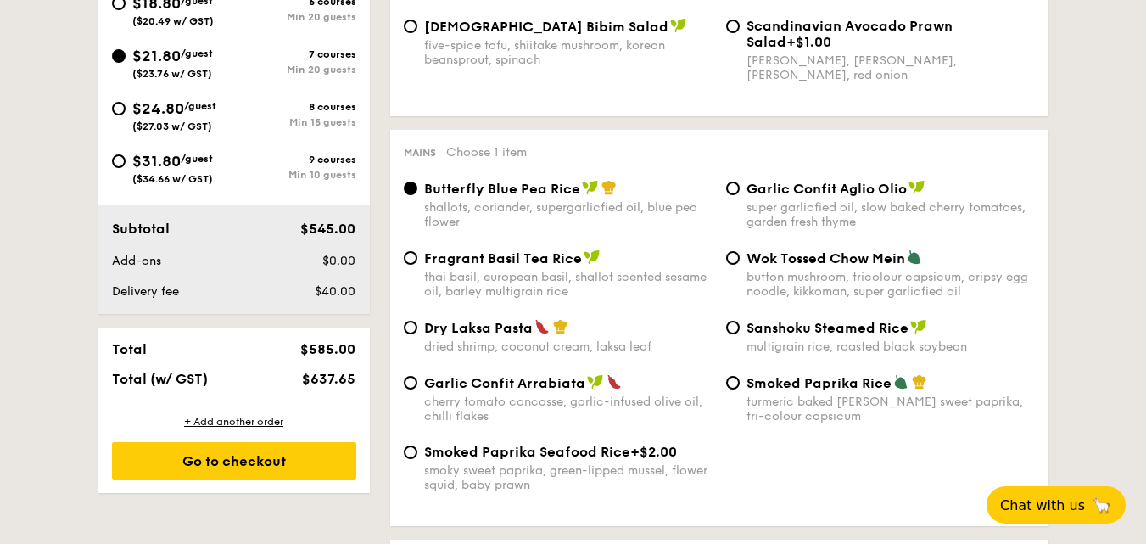
scroll to position [763, 0]
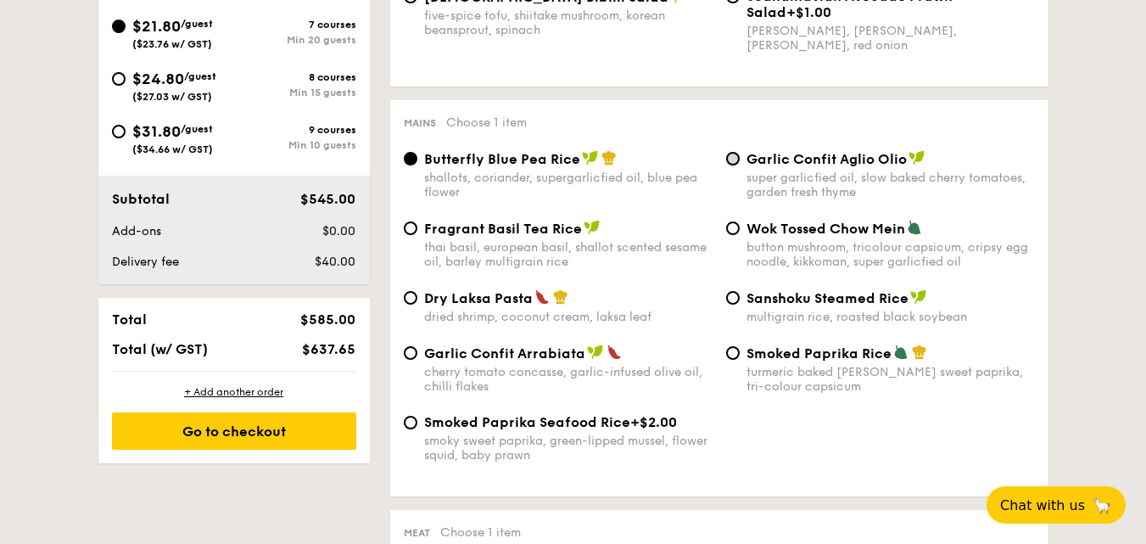
click at [734, 158] on input "Garlic Confit Aglio Olio super garlicfied oil, slow baked cherry tomatoes, gard…" at bounding box center [733, 159] width 14 height 14
radio input "true"
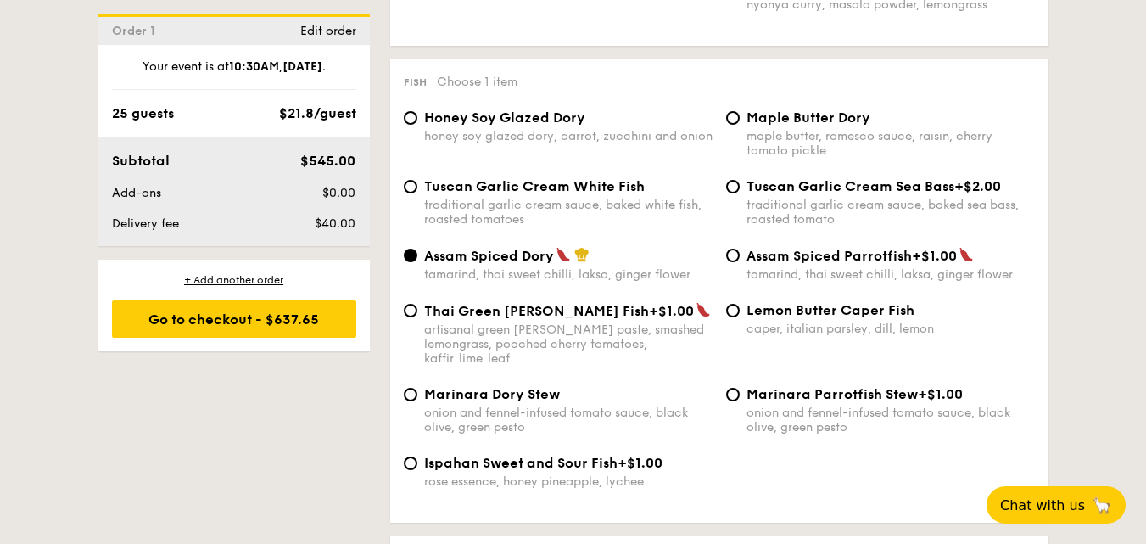
scroll to position [1697, 0]
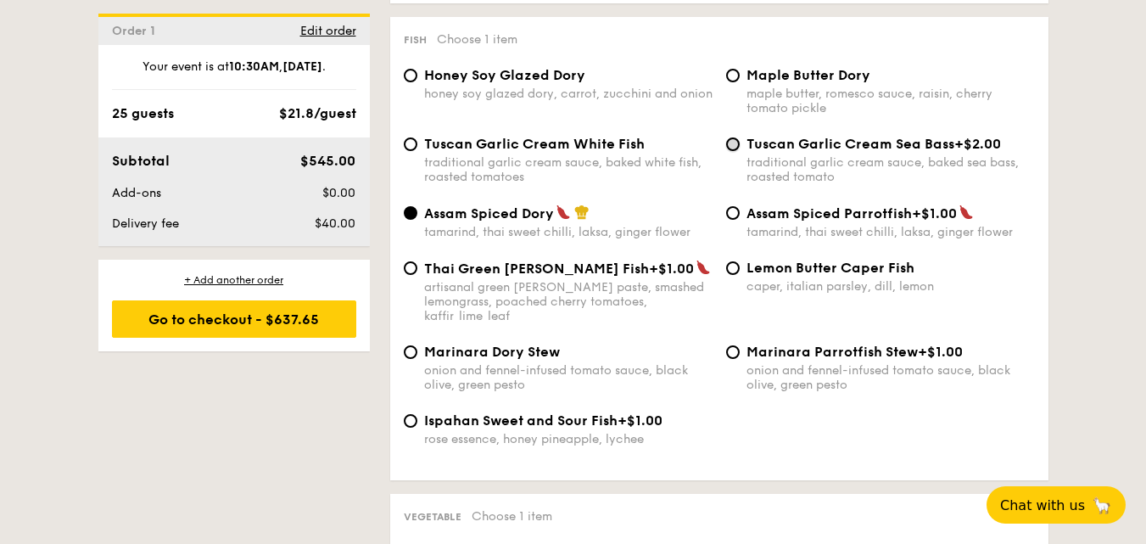
click at [732, 143] on input "Tuscan Garlic Cream Sea Bass +$2.00 traditional garlic cream sauce, baked sea b…" at bounding box center [733, 144] width 14 height 14
radio input "true"
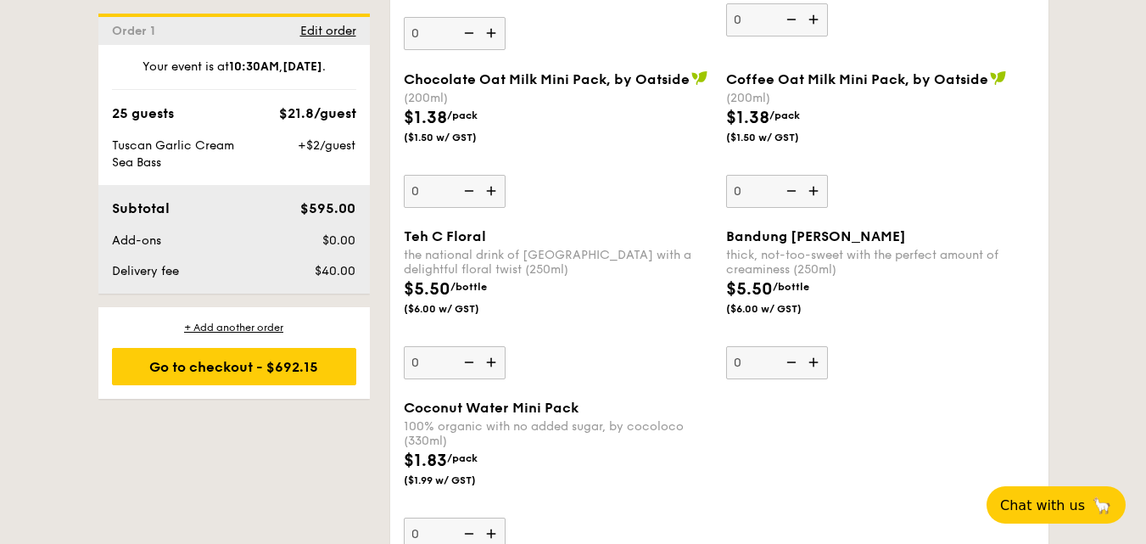
scroll to position [4581, 0]
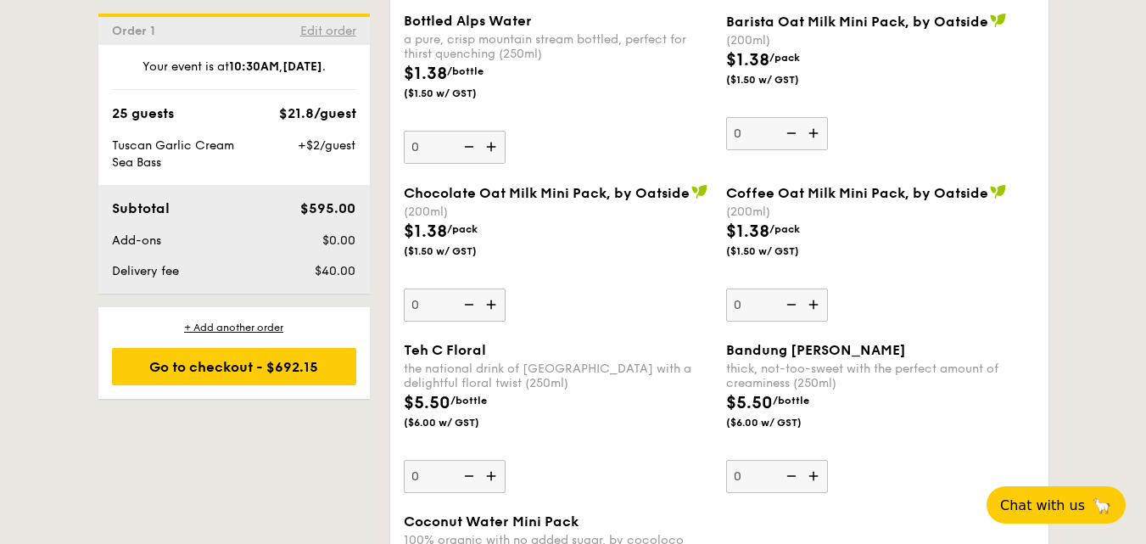
click at [325, 30] on span "Edit order" at bounding box center [328, 31] width 56 height 14
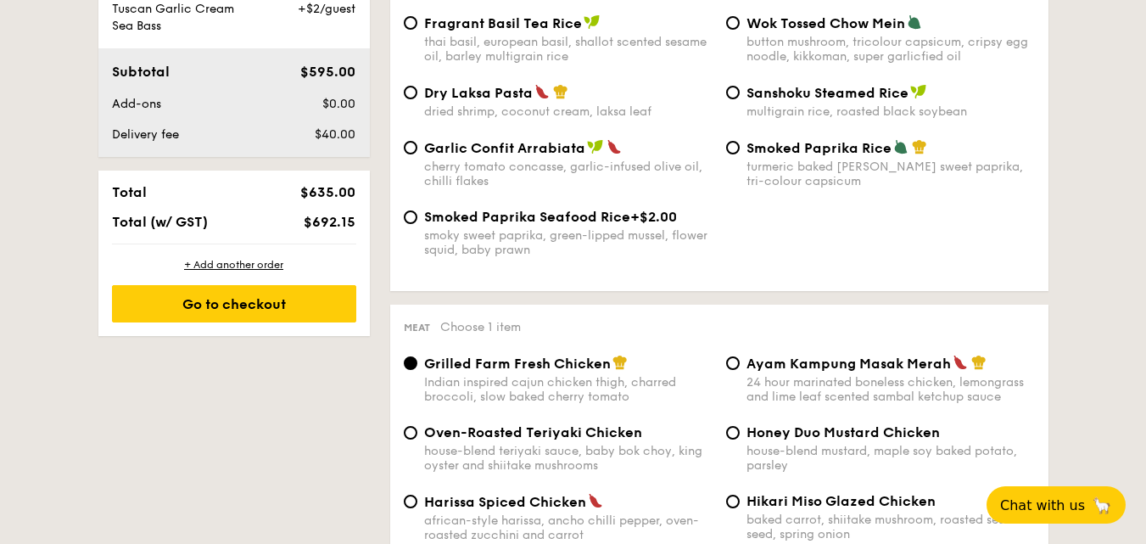
scroll to position [453, 0]
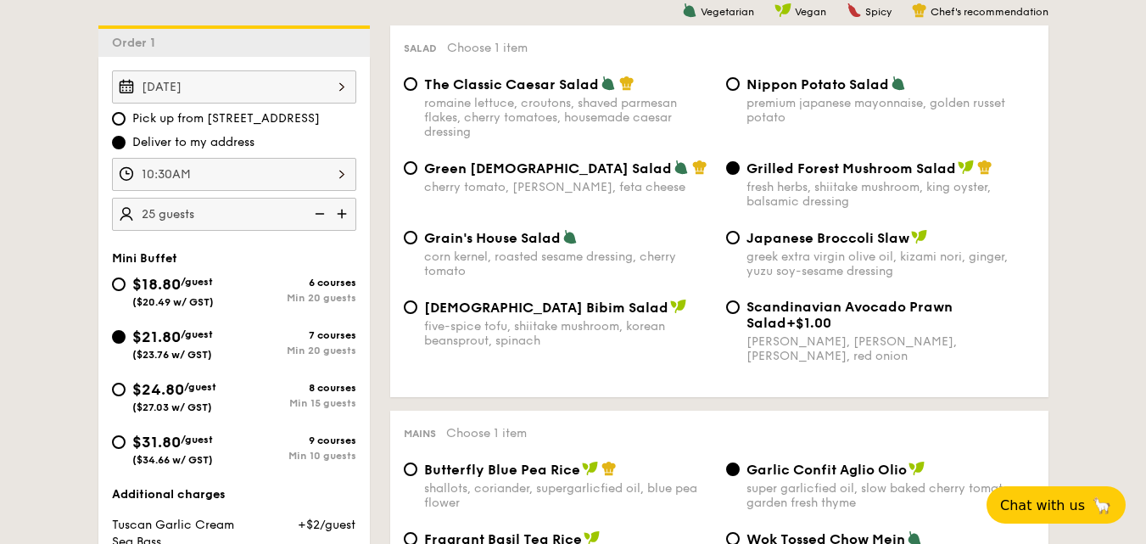
click at [339, 174] on div "10:30AM" at bounding box center [234, 174] width 244 height 33
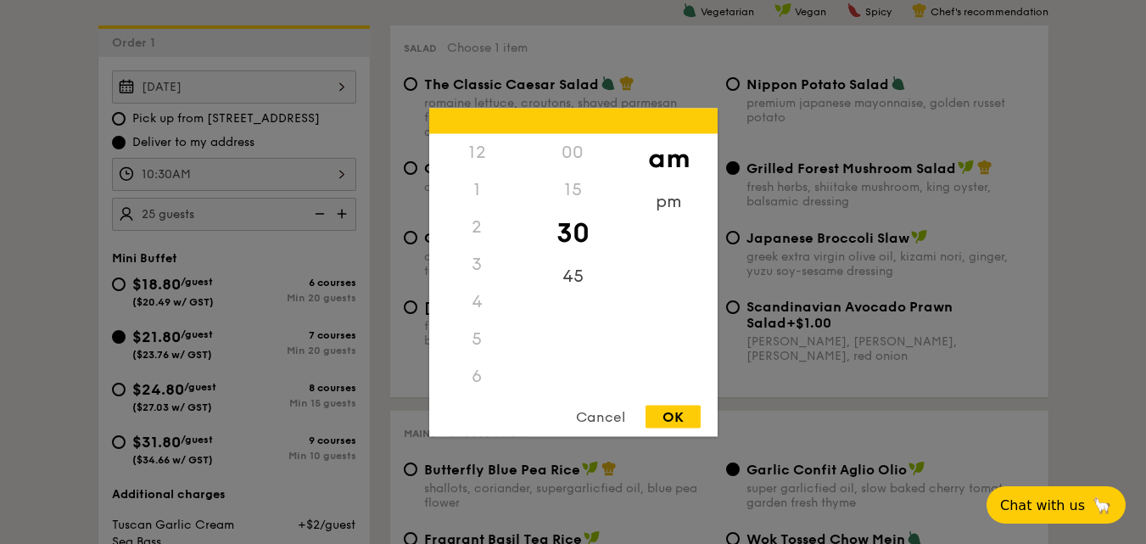
scroll to position [187, 0]
click at [571, 148] on div "00" at bounding box center [573, 151] width 96 height 37
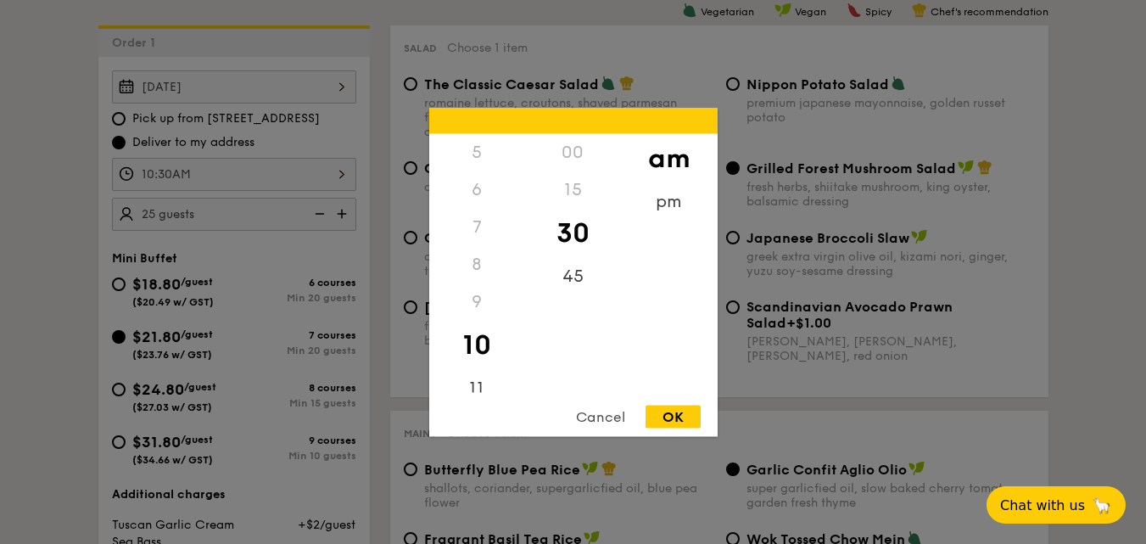
click at [595, 422] on div "Cancel" at bounding box center [600, 416] width 83 height 23
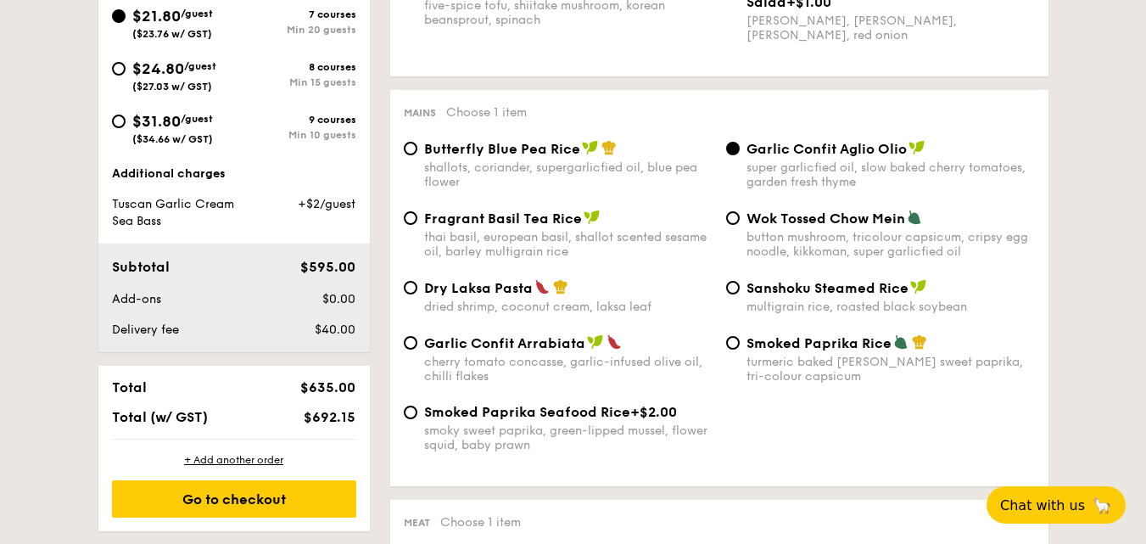
scroll to position [877, 0]
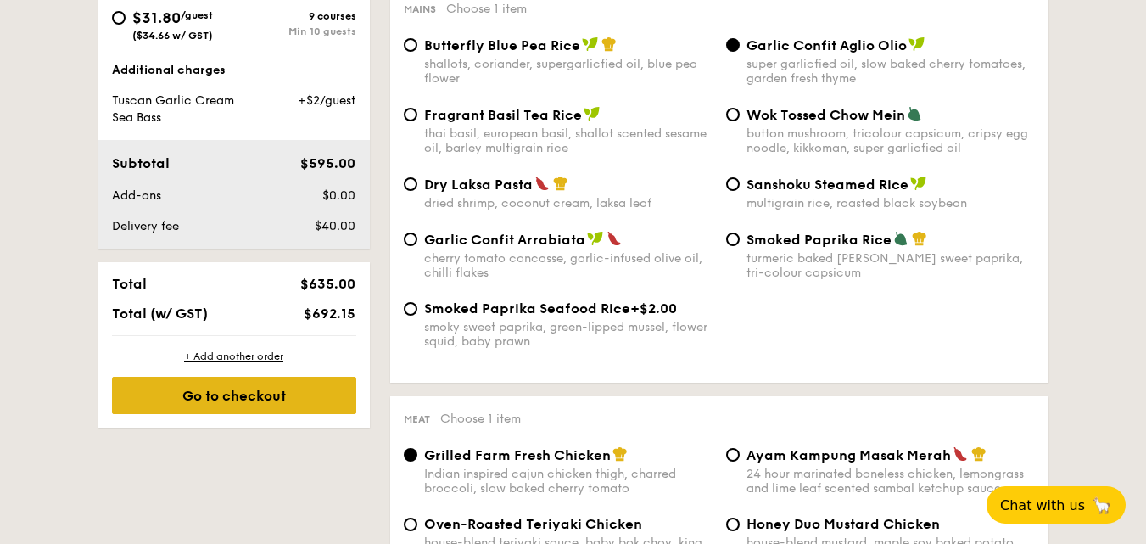
click at [262, 391] on div "Go to checkout" at bounding box center [234, 395] width 244 height 37
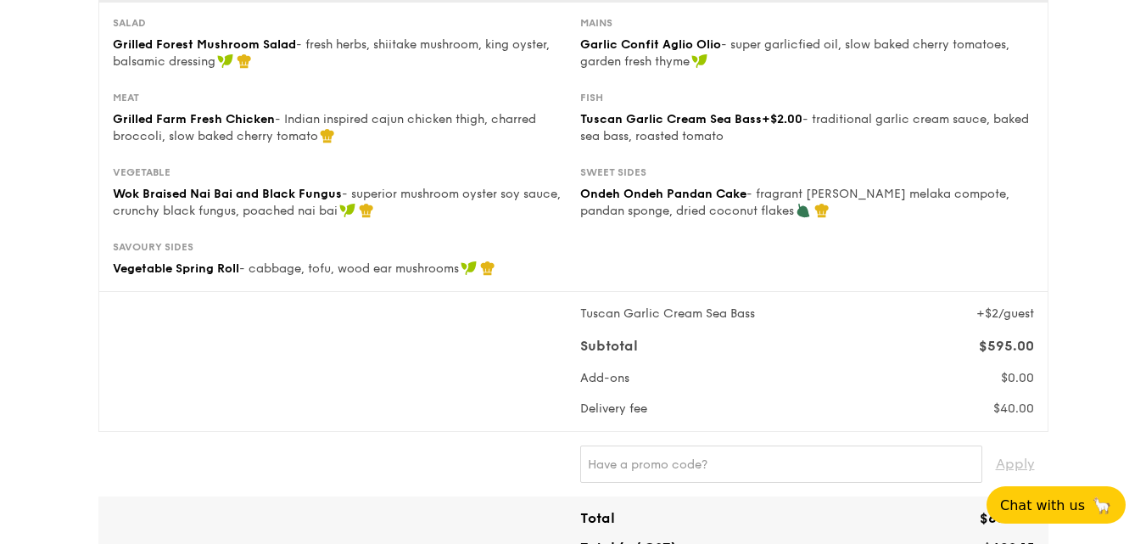
scroll to position [170, 0]
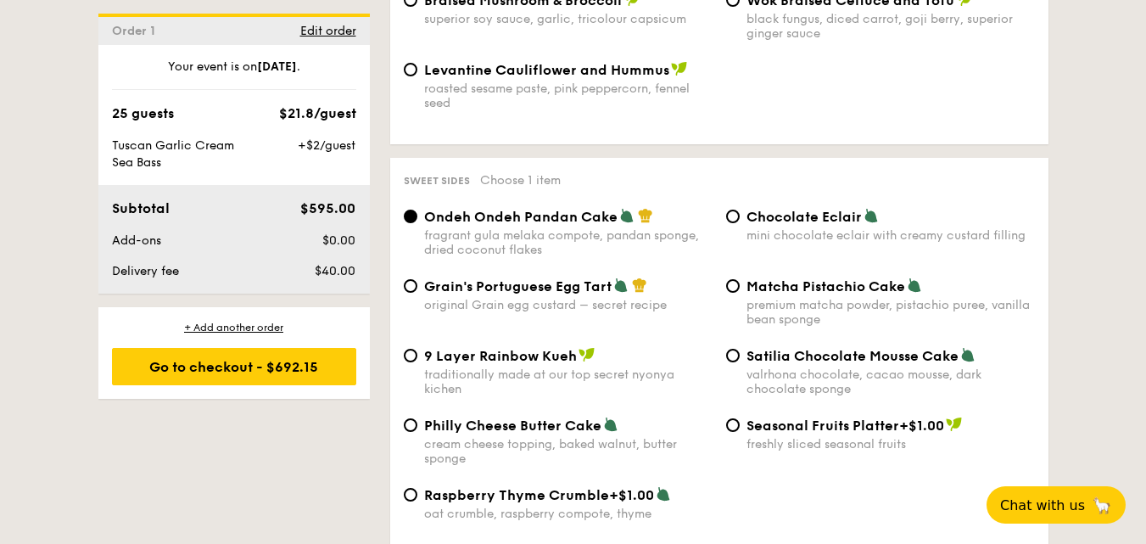
scroll to position [2152, 0]
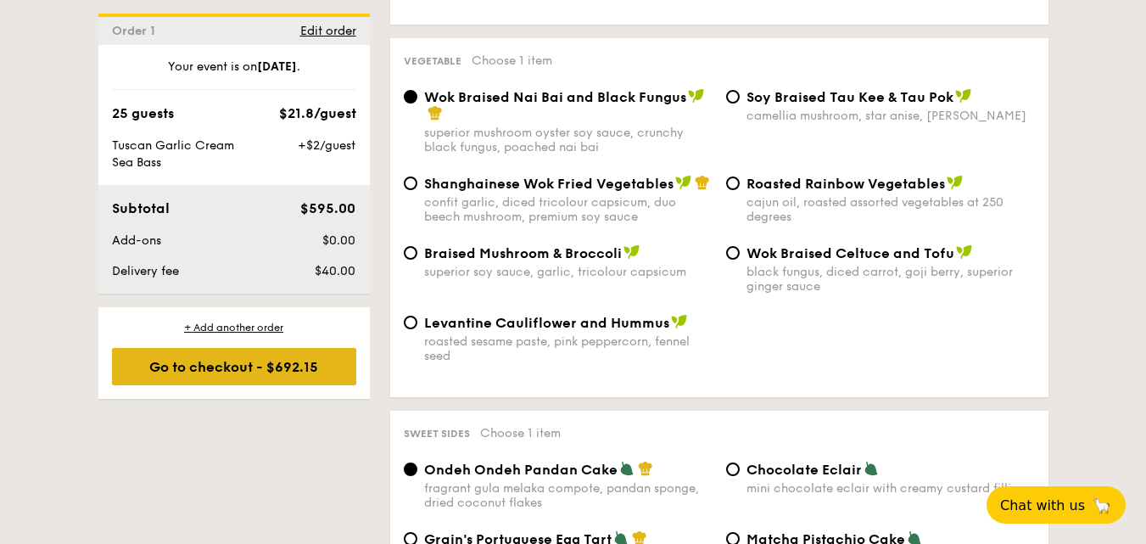
click at [261, 373] on div "Go to checkout - $692.15" at bounding box center [234, 366] width 244 height 37
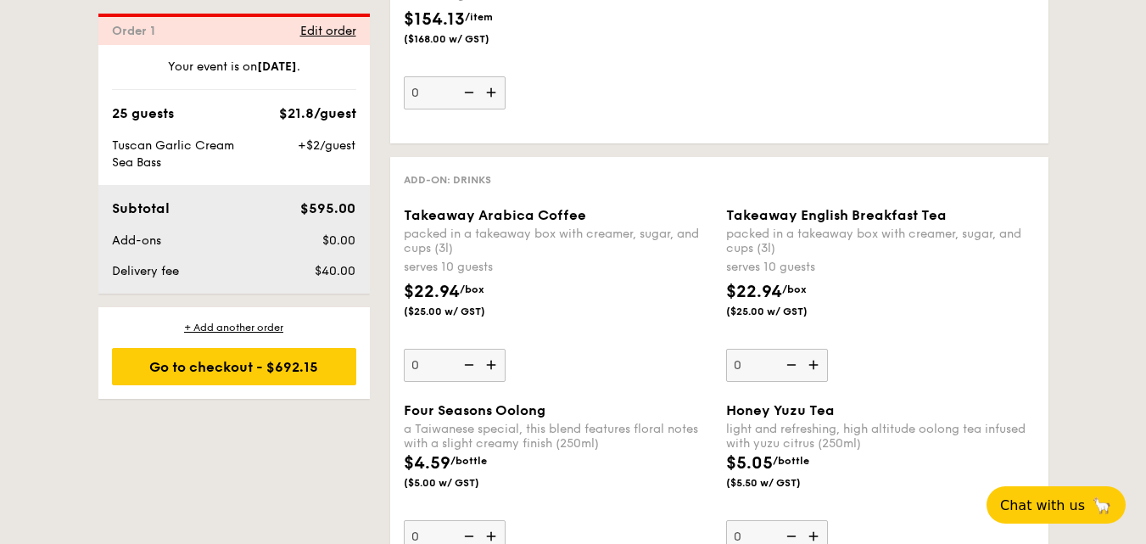
scroll to position [3677, 0]
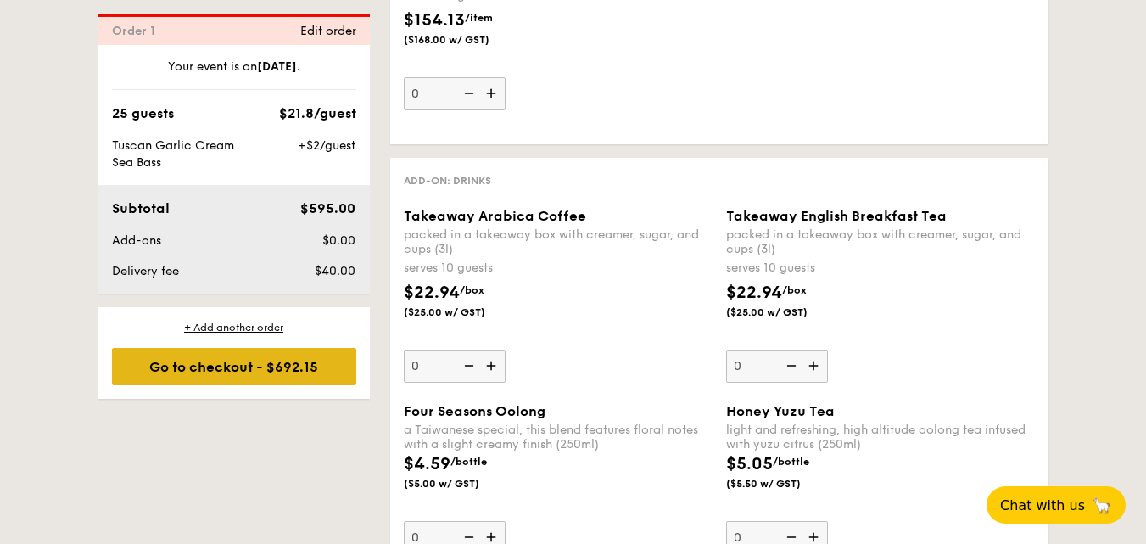
click at [302, 368] on div "Go to checkout - $692.15" at bounding box center [234, 366] width 244 height 37
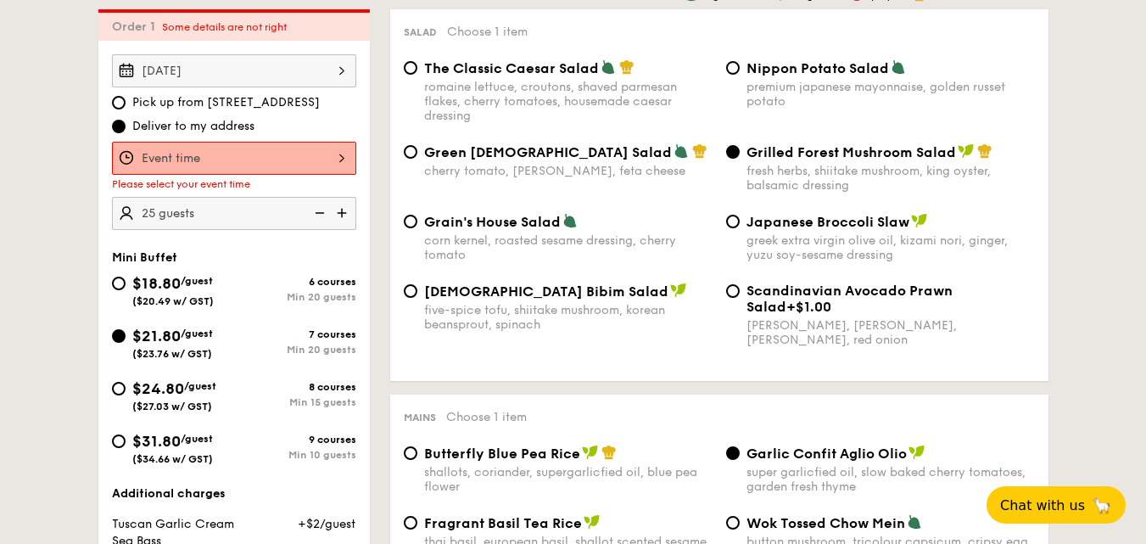
scroll to position [453, 0]
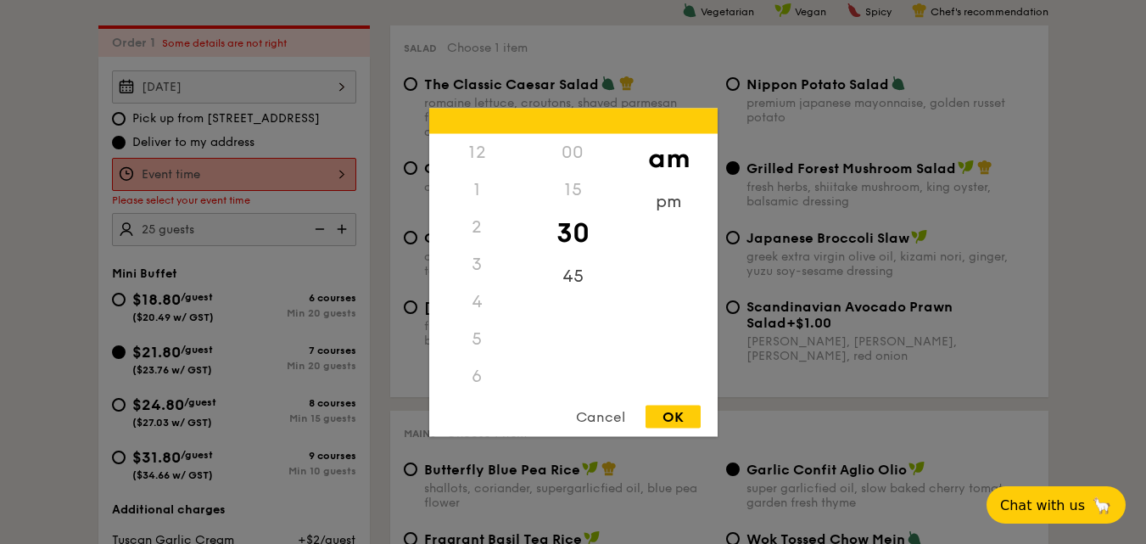
click at [333, 173] on div "12 1 2 3 4 5 6 7 8 9 10 11 00 15 30 45 am pm Cancel OK" at bounding box center [234, 174] width 244 height 33
click at [671, 421] on div "OK" at bounding box center [673, 416] width 55 height 23
type input "10:30AM"
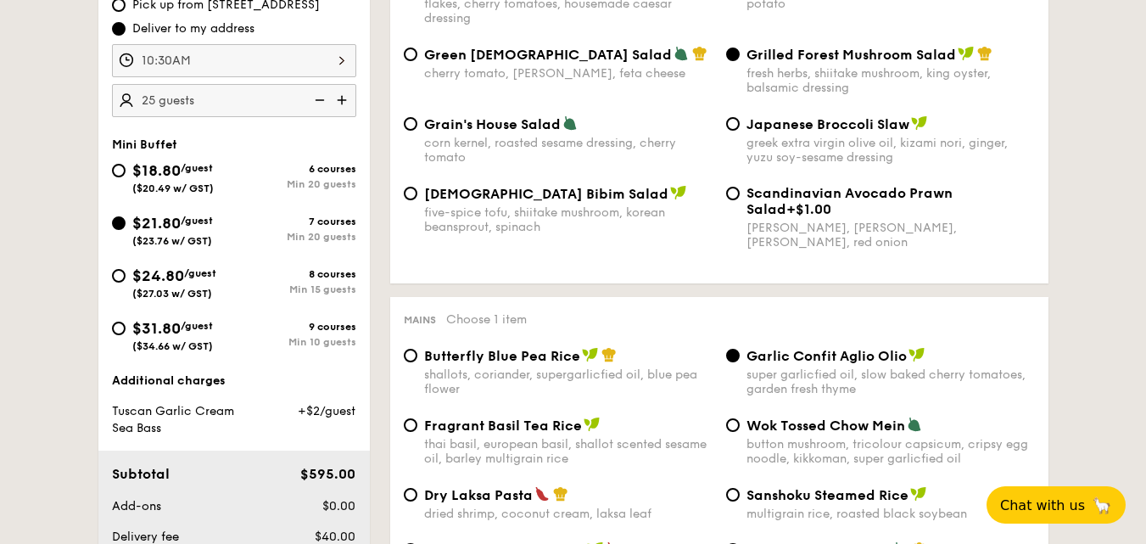
scroll to position [792, 0]
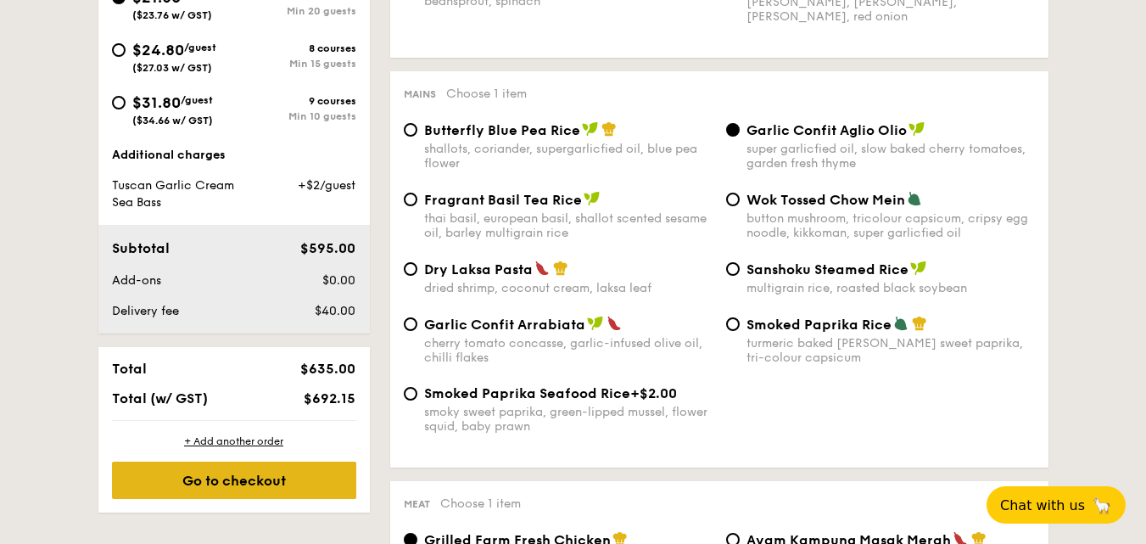
click at [253, 479] on div "Go to checkout" at bounding box center [234, 479] width 244 height 37
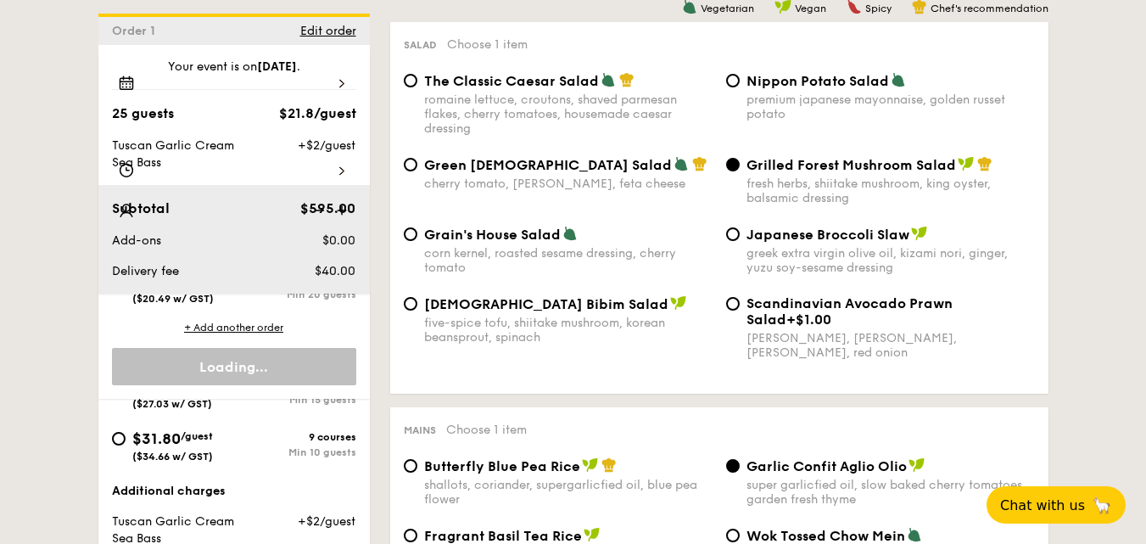
scroll to position [5291, 0]
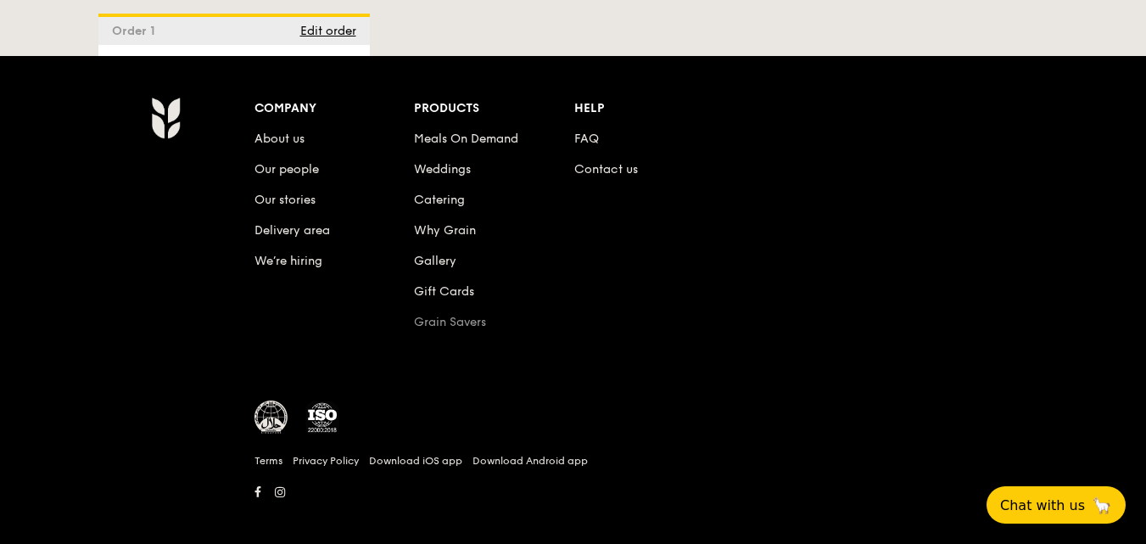
click at [479, 315] on link "Grain Savers" at bounding box center [450, 322] width 72 height 14
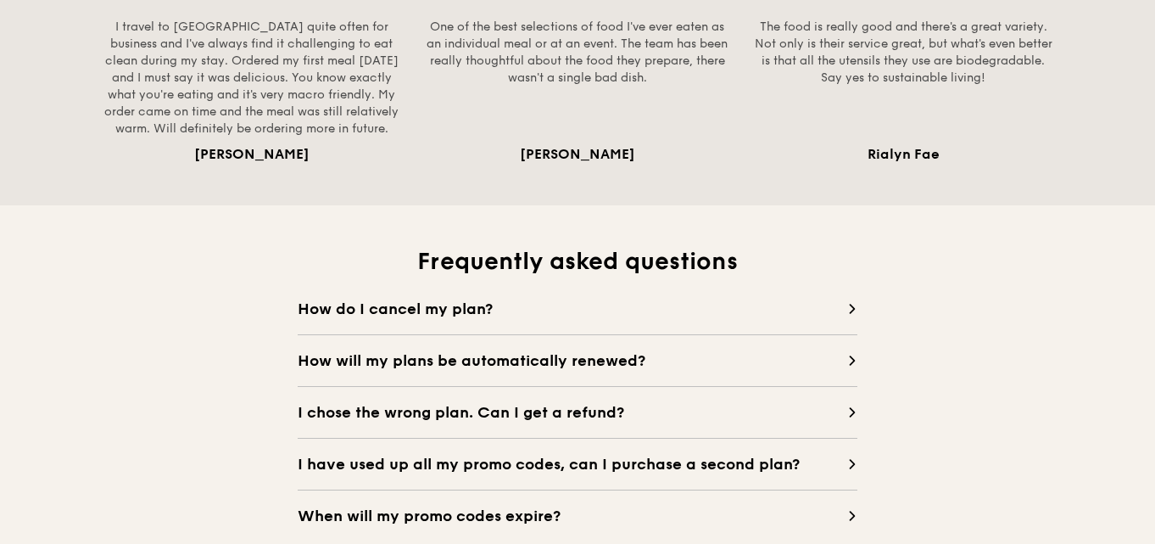
scroll to position [1442, 0]
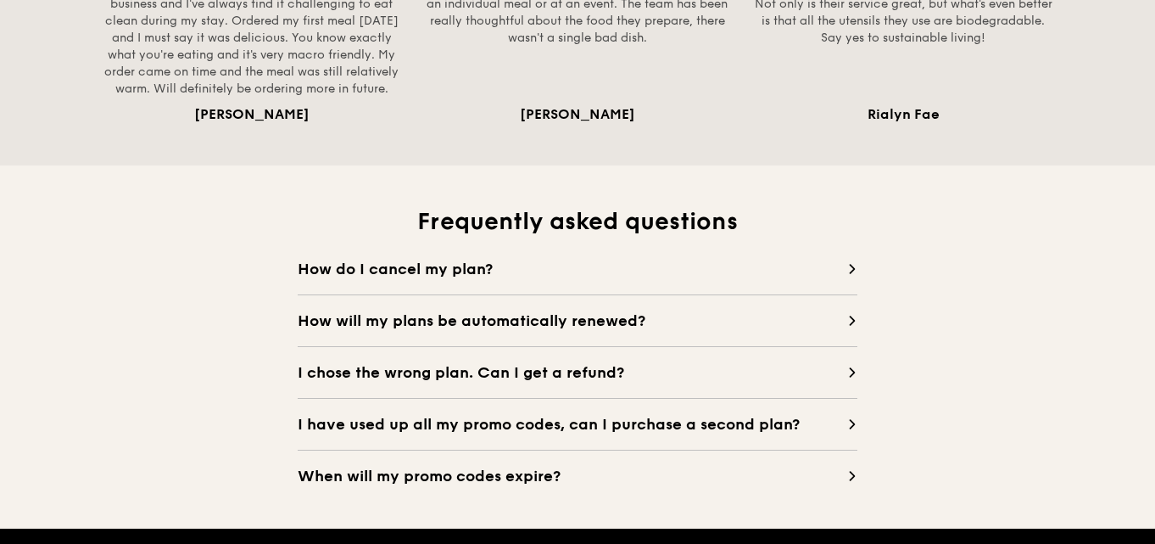
click at [849, 373] on icon at bounding box center [852, 372] width 10 height 10
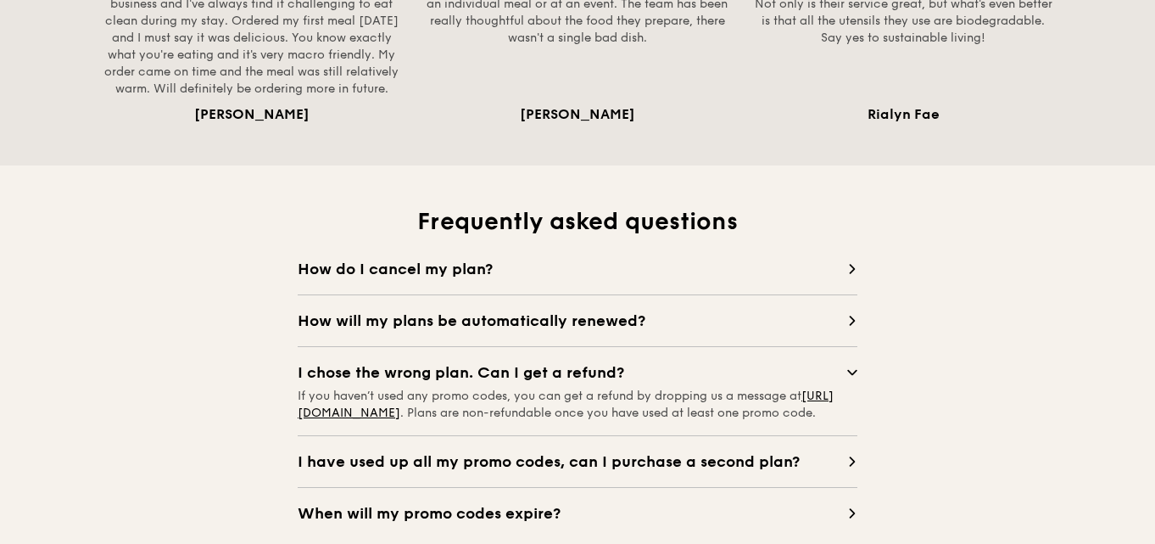
click at [854, 373] on icon at bounding box center [852, 373] width 8 height 4
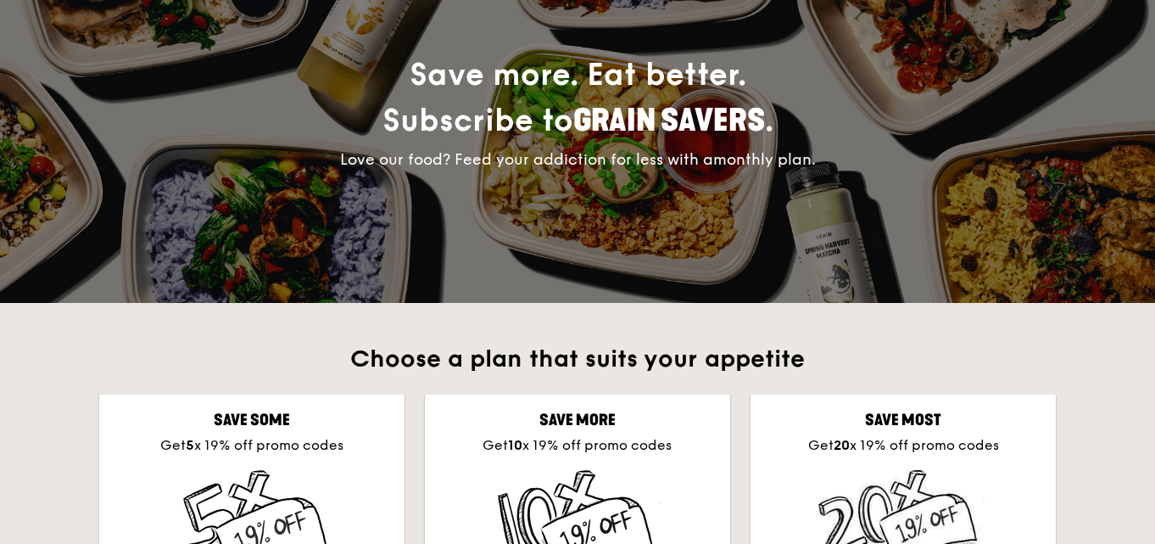
scroll to position [0, 0]
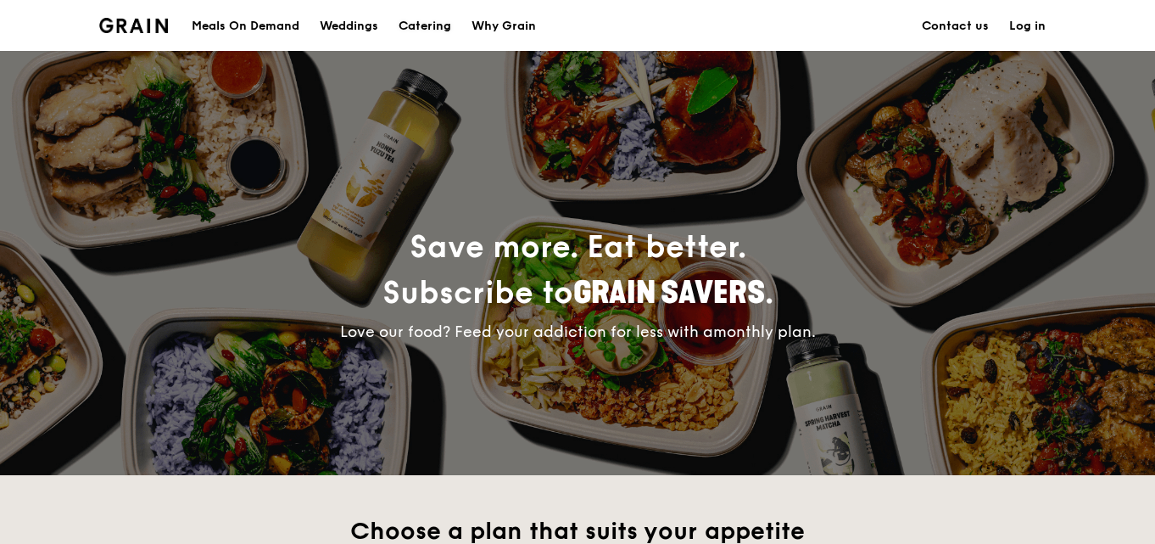
click at [433, 23] on div "Catering" at bounding box center [425, 26] width 53 height 51
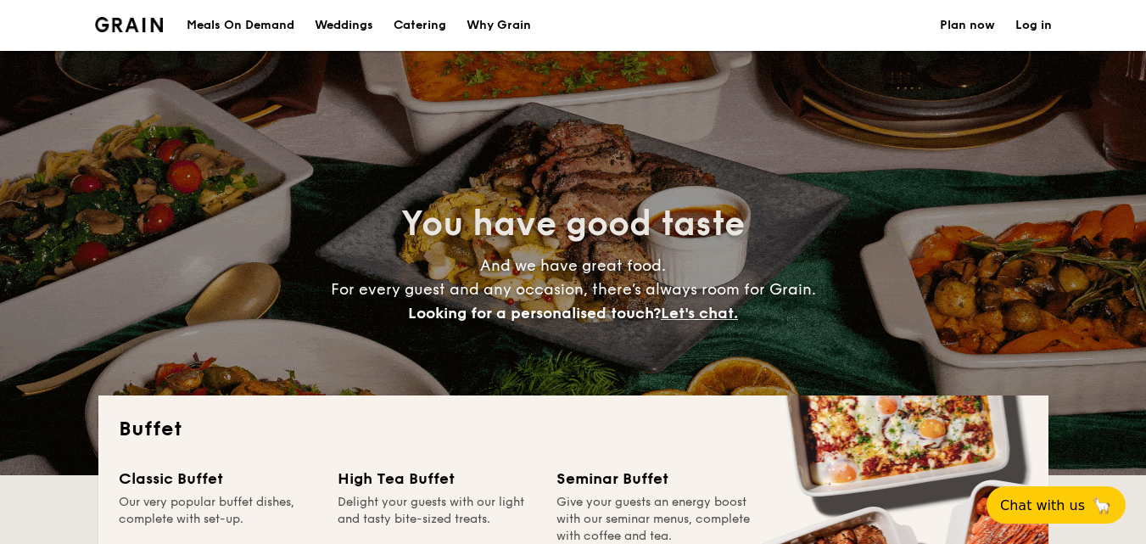
select select
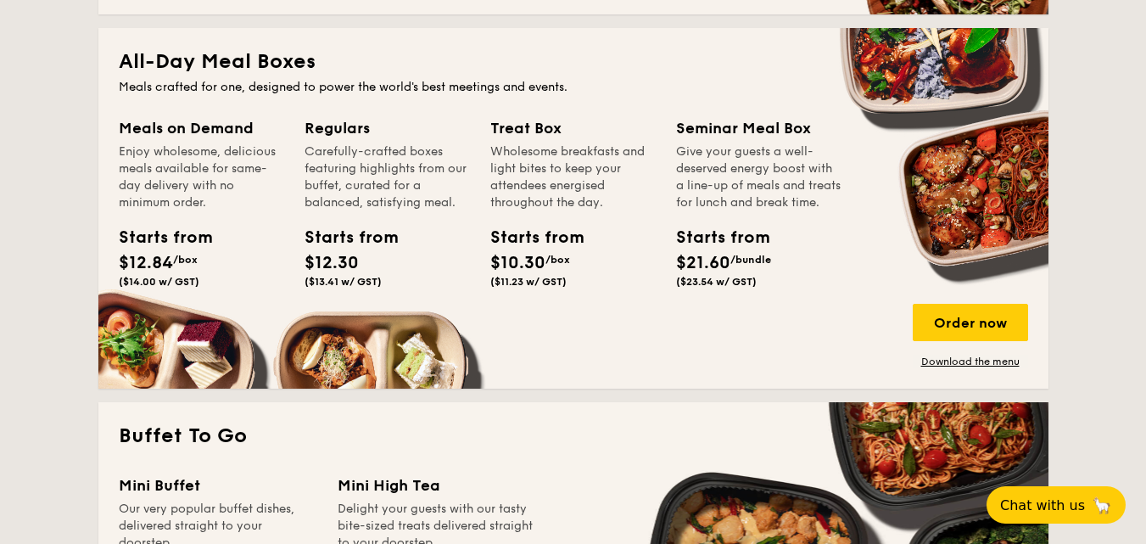
scroll to position [763, 0]
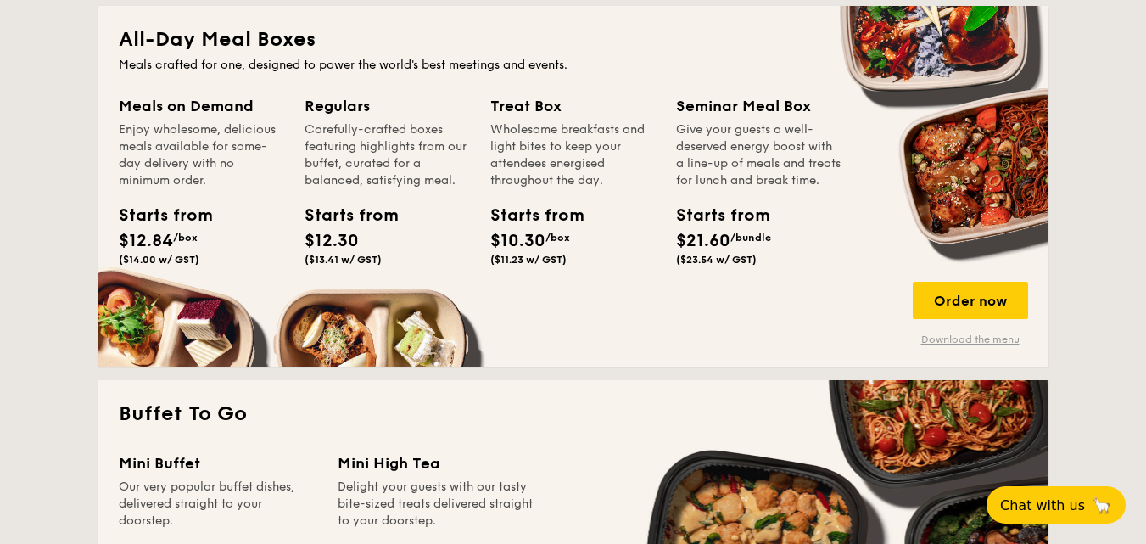
click at [985, 337] on link "Download the menu" at bounding box center [970, 340] width 115 height 14
